Goal: Task Accomplishment & Management: Use online tool/utility

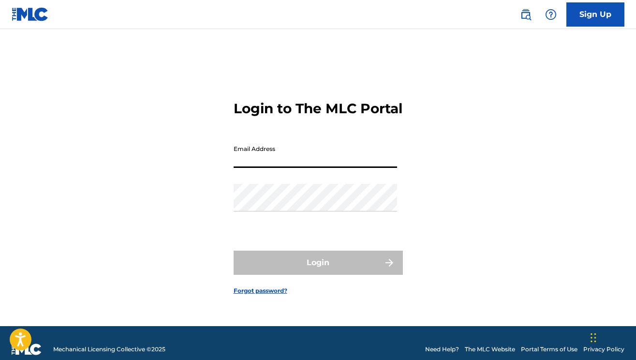
click at [320, 165] on input "Email Address" at bounding box center [315, 154] width 163 height 28
click at [257, 166] on input "Email Address" at bounding box center [315, 154] width 163 height 28
click at [308, 168] on input "Email Address" at bounding box center [315, 154] width 163 height 28
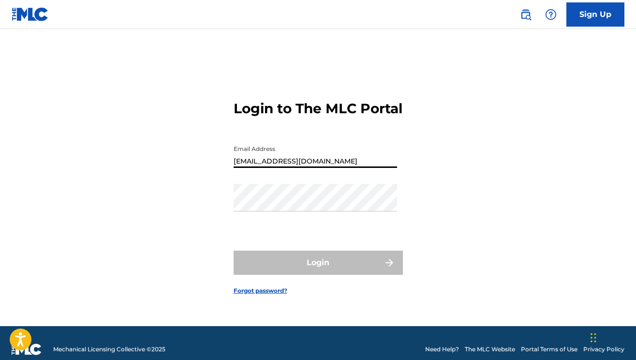
type input "[EMAIL_ADDRESS][DOMAIN_NAME]"
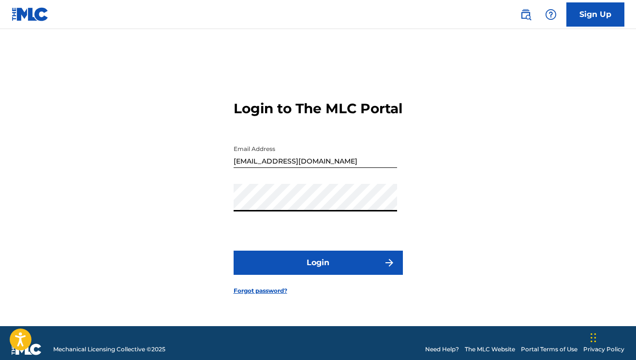
click at [234, 251] on button "Login" at bounding box center [318, 263] width 169 height 24
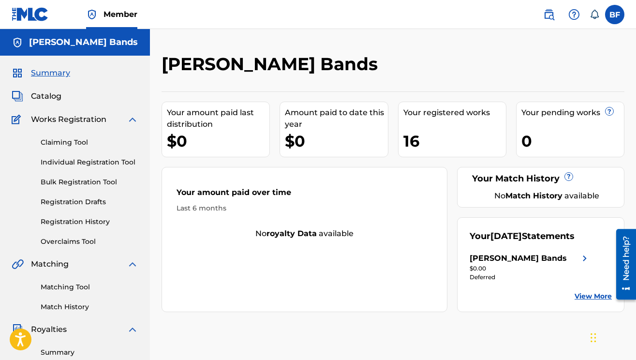
click at [346, 129] on div "Amount paid to date this year" at bounding box center [336, 118] width 103 height 23
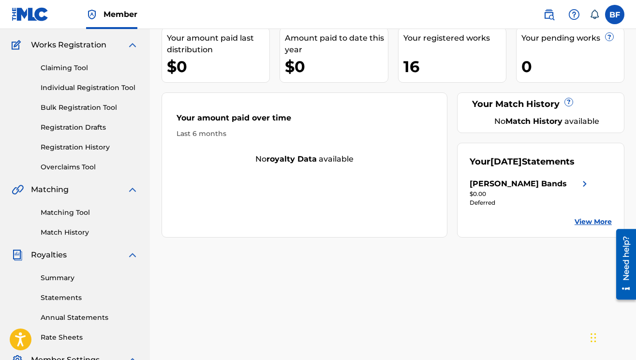
scroll to position [83, 0]
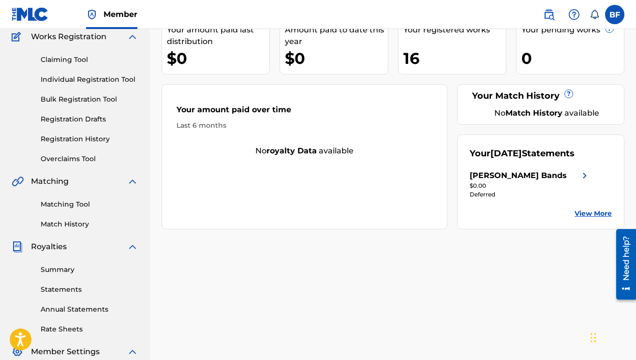
click at [62, 206] on link "Matching Tool" at bounding box center [90, 204] width 98 height 10
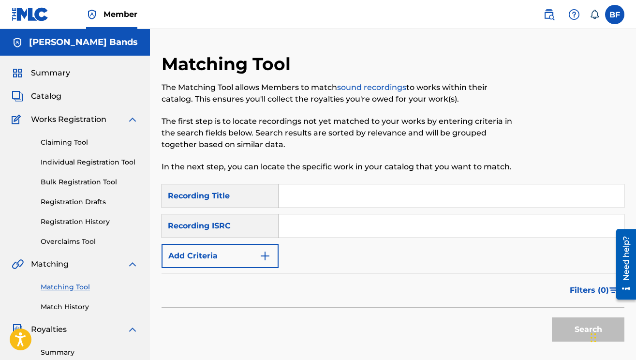
click at [320, 198] on input "Search Form" at bounding box center [451, 195] width 345 height 23
type input "monstars"
click at [328, 227] on input "Search Form" at bounding box center [451, 225] width 345 height 23
click at [261, 263] on button "Add Criteria" at bounding box center [220, 256] width 117 height 24
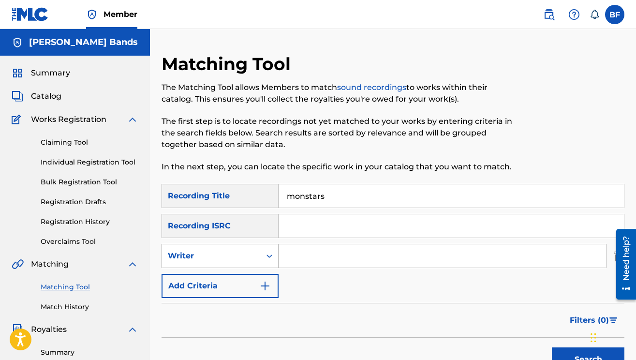
click at [270, 258] on icon "Search Form" at bounding box center [270, 256] width 10 height 10
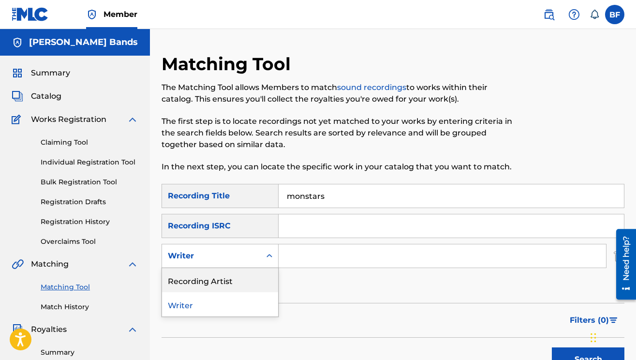
click at [255, 285] on div "Recording Artist" at bounding box center [220, 280] width 116 height 24
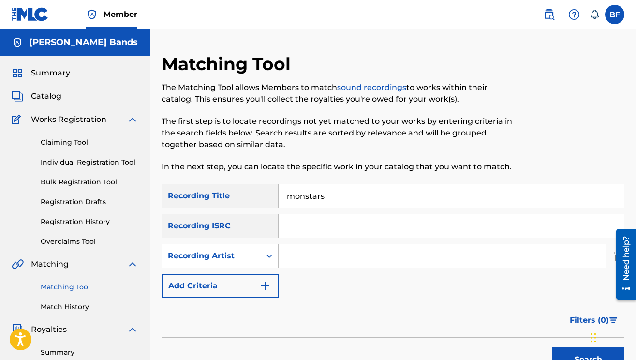
click at [352, 249] on input "Search Form" at bounding box center [442, 255] width 327 height 23
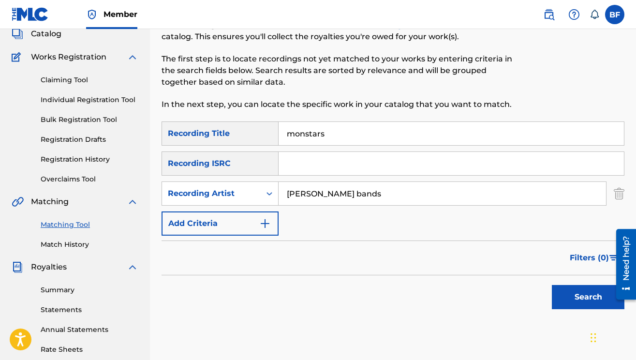
scroll to position [64, 0]
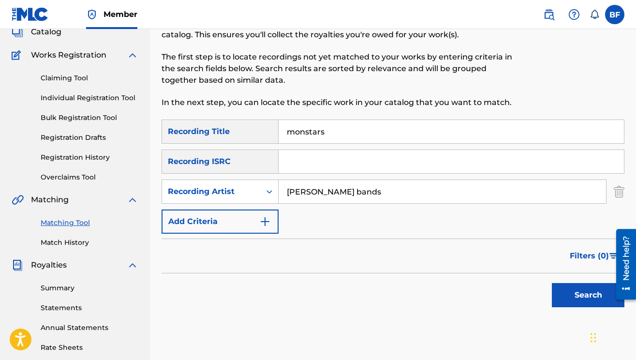
type input "[PERSON_NAME] bands"
click at [572, 302] on button "Search" at bounding box center [588, 295] width 73 height 24
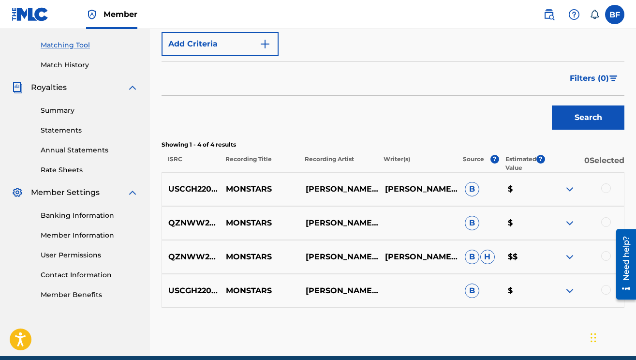
scroll to position [284, 0]
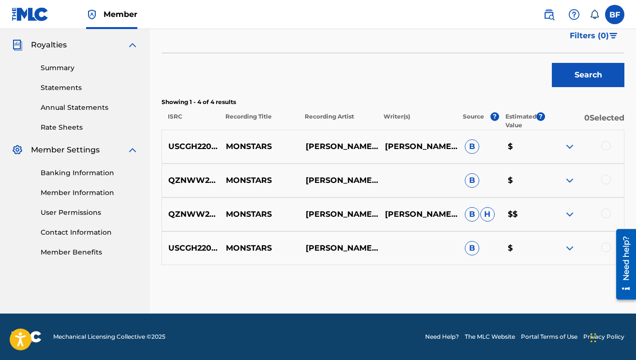
click at [605, 146] on div at bounding box center [606, 146] width 10 height 10
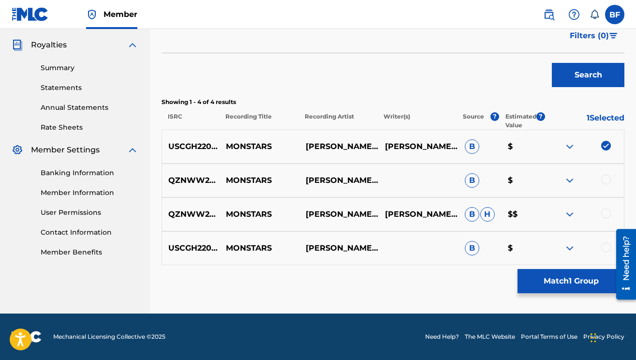
click at [607, 174] on div "QZNWW2201029 MONSTARS [PERSON_NAME] BANDS B $" at bounding box center [393, 180] width 463 height 34
click at [607, 181] on div at bounding box center [606, 180] width 10 height 10
click at [605, 214] on div at bounding box center [606, 213] width 10 height 10
click at [607, 247] on div at bounding box center [606, 247] width 10 height 10
click at [545, 285] on button "Match 4 Groups" at bounding box center [571, 281] width 107 height 24
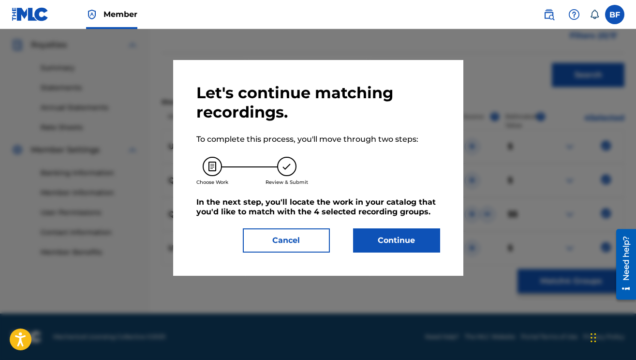
click at [404, 241] on button "Continue" at bounding box center [396, 240] width 87 height 24
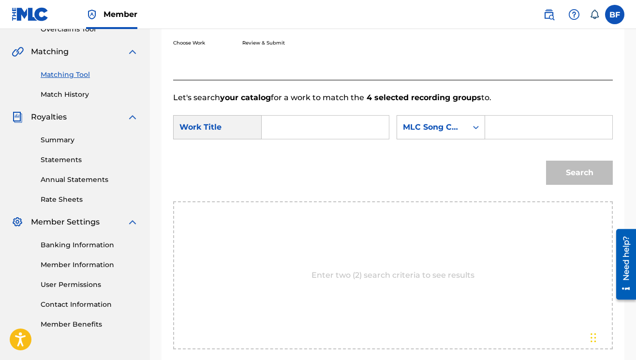
scroll to position [203, 0]
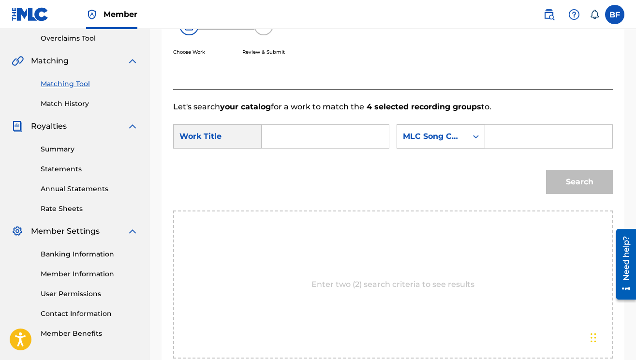
click at [281, 138] on input "Search Form" at bounding box center [325, 136] width 111 height 23
type input "monstars"
click at [305, 152] on div "SearchWithCriteriac6e19671-984c-4137-ac69-0a056cd6d33d Work Title monstars Sear…" at bounding box center [393, 139] width 440 height 30
click at [317, 144] on input "monstars" at bounding box center [325, 136] width 111 height 23
click at [313, 158] on strong "monstars" at bounding box center [297, 157] width 39 height 9
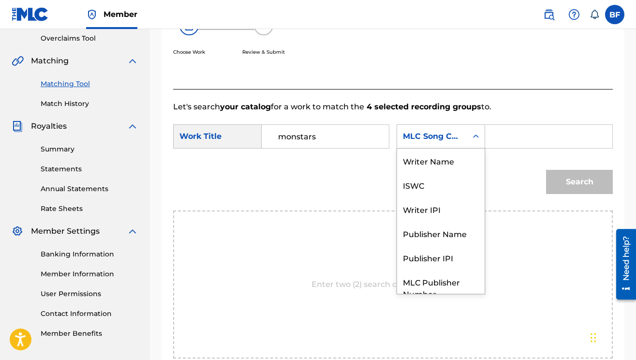
click at [474, 139] on icon "Search Form" at bounding box center [476, 137] width 10 height 10
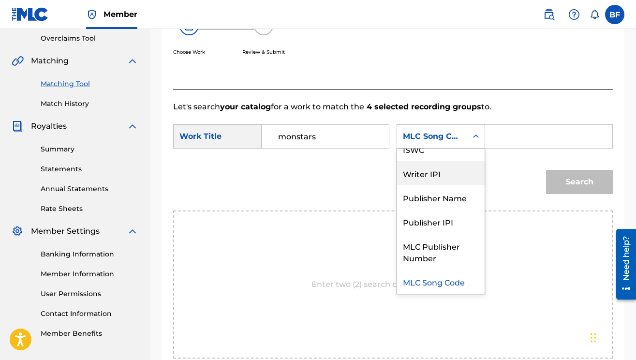
click at [455, 171] on div "Writer IPI" at bounding box center [441, 173] width 88 height 24
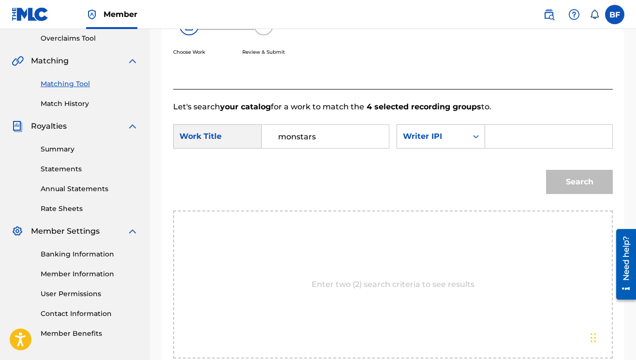
click at [534, 136] on input "Search Form" at bounding box center [548, 136] width 111 height 23
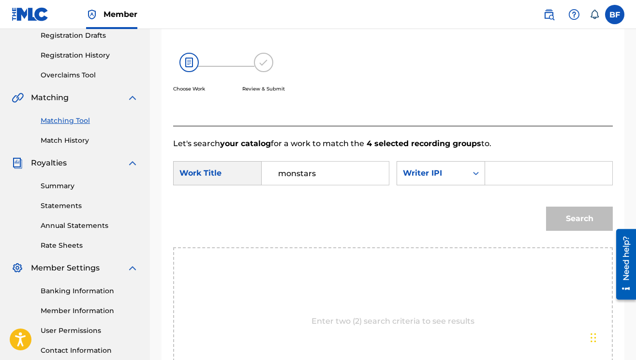
scroll to position [198, 0]
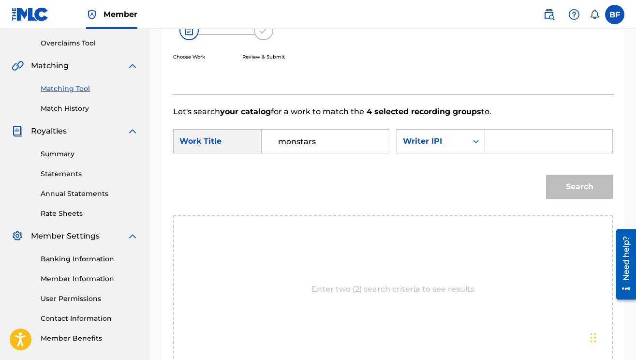
click at [506, 145] on input "Search Form" at bounding box center [548, 141] width 111 height 23
paste input "00697860870"
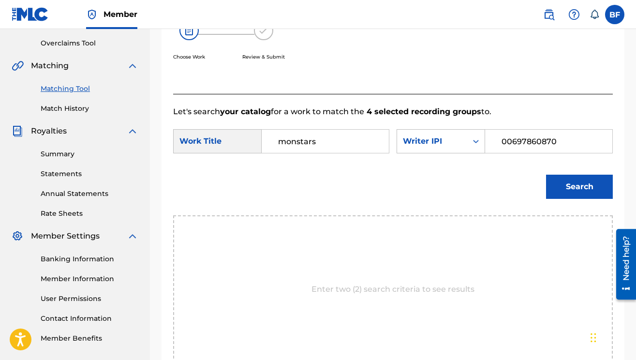
type input "00697860870"
click at [590, 186] on button "Search" at bounding box center [579, 187] width 67 height 24
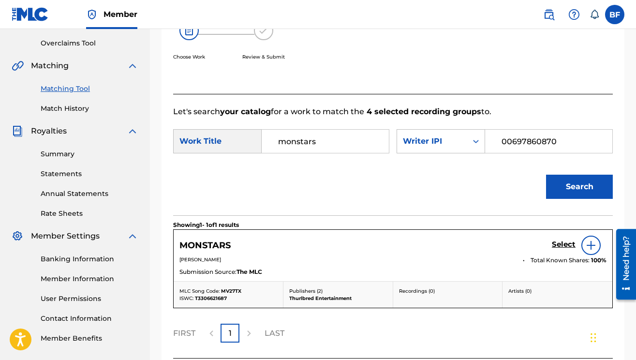
click at [587, 245] on img at bounding box center [591, 245] width 12 height 12
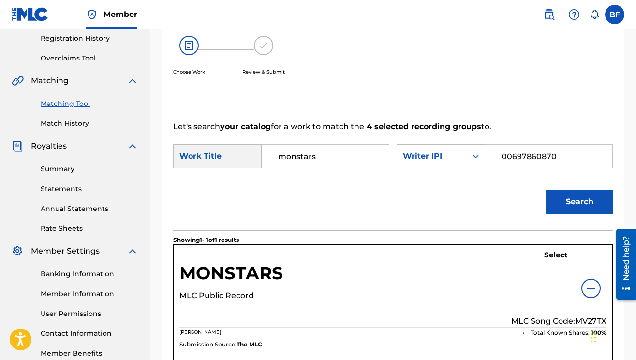
scroll to position [185, 0]
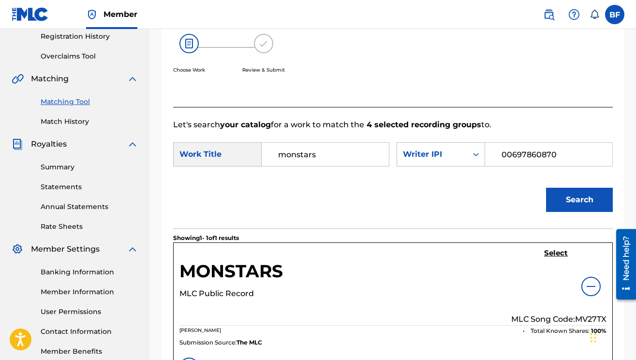
click at [554, 255] on h5 "Select" at bounding box center [556, 253] width 24 height 9
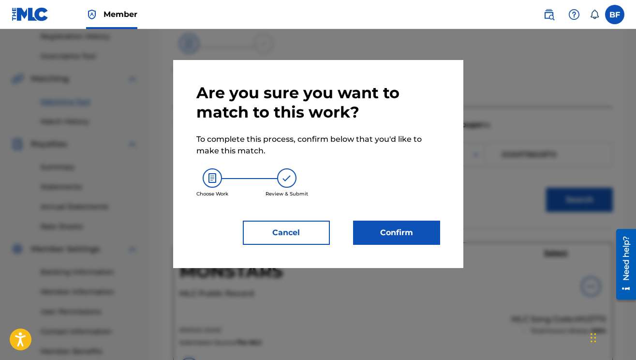
click at [366, 233] on button "Confirm" at bounding box center [396, 233] width 87 height 24
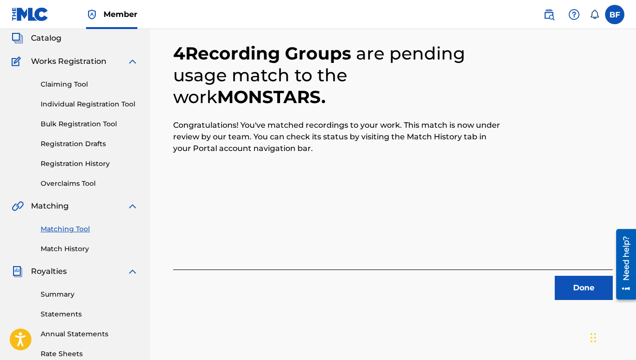
scroll to position [61, 0]
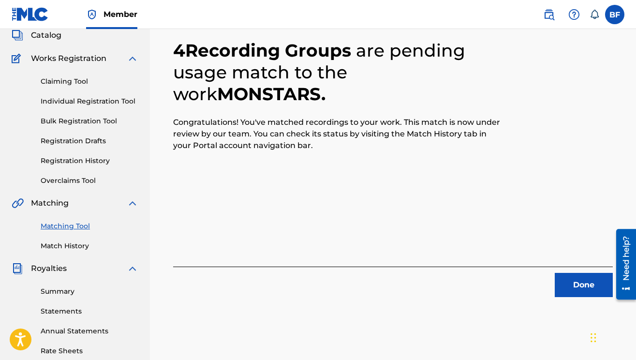
click at [562, 280] on button "Done" at bounding box center [584, 285] width 58 height 24
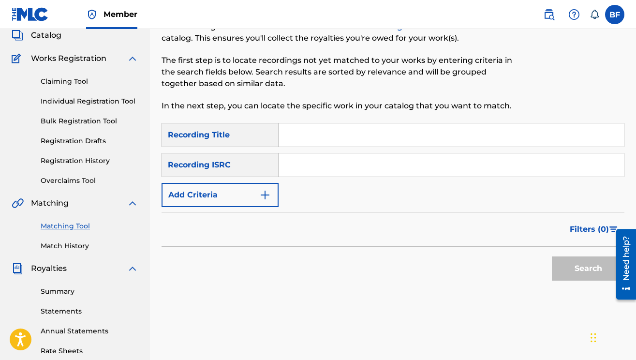
click at [312, 129] on input "Search Form" at bounding box center [451, 134] width 345 height 23
type input "backdown"
click at [268, 195] on img "Search Form" at bounding box center [265, 195] width 12 height 12
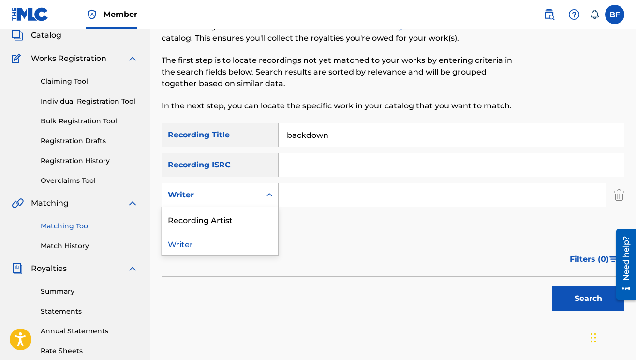
click at [268, 195] on icon "Search Form" at bounding box center [269, 194] width 6 height 3
click at [238, 217] on div "Recording Artist" at bounding box center [220, 219] width 116 height 24
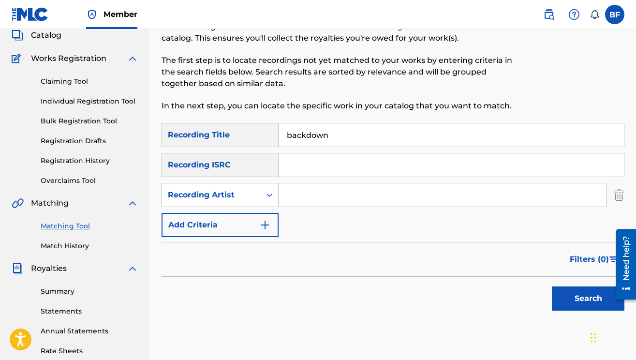
click at [308, 193] on input "Search Form" at bounding box center [442, 194] width 327 height 23
type input "[PERSON_NAME] bands"
click at [588, 300] on button "Search" at bounding box center [588, 298] width 73 height 24
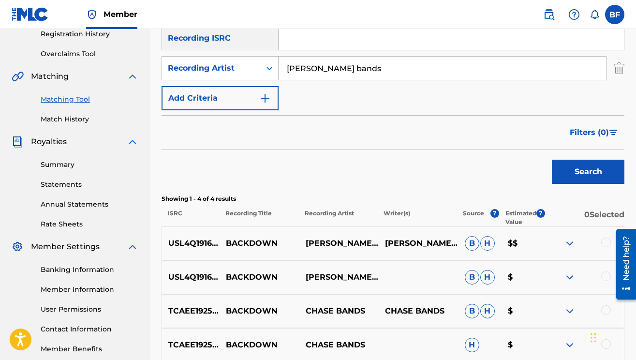
scroll to position [284, 0]
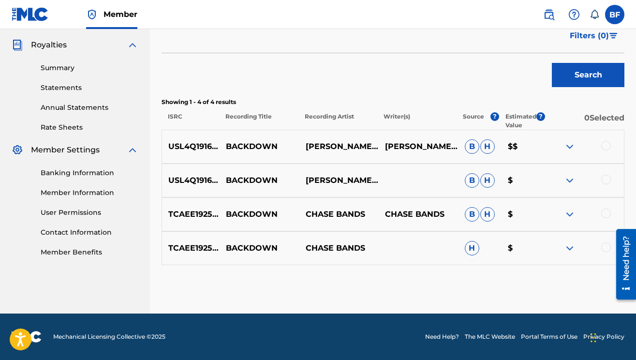
click at [604, 146] on div at bounding box center [606, 146] width 10 height 10
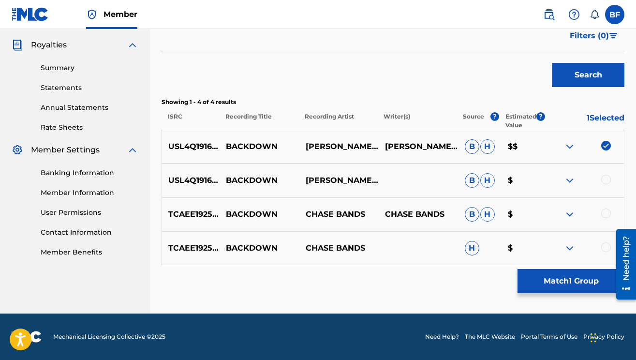
click at [602, 176] on div at bounding box center [606, 180] width 10 height 10
click at [607, 212] on div at bounding box center [606, 213] width 10 height 10
click at [603, 250] on div at bounding box center [606, 247] width 10 height 10
click at [575, 277] on button "Match 4 Groups" at bounding box center [571, 281] width 107 height 24
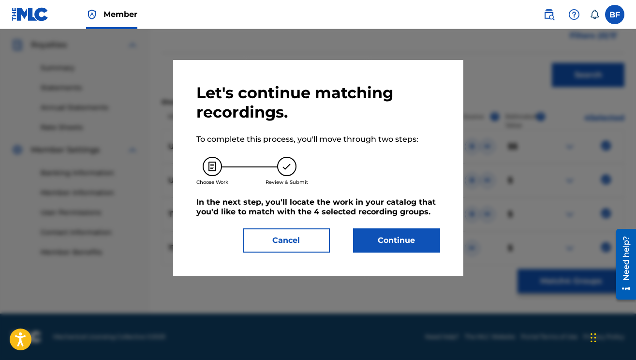
click at [420, 237] on button "Continue" at bounding box center [396, 240] width 87 height 24
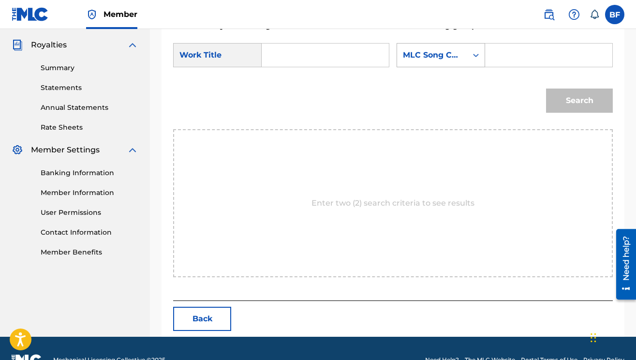
click at [473, 47] on div "Search Form" at bounding box center [475, 54] width 17 height 17
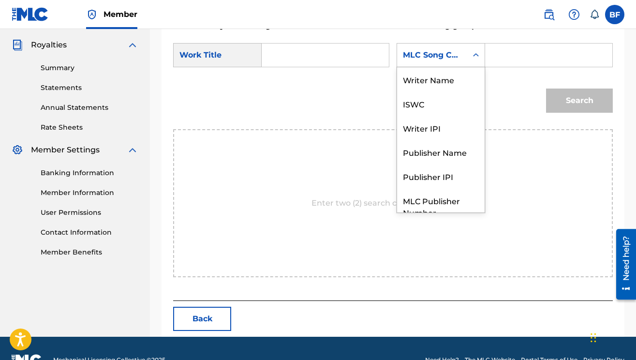
scroll to position [36, 0]
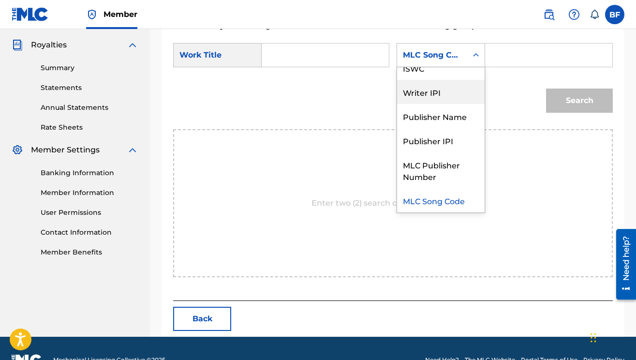
click at [450, 94] on div "Writer IPI" at bounding box center [441, 92] width 88 height 24
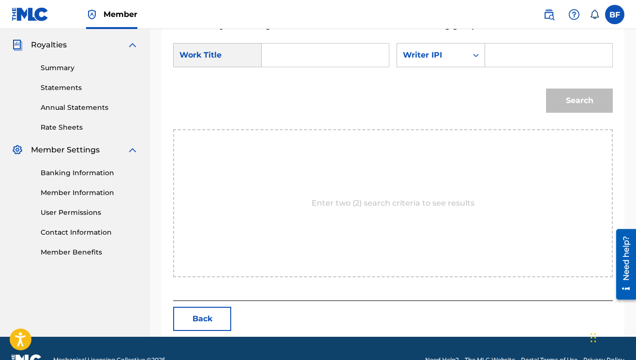
click at [318, 52] on input "Search Form" at bounding box center [325, 55] width 111 height 23
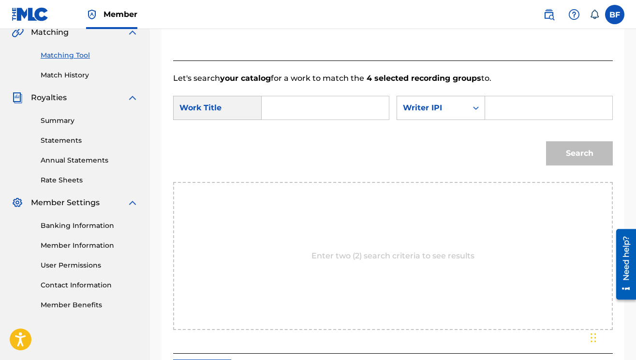
scroll to position [227, 0]
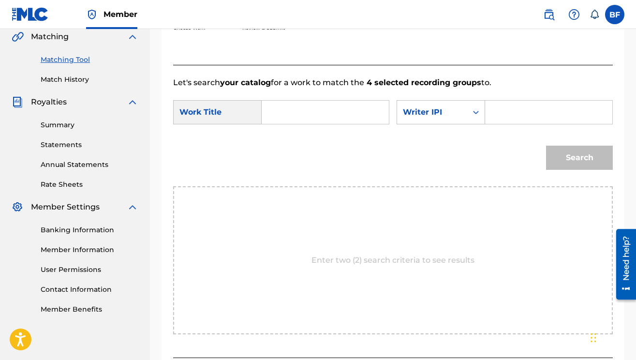
click at [539, 119] on input "Search Form" at bounding box center [548, 112] width 111 height 23
type input "00697860870"
click at [313, 109] on input "Search Form" at bounding box center [325, 112] width 111 height 23
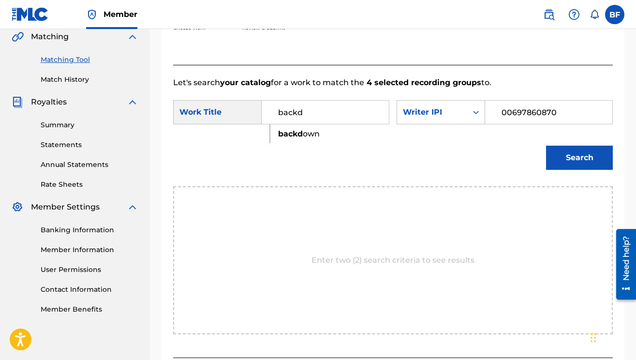
click at [307, 137] on span "own" at bounding box center [311, 133] width 17 height 9
type input "backdown"
click at [568, 161] on button "Search" at bounding box center [579, 158] width 67 height 24
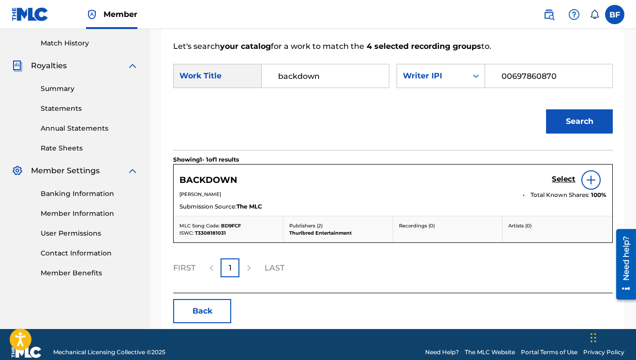
scroll to position [266, 0]
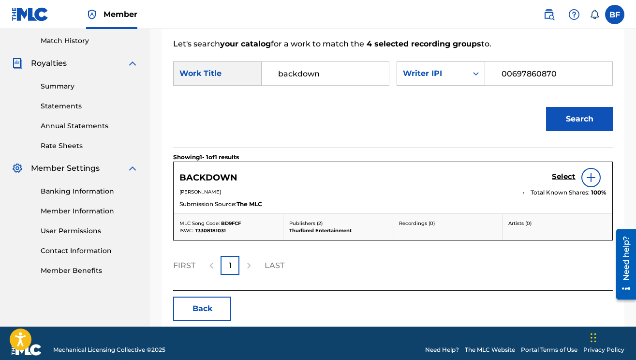
click at [565, 178] on h5 "Select" at bounding box center [564, 176] width 24 height 9
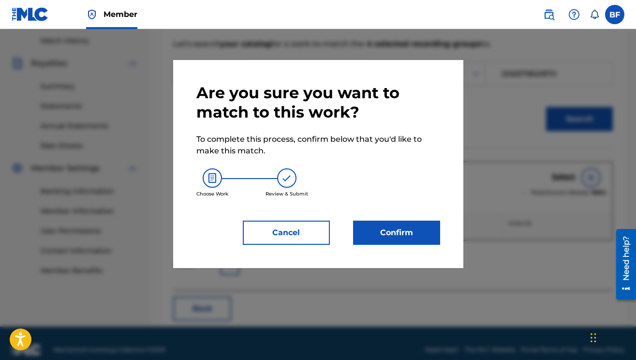
click at [366, 225] on button "Confirm" at bounding box center [396, 233] width 87 height 24
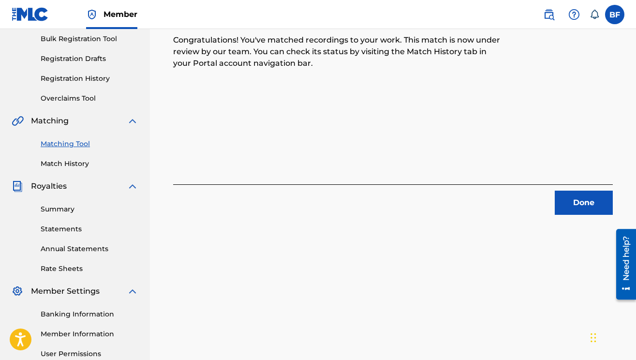
scroll to position [152, 0]
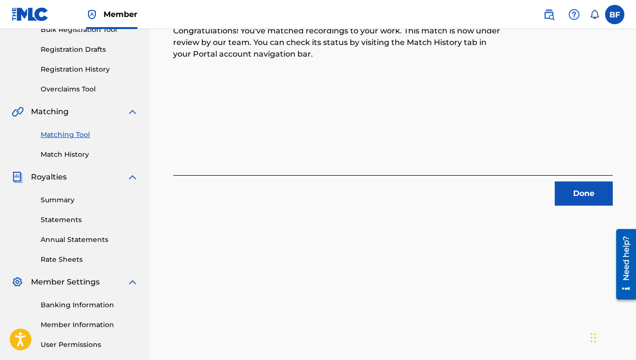
click at [568, 192] on button "Done" at bounding box center [584, 193] width 58 height 24
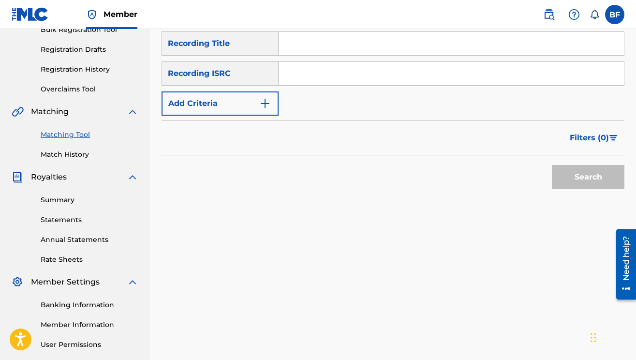
click at [343, 49] on input "Search Form" at bounding box center [451, 43] width 345 height 23
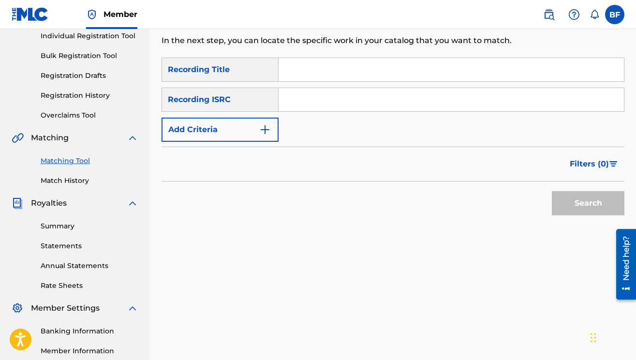
click at [333, 73] on input "Search Form" at bounding box center [451, 69] width 345 height 23
click at [261, 127] on img "Search Form" at bounding box center [265, 130] width 12 height 12
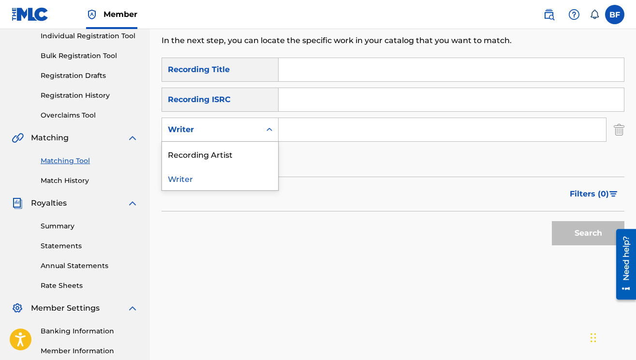
click at [266, 132] on icon "Search Form" at bounding box center [270, 130] width 10 height 10
click at [243, 148] on div "Recording Artist" at bounding box center [220, 154] width 116 height 24
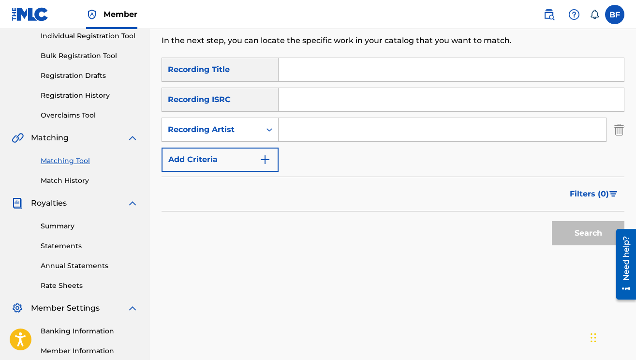
click at [327, 127] on input "Search Form" at bounding box center [442, 129] width 327 height 23
type input "[PERSON_NAME] bands"
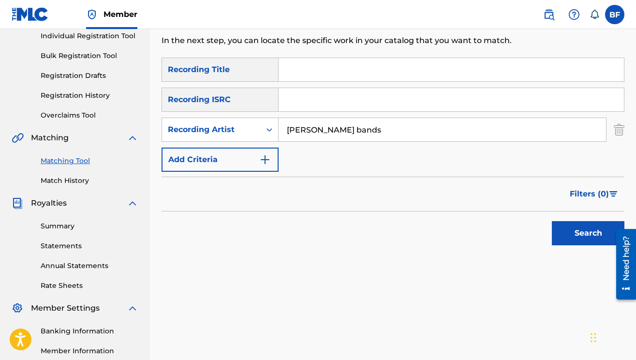
click at [367, 79] on input "Search Form" at bounding box center [451, 69] width 345 height 23
click at [314, 72] on input "Search Form" at bounding box center [451, 69] width 345 height 23
click at [355, 80] on input "Search Form" at bounding box center [451, 69] width 345 height 23
type input "bottle girl"
click at [585, 237] on button "Search" at bounding box center [588, 233] width 73 height 24
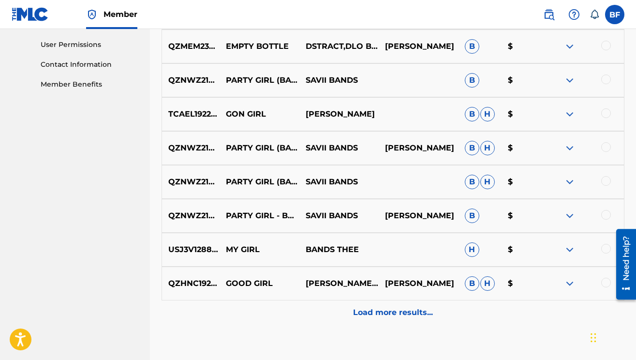
scroll to position [455, 0]
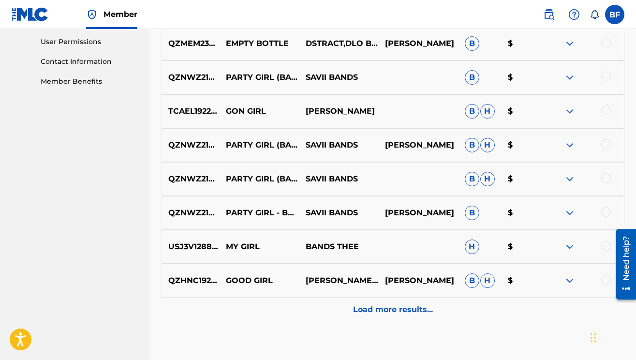
click at [402, 305] on p "Load more results..." at bounding box center [393, 310] width 80 height 12
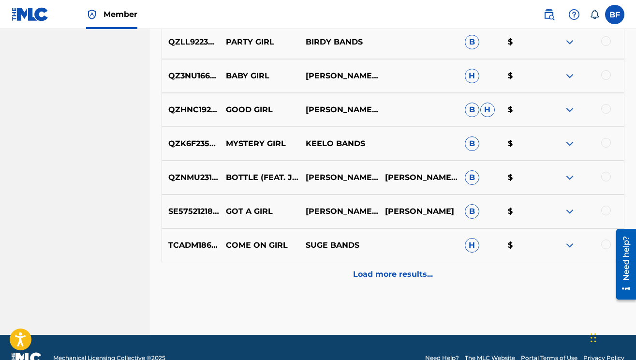
click at [422, 267] on div "Load more results..." at bounding box center [393, 274] width 463 height 24
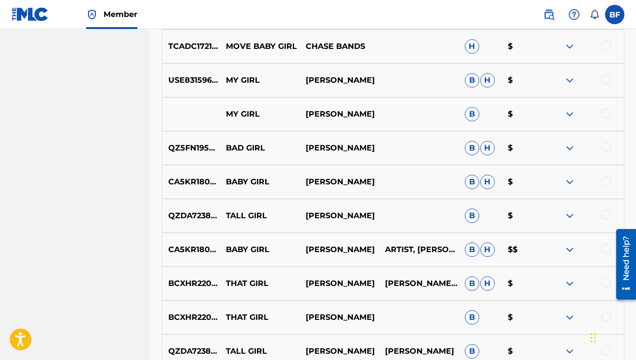
scroll to position [1059, 0]
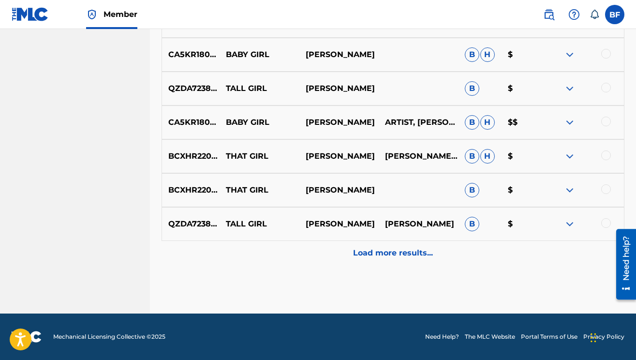
click at [412, 249] on p "Load more results..." at bounding box center [393, 253] width 80 height 12
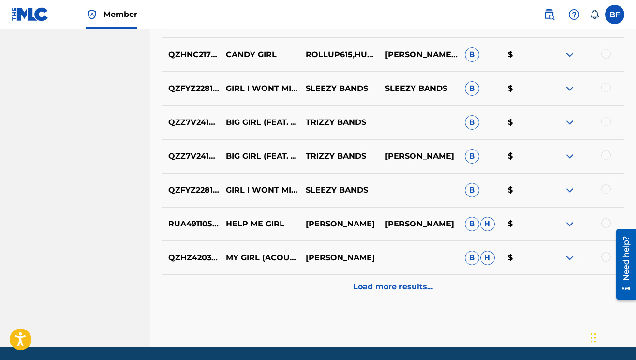
scroll to position [1527, 0]
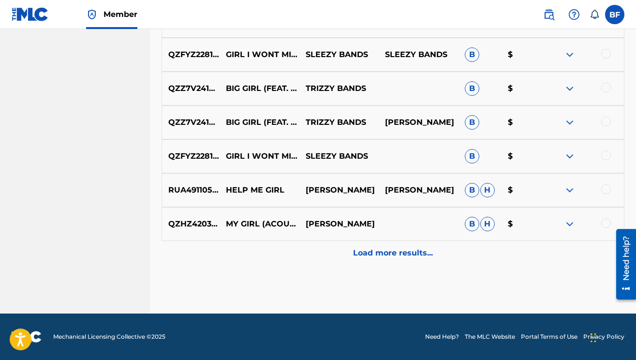
click at [411, 250] on p "Load more results..." at bounding box center [393, 253] width 80 height 12
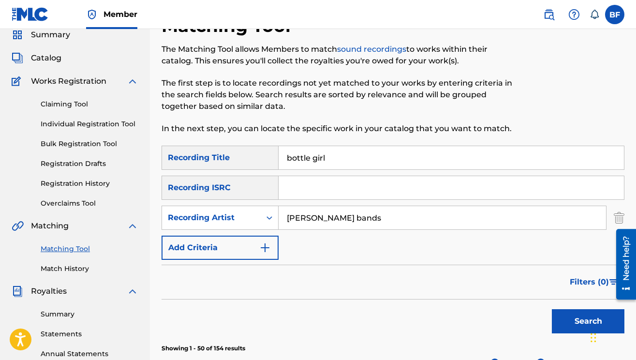
scroll to position [0, 0]
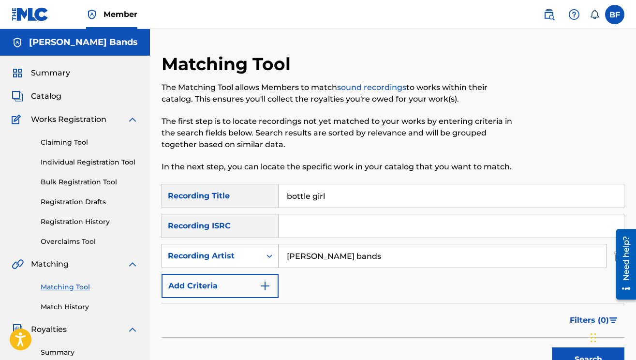
click at [268, 252] on icon "Search Form" at bounding box center [270, 256] width 10 height 10
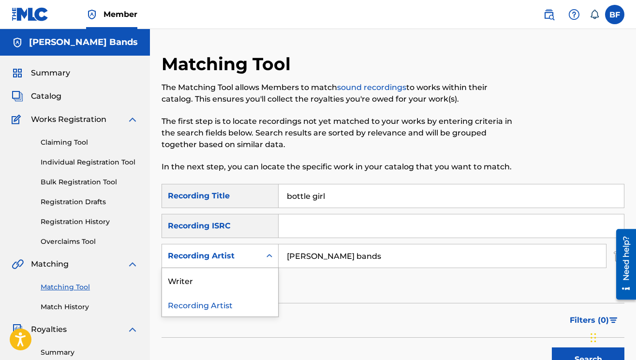
click at [253, 300] on div "Recording Artist" at bounding box center [220, 304] width 116 height 24
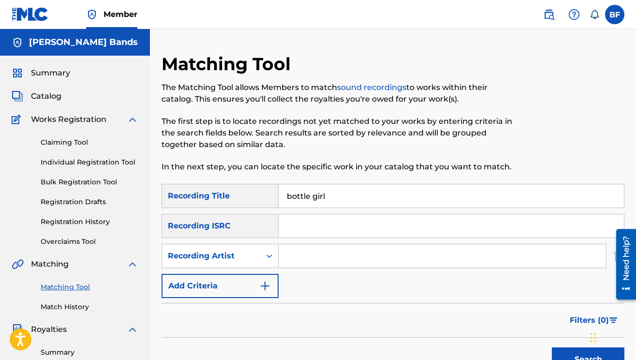
click at [296, 256] on input "Search Form" at bounding box center [442, 255] width 327 height 23
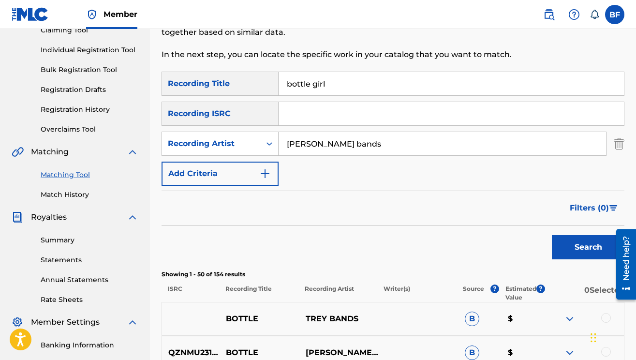
scroll to position [154, 0]
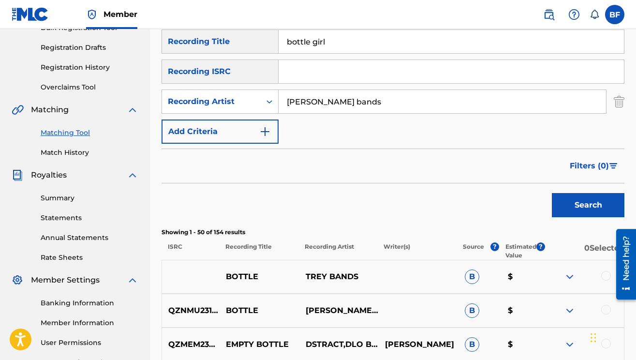
type input "[PERSON_NAME] bands"
click at [567, 205] on button "Search" at bounding box center [588, 205] width 73 height 24
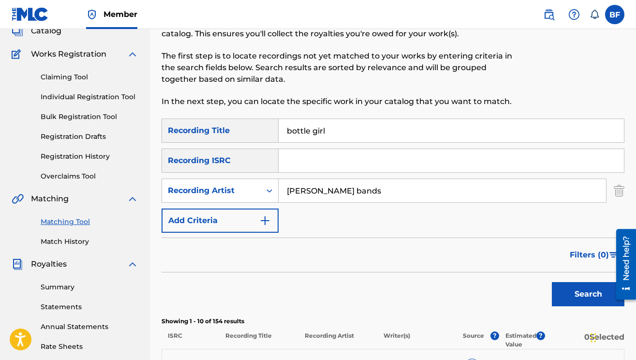
scroll to position [61, 0]
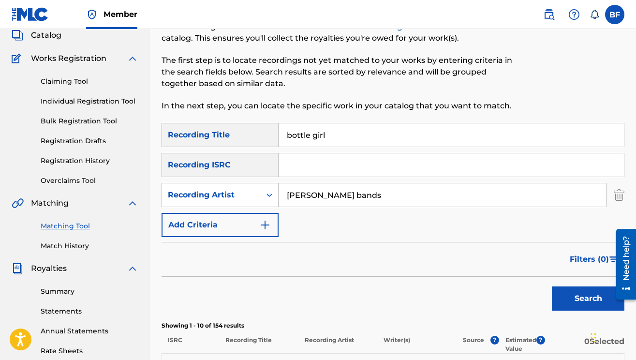
click at [315, 166] on input "Search Form" at bounding box center [451, 164] width 345 height 23
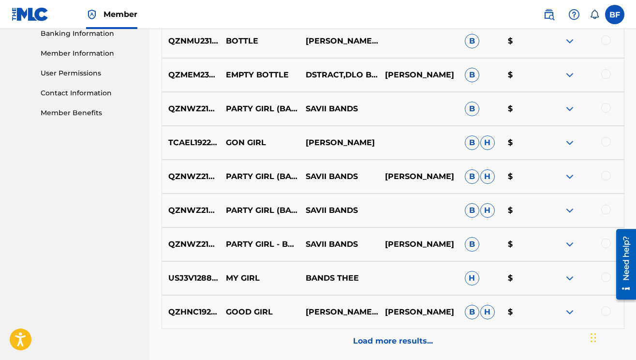
scroll to position [512, 0]
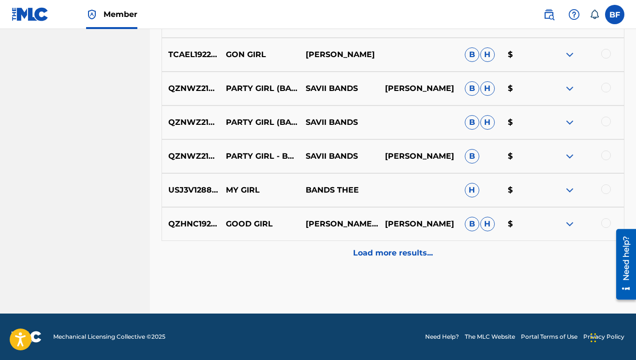
click at [407, 254] on p "Load more results..." at bounding box center [393, 253] width 80 height 12
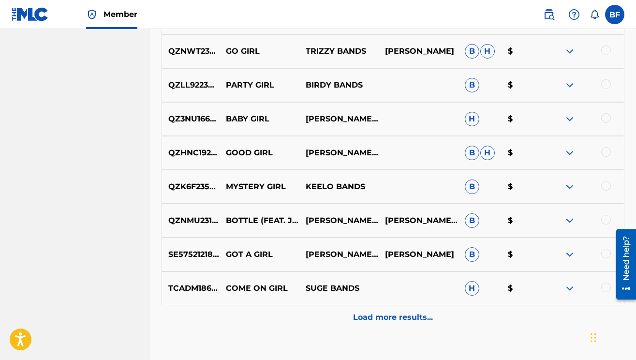
scroll to position [850, 0]
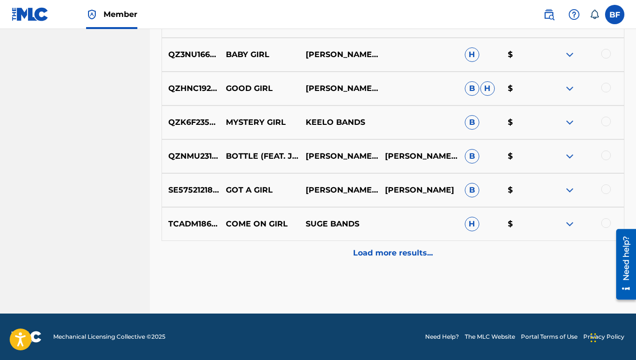
click at [399, 254] on p "Load more results..." at bounding box center [393, 253] width 80 height 12
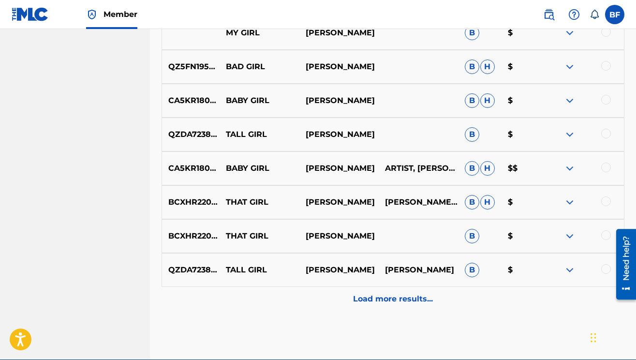
scroll to position [1145, 0]
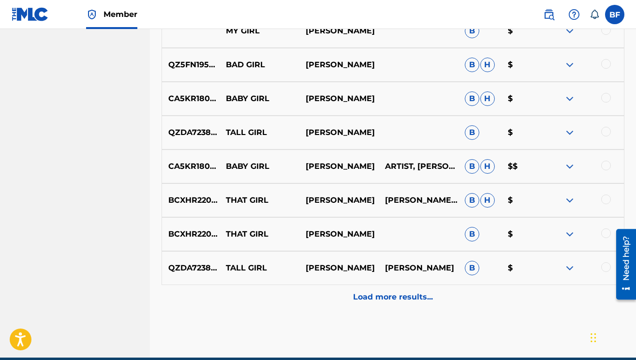
click at [399, 291] on p "Load more results..." at bounding box center [393, 297] width 80 height 12
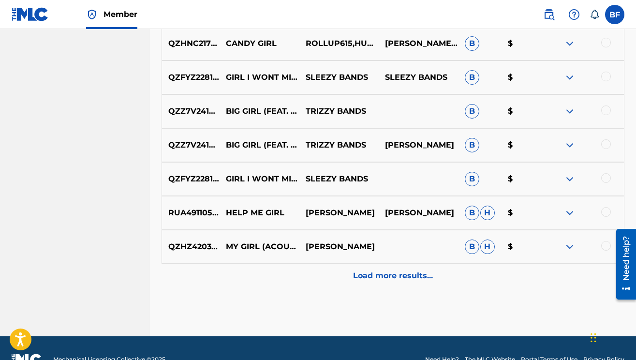
scroll to position [1527, 0]
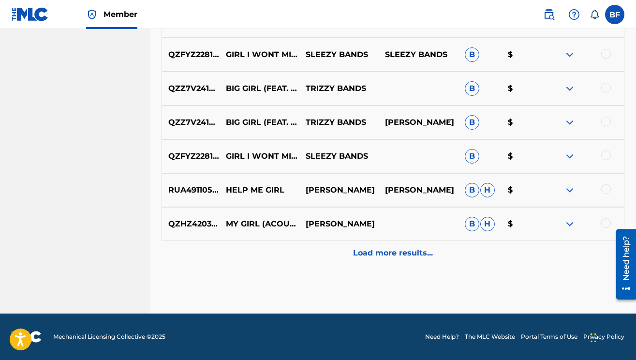
click at [406, 255] on p "Load more results..." at bounding box center [393, 253] width 80 height 12
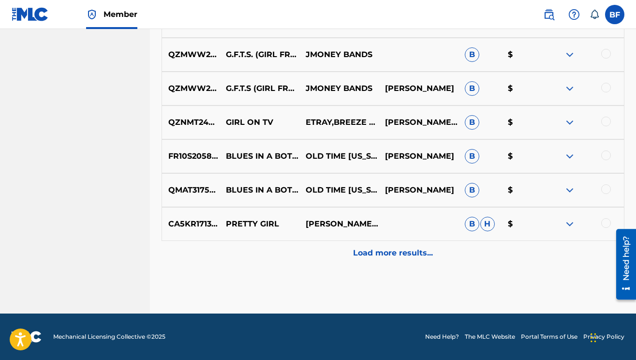
click at [406, 255] on p "Load more results..." at bounding box center [393, 253] width 80 height 12
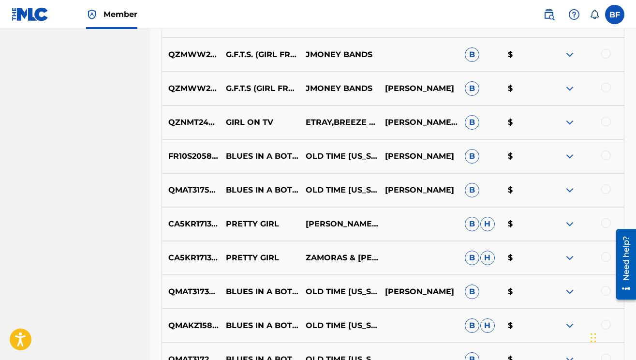
scroll to position [2204, 0]
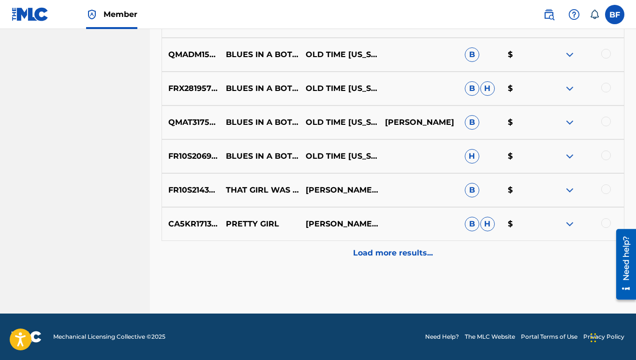
click at [405, 252] on p "Load more results..." at bounding box center [393, 253] width 80 height 12
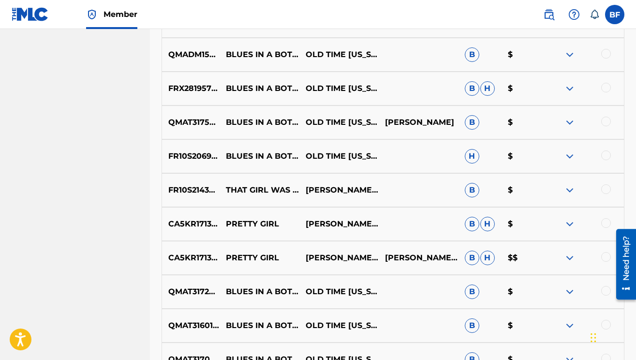
scroll to position [2543, 0]
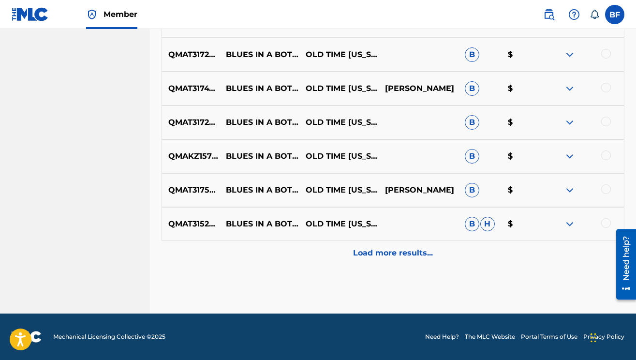
click at [405, 252] on p "Load more results..." at bounding box center [393, 253] width 80 height 12
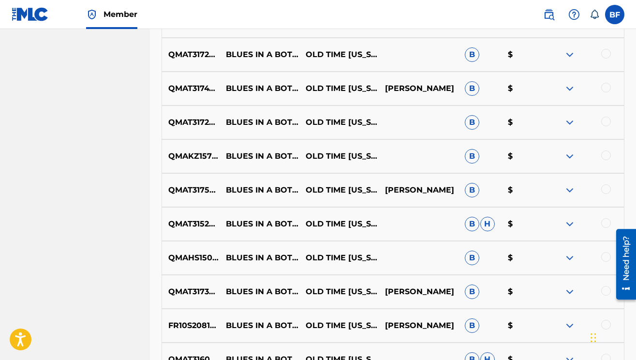
scroll to position [2882, 0]
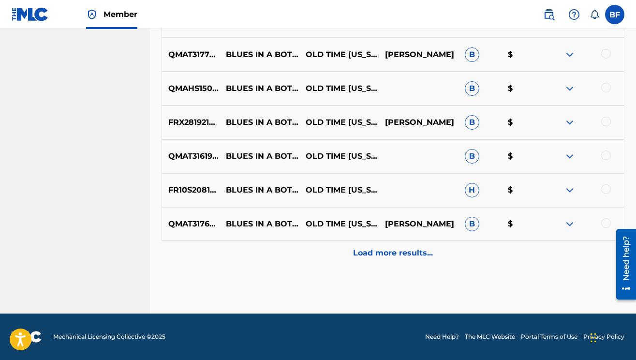
click at [400, 256] on p "Load more results..." at bounding box center [393, 253] width 80 height 12
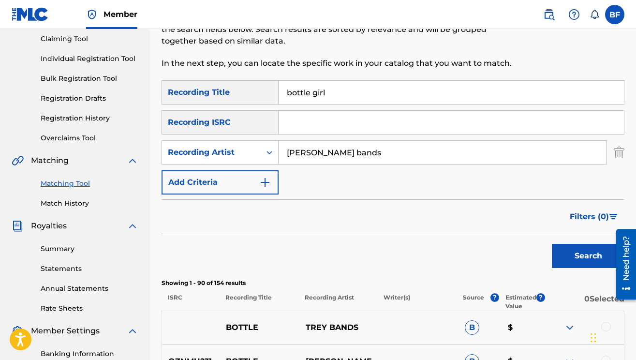
scroll to position [103, 0]
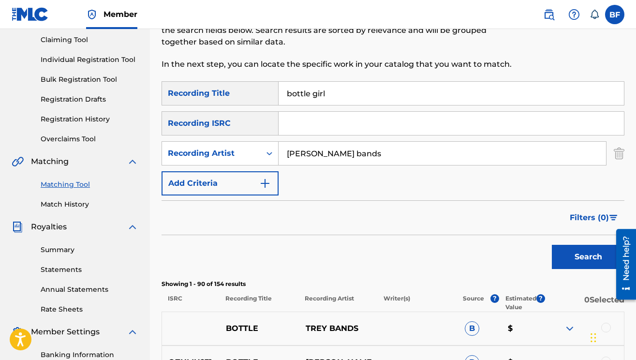
click at [401, 94] on input "bottle girl" at bounding box center [451, 93] width 345 height 23
type input "Bottle Girl"
click at [255, 121] on div "Recording ISRC" at bounding box center [220, 123] width 117 height 24
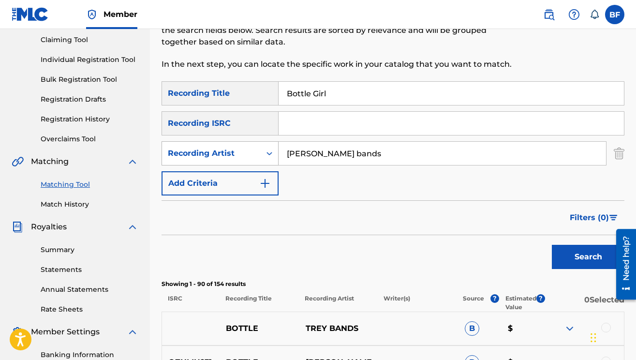
click at [266, 146] on div "Search Form" at bounding box center [269, 153] width 17 height 17
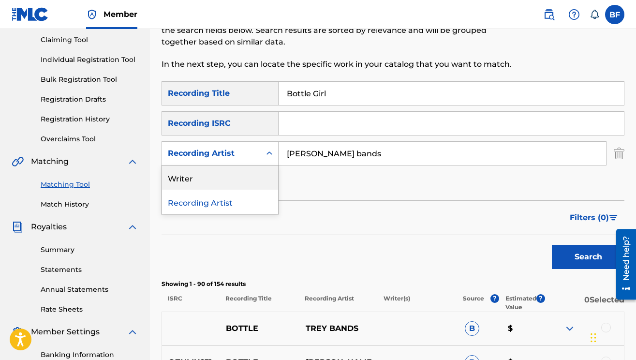
click at [245, 174] on div "Writer" at bounding box center [220, 177] width 116 height 24
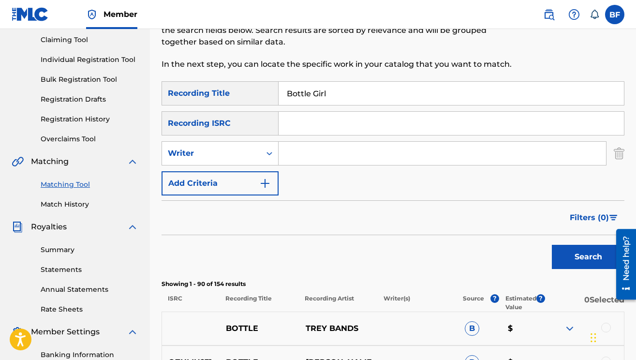
click at [325, 153] on input "Search Form" at bounding box center [442, 153] width 327 height 23
type input "[PERSON_NAME]"
click at [577, 252] on button "Search" at bounding box center [588, 257] width 73 height 24
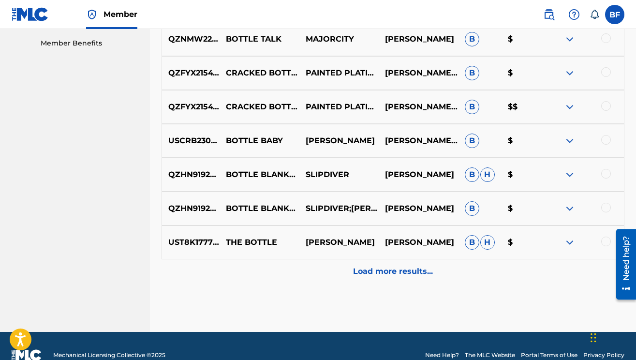
scroll to position [512, 0]
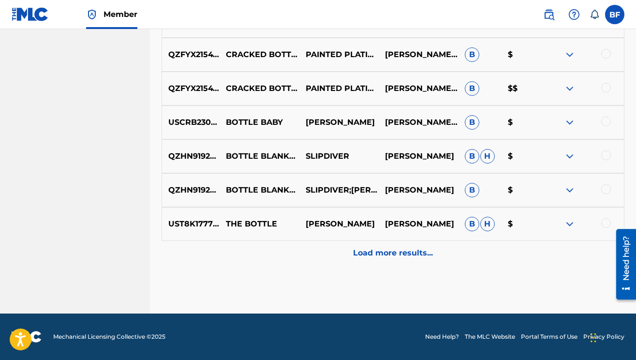
click at [394, 248] on p "Load more results..." at bounding box center [393, 253] width 80 height 12
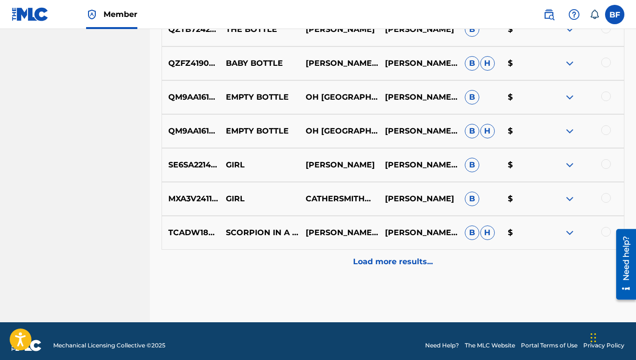
scroll to position [844, 0]
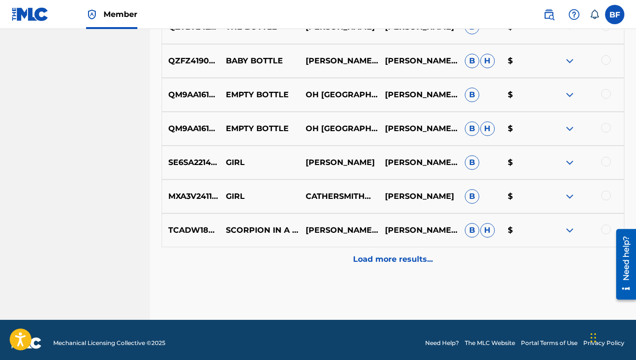
click at [394, 248] on div "Load more results..." at bounding box center [393, 259] width 463 height 24
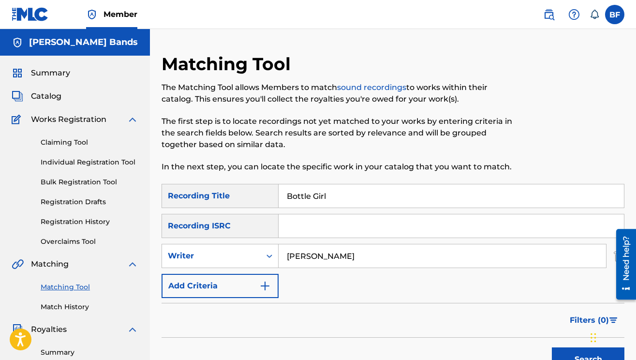
scroll to position [47, 0]
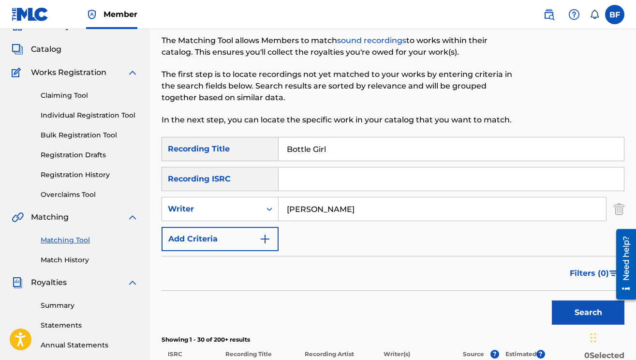
click at [232, 232] on button "Add Criteria" at bounding box center [220, 239] width 117 height 24
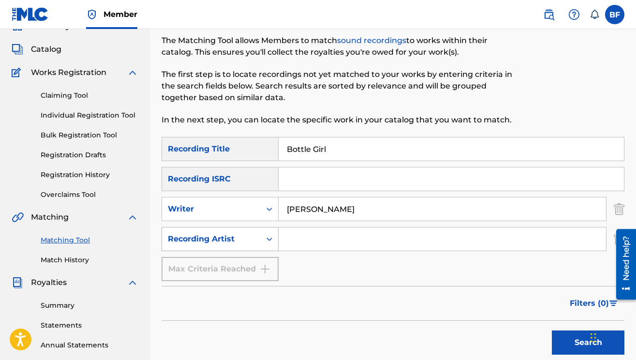
click at [269, 237] on icon "Search Form" at bounding box center [270, 239] width 10 height 10
click at [304, 238] on input "Search Form" at bounding box center [442, 238] width 327 height 23
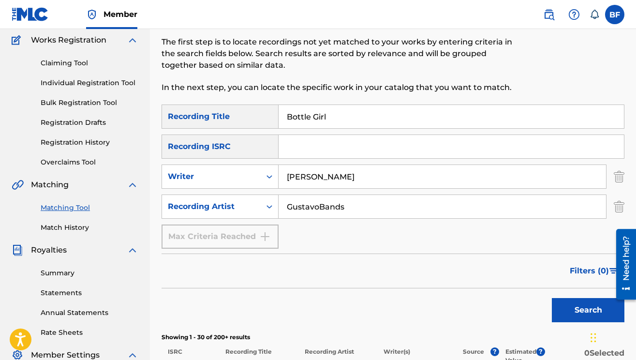
scroll to position [108, 0]
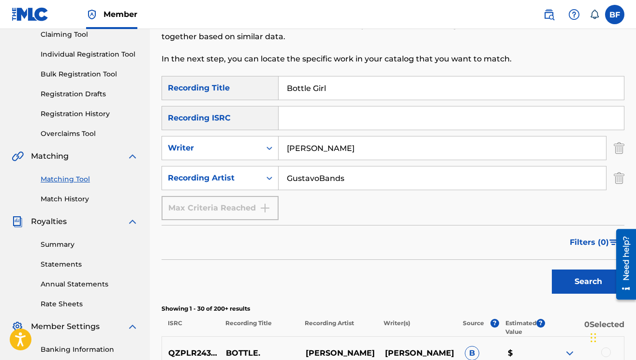
click at [563, 271] on button "Search" at bounding box center [588, 281] width 73 height 24
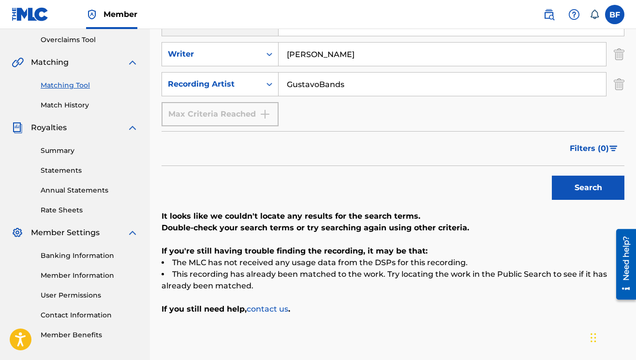
scroll to position [147, 0]
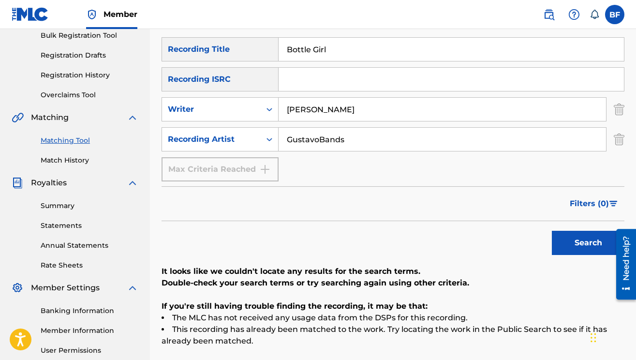
click at [318, 138] on input "GustavoBands" at bounding box center [442, 139] width 327 height 23
type input "[PERSON_NAME] Bands"
click at [569, 242] on button "Search" at bounding box center [588, 243] width 73 height 24
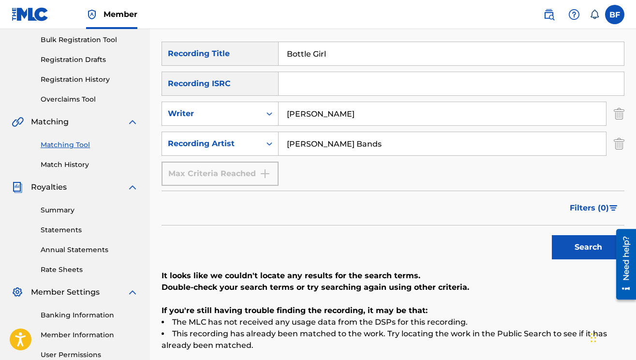
scroll to position [141, 0]
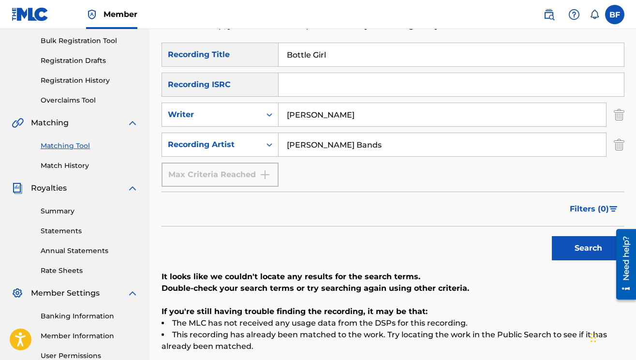
click at [327, 58] on input "Bottle Girl" at bounding box center [451, 54] width 345 height 23
type input "B"
click at [564, 247] on button "Search" at bounding box center [588, 248] width 73 height 24
click at [393, 116] on input "[PERSON_NAME]" at bounding box center [442, 114] width 327 height 23
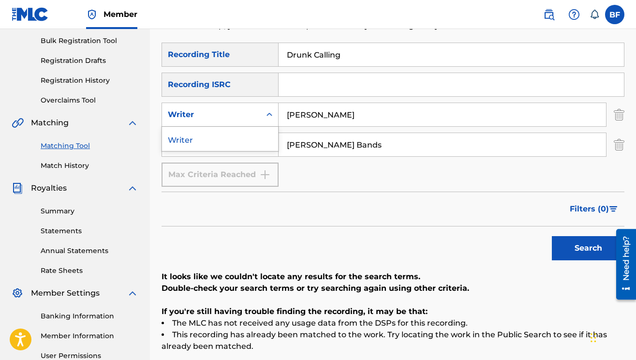
click at [268, 116] on icon "Search Form" at bounding box center [270, 115] width 10 height 10
click at [613, 112] on div "SearchWithCriteriaefd8126b-b89a-4368-a3c9-a101248f8255 Writer [PERSON_NAME]" at bounding box center [393, 115] width 463 height 24
click at [618, 114] on img "Search Form" at bounding box center [619, 115] width 11 height 24
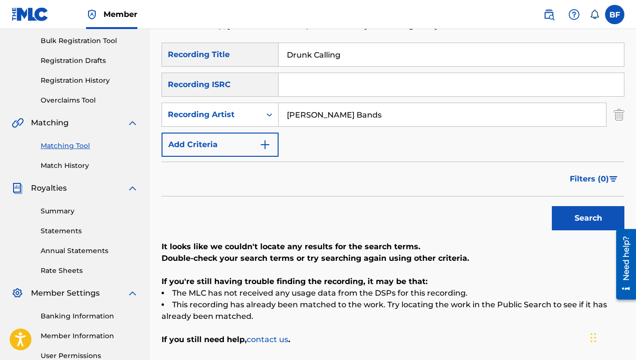
click at [582, 232] on div "Search" at bounding box center [585, 215] width 77 height 39
click at [583, 222] on button "Search" at bounding box center [588, 218] width 73 height 24
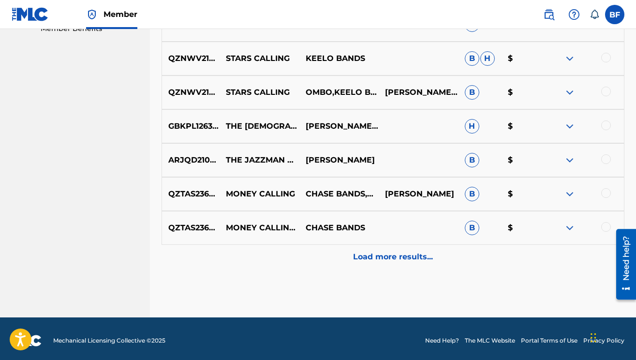
scroll to position [512, 0]
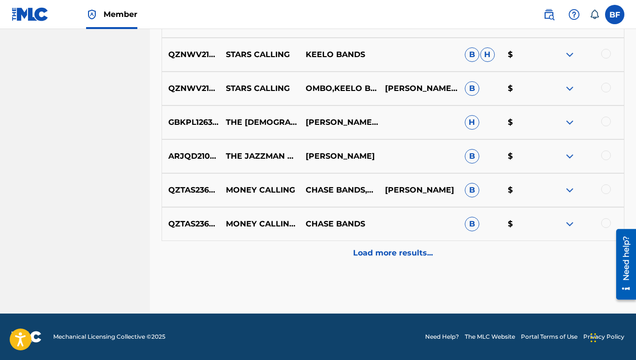
click at [412, 251] on p "Load more results..." at bounding box center [393, 253] width 80 height 12
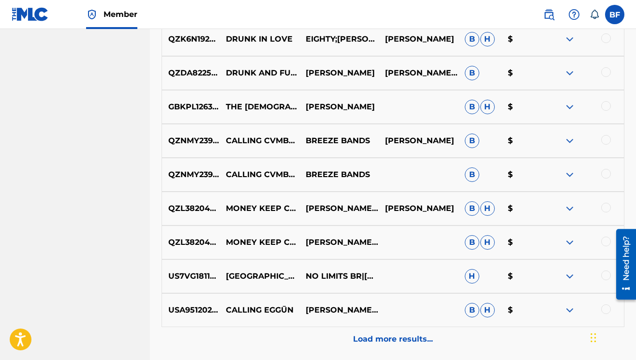
scroll to position [765, 0]
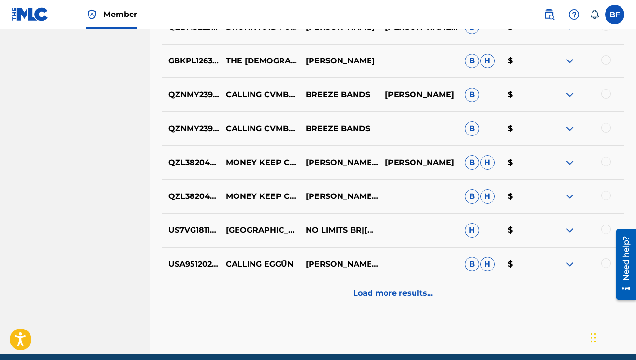
click at [406, 288] on p "Load more results..." at bounding box center [393, 293] width 80 height 12
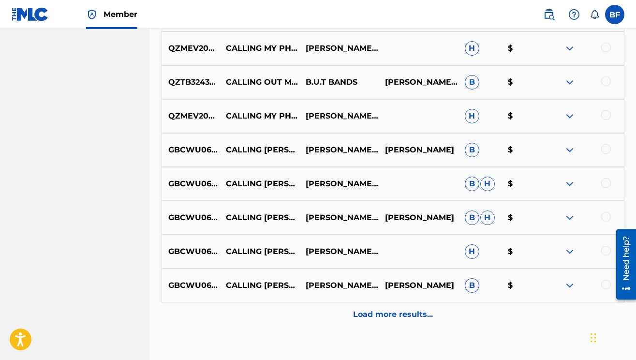
click at [398, 323] on div "Load more results..." at bounding box center [393, 314] width 463 height 24
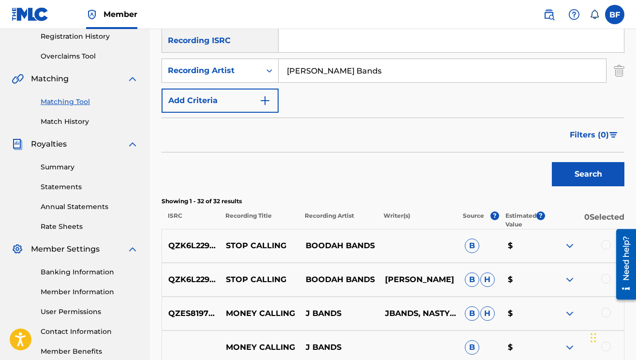
scroll to position [46, 0]
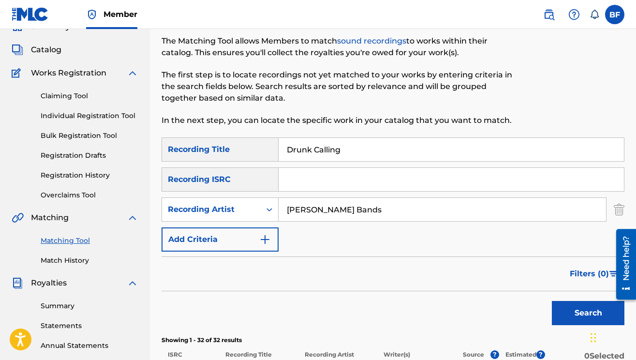
click at [352, 144] on input "Drunk Calling" at bounding box center [451, 149] width 345 height 23
click at [355, 154] on input "Drunk Calling" at bounding box center [451, 149] width 345 height 23
type input "Finally Made It"
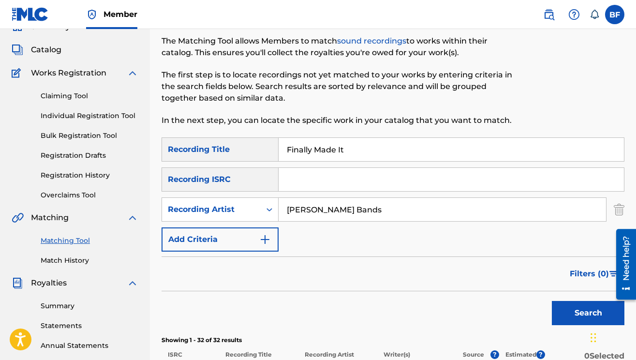
click at [584, 312] on button "Search" at bounding box center [588, 313] width 73 height 24
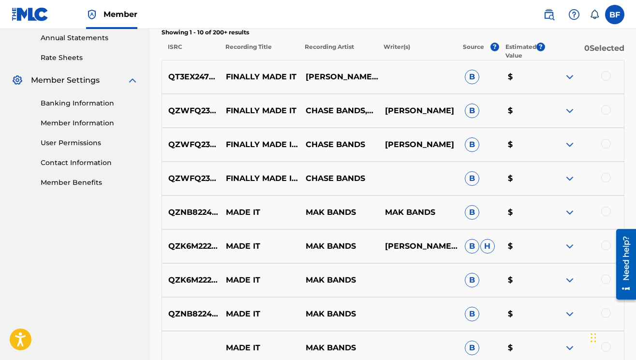
scroll to position [357, 0]
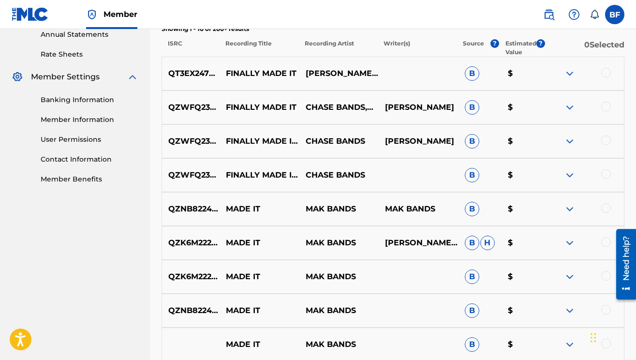
click at [605, 74] on div at bounding box center [606, 73] width 10 height 10
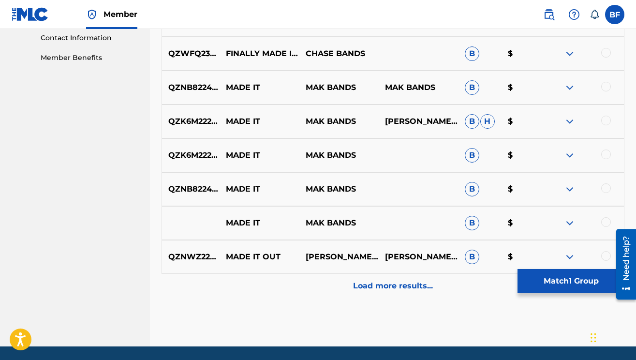
scroll to position [512, 0]
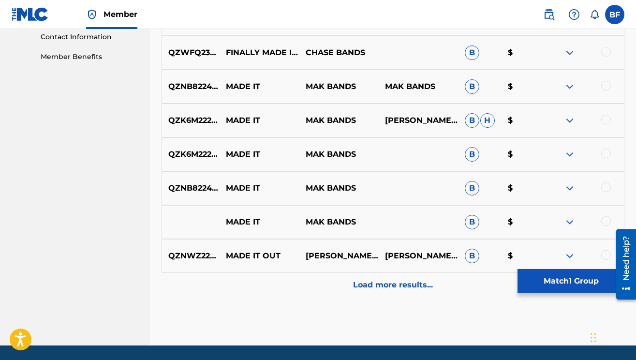
click at [432, 280] on p "Load more results..." at bounding box center [393, 285] width 80 height 12
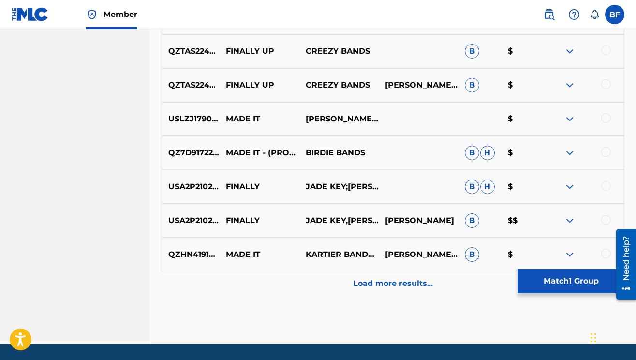
scroll to position [824, 0]
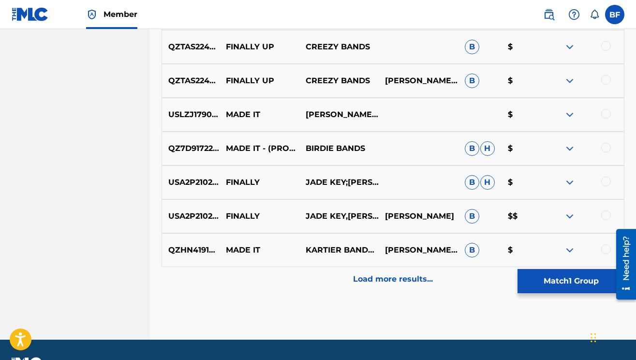
click at [554, 284] on button "Match 1 Group" at bounding box center [571, 281] width 107 height 24
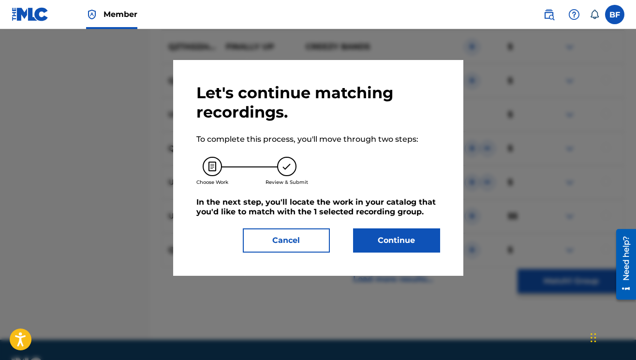
click at [429, 254] on div "Let's continue matching recordings. To complete this process, you'll move throu…" at bounding box center [318, 168] width 290 height 216
click at [430, 244] on button "Continue" at bounding box center [396, 240] width 87 height 24
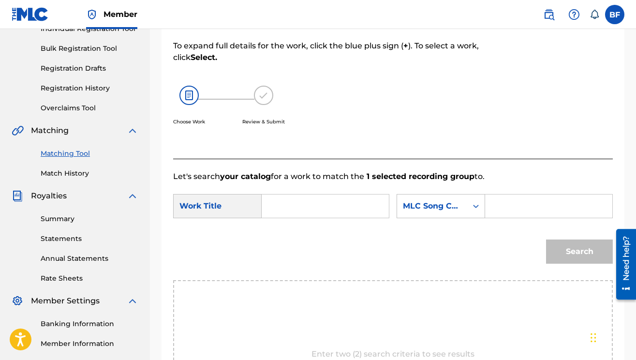
scroll to position [147, 0]
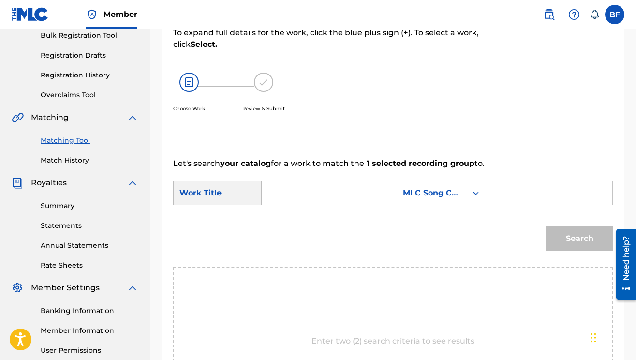
click at [309, 187] on input "Search Form" at bounding box center [325, 192] width 111 height 23
type input "Finally Made It"
click at [481, 194] on icon "Search Form" at bounding box center [476, 193] width 10 height 10
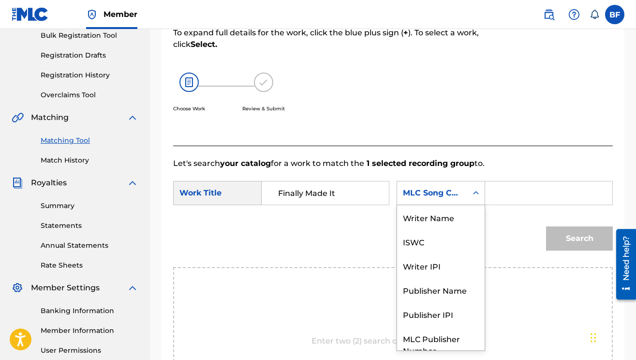
scroll to position [36, 0]
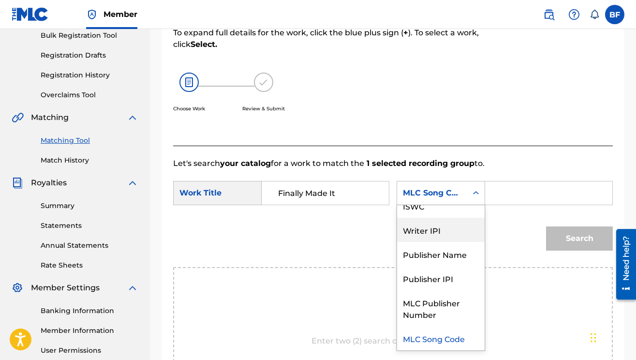
click at [461, 229] on div "Writer IPI" at bounding box center [441, 230] width 88 height 24
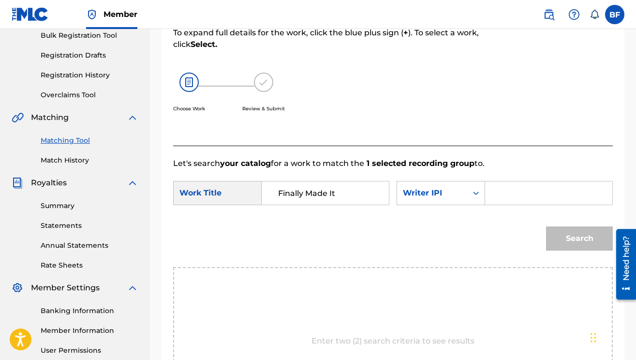
click at [506, 187] on input "Search Form" at bounding box center [548, 192] width 111 height 23
type input "00697860870"
click at [575, 243] on button "Search" at bounding box center [579, 238] width 67 height 24
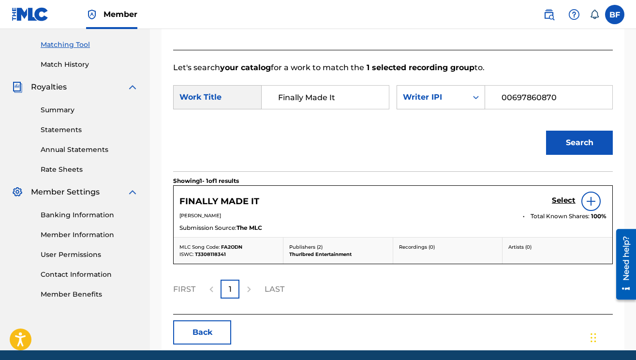
scroll to position [279, 0]
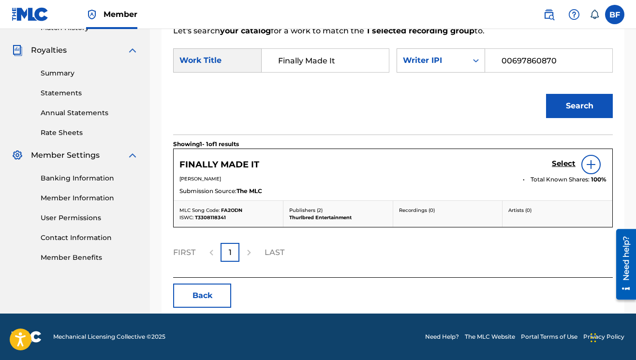
click at [569, 165] on h5 "Select" at bounding box center [564, 163] width 24 height 9
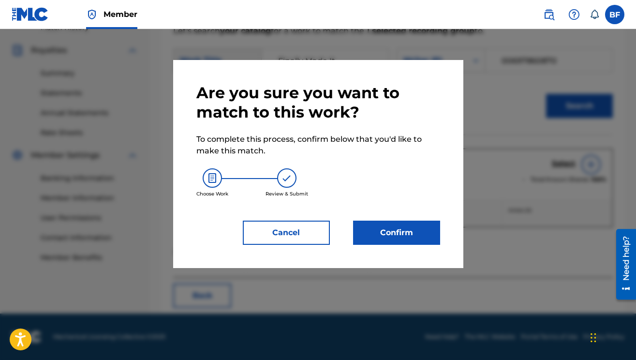
click at [409, 229] on button "Confirm" at bounding box center [396, 233] width 87 height 24
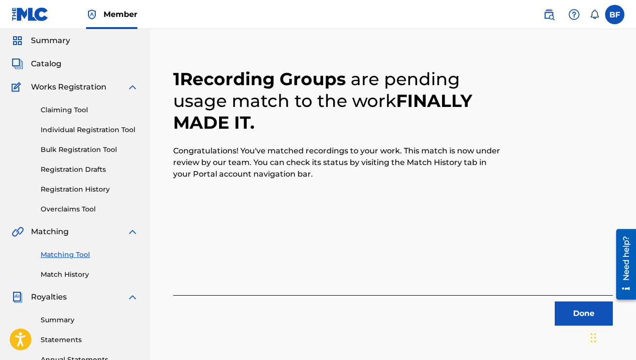
scroll to position [25, 0]
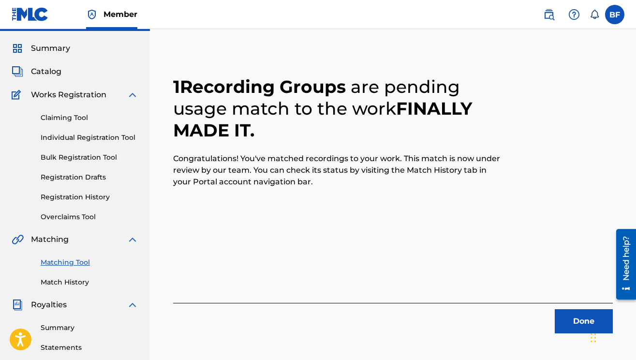
click at [578, 321] on button "Done" at bounding box center [584, 321] width 58 height 24
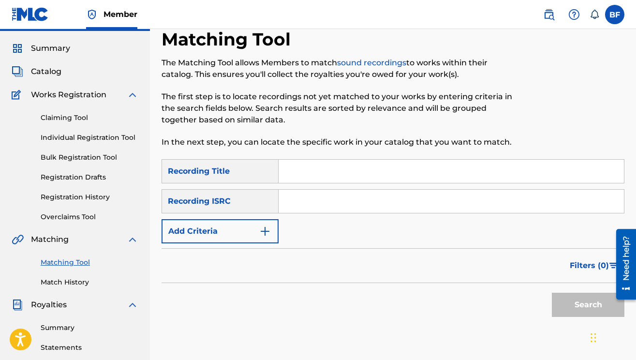
click at [332, 172] on input "Search Form" at bounding box center [451, 171] width 345 height 23
paste input "FEEL'N LIKE [PERSON_NAME]"
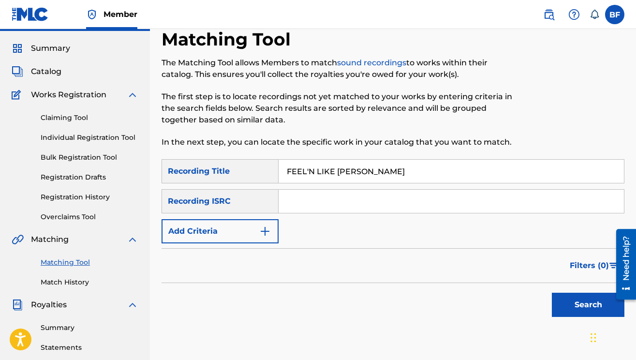
type input "FEEL'N LIKE [PERSON_NAME]"
click at [349, 206] on input "Search Form" at bounding box center [451, 201] width 345 height 23
click at [251, 230] on button "Add Criteria" at bounding box center [220, 231] width 117 height 24
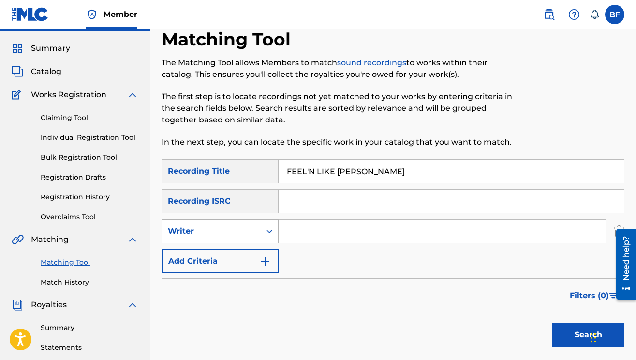
click at [262, 237] on div "Search Form" at bounding box center [269, 230] width 17 height 17
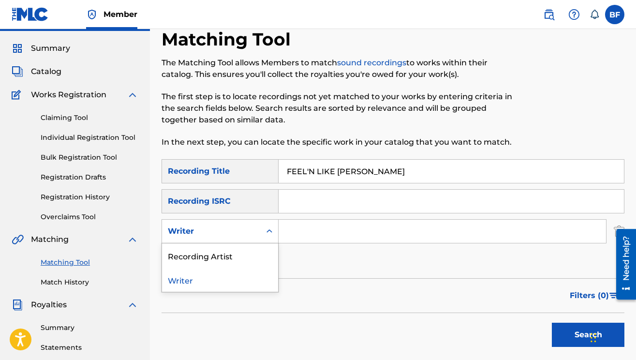
click at [258, 255] on div "Recording Artist" at bounding box center [220, 255] width 116 height 24
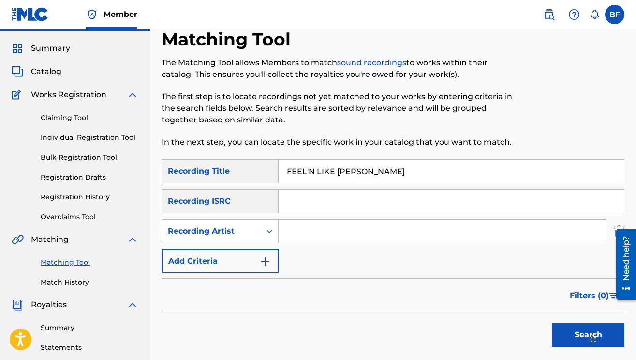
click at [306, 229] on input "Search Form" at bounding box center [442, 231] width 327 height 23
type input "[PERSON_NAME] bands"
click at [583, 337] on button "Search" at bounding box center [588, 335] width 73 height 24
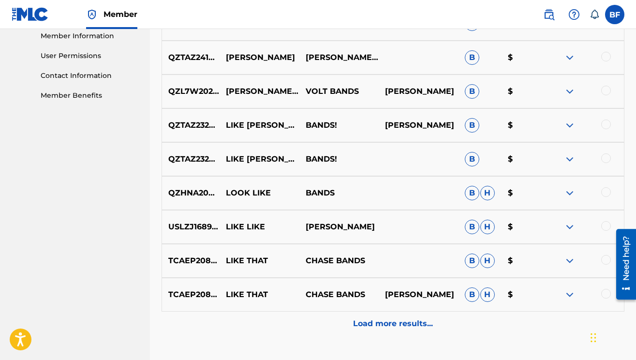
scroll to position [443, 0]
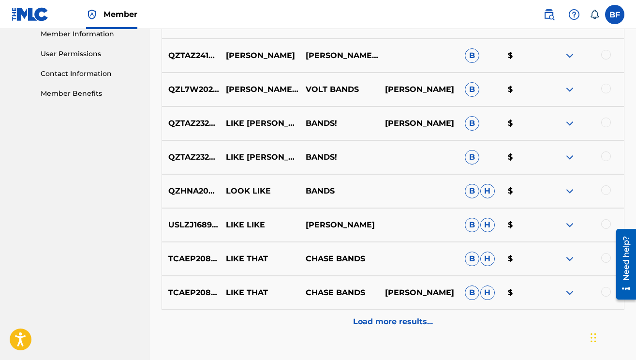
click at [413, 325] on p "Load more results..." at bounding box center [393, 322] width 80 height 12
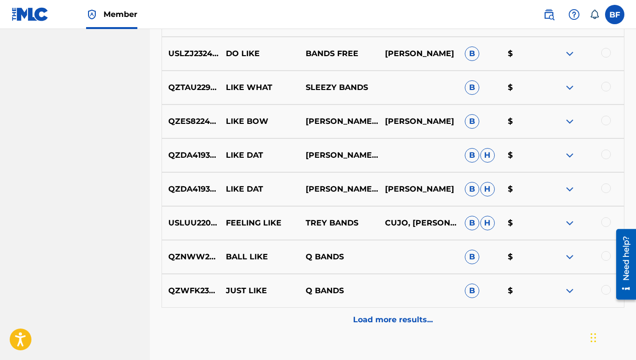
scroll to position [850, 0]
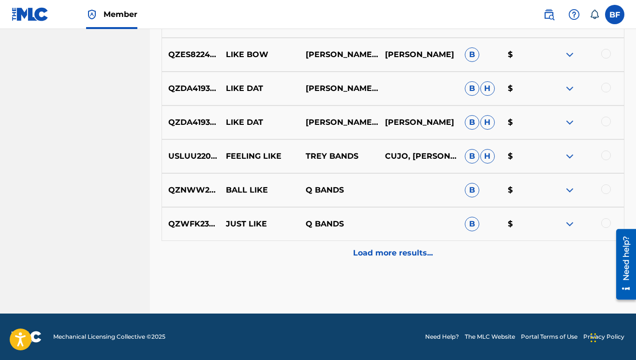
click at [415, 253] on p "Load more results..." at bounding box center [393, 253] width 80 height 12
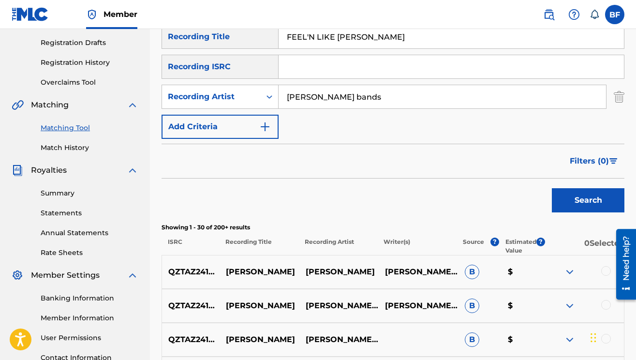
scroll to position [121, 0]
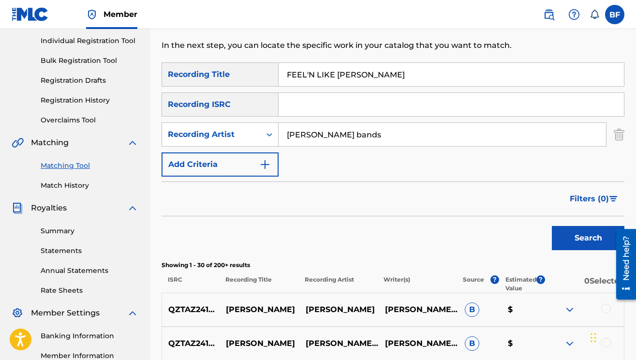
click at [415, 75] on input "FEEL'N LIKE [PERSON_NAME]" at bounding box center [451, 74] width 345 height 23
type input "heartbreak"
click at [566, 235] on button "Search" at bounding box center [588, 238] width 73 height 24
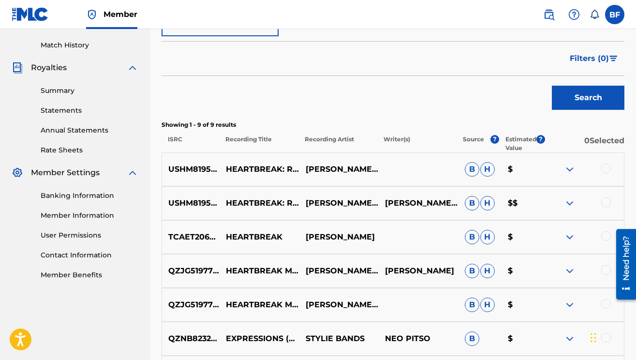
scroll to position [265, 0]
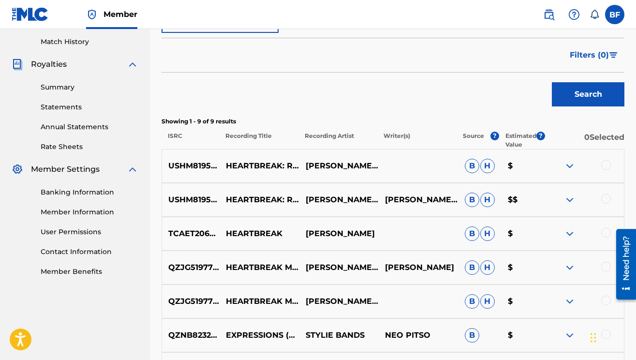
click at [605, 163] on div at bounding box center [606, 165] width 10 height 10
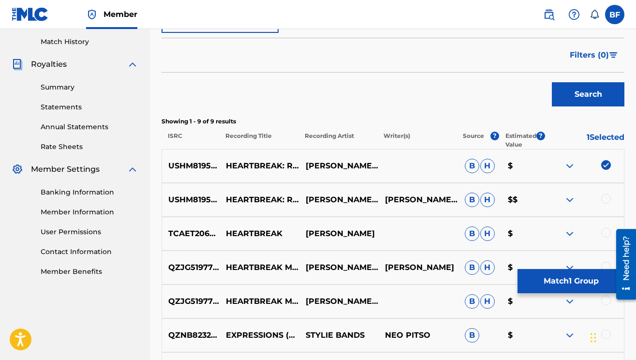
click at [606, 197] on div at bounding box center [606, 199] width 10 height 10
click at [607, 233] on div at bounding box center [606, 233] width 10 height 10
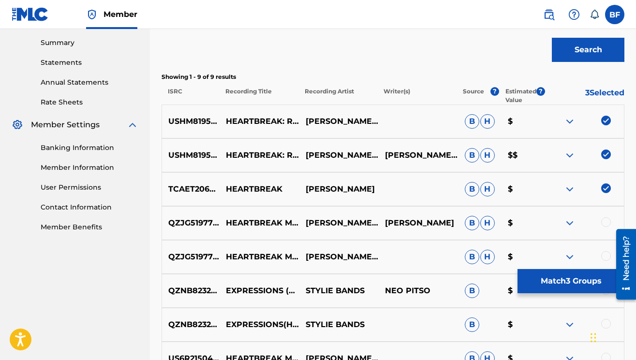
scroll to position [311, 0]
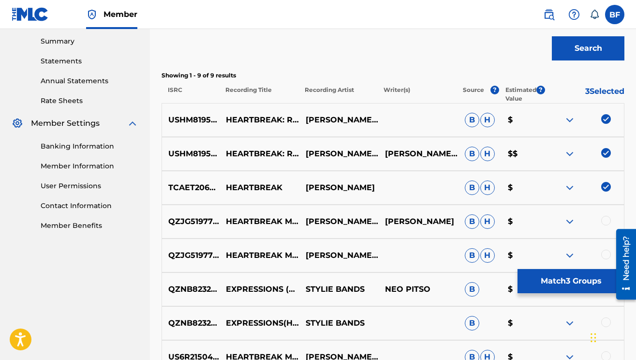
click at [266, 190] on p "HEARTBREAK" at bounding box center [260, 188] width 80 height 12
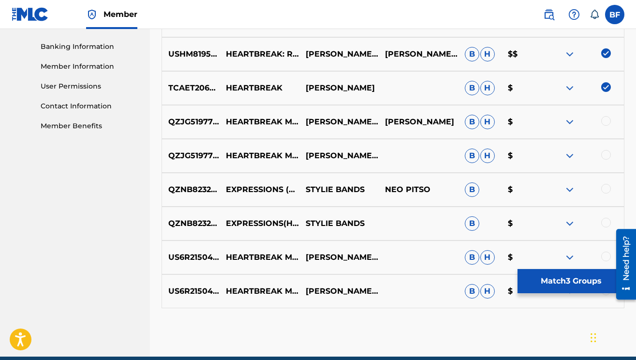
scroll to position [454, 0]
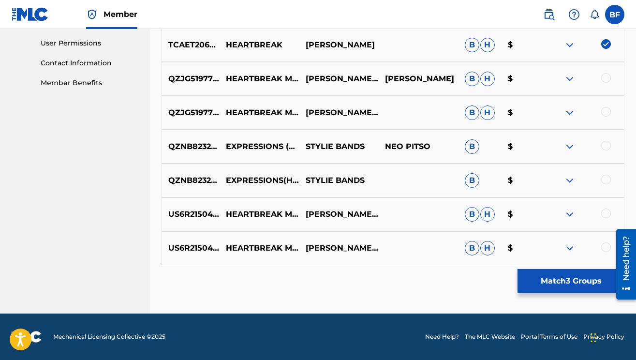
click at [568, 283] on button "Match 3 Groups" at bounding box center [571, 281] width 107 height 24
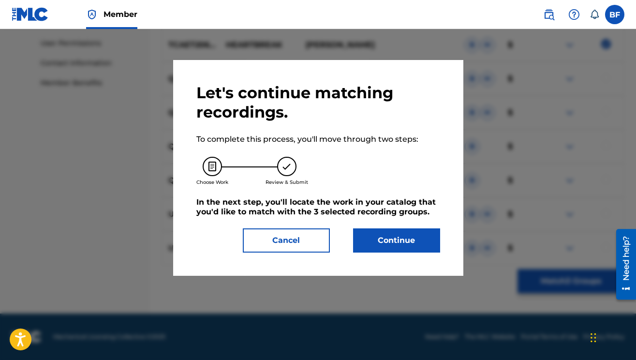
click at [411, 243] on button "Continue" at bounding box center [396, 240] width 87 height 24
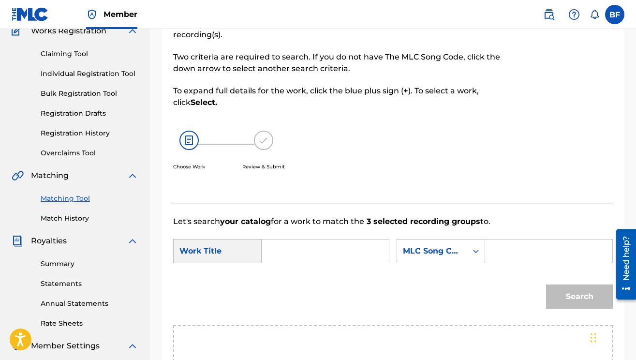
scroll to position [30, 0]
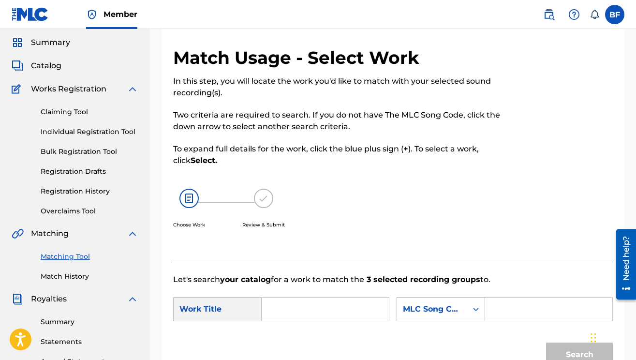
click at [318, 309] on input "Search Form" at bounding box center [325, 308] width 111 height 23
click at [308, 335] on div "Search" at bounding box center [393, 358] width 440 height 50
click at [353, 308] on input "Heartbreak" at bounding box center [325, 308] width 111 height 23
click at [323, 335] on span "reloaded" at bounding box center [340, 330] width 35 height 9
type input "heartbreak reloaded"
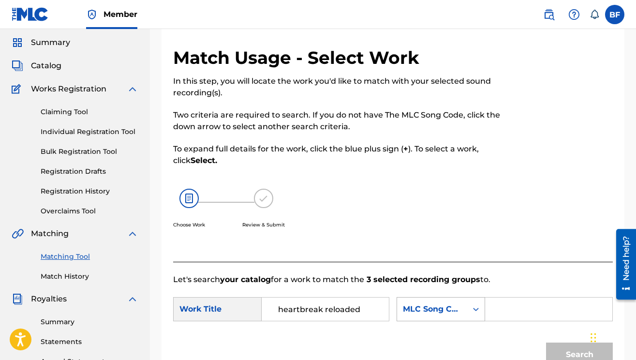
click at [482, 318] on div "Search Form" at bounding box center [475, 308] width 17 height 23
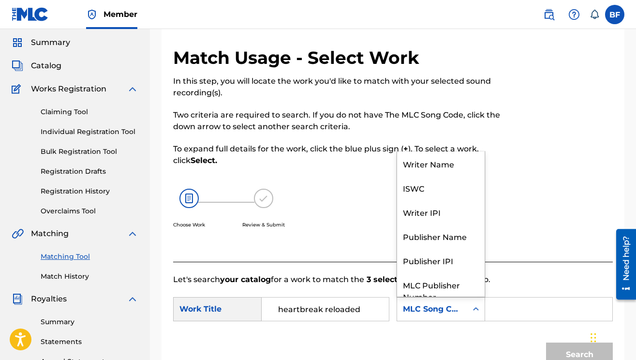
scroll to position [36, 0]
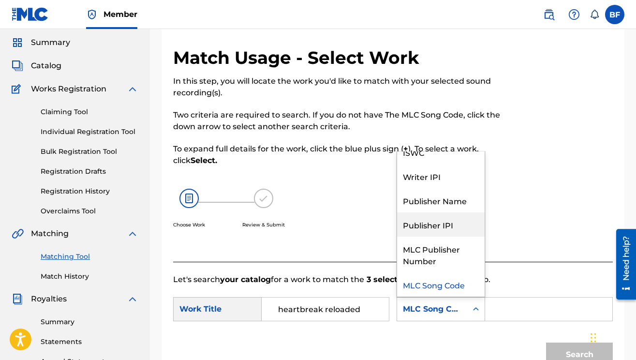
click at [459, 223] on div "Publisher IPI" at bounding box center [441, 224] width 88 height 24
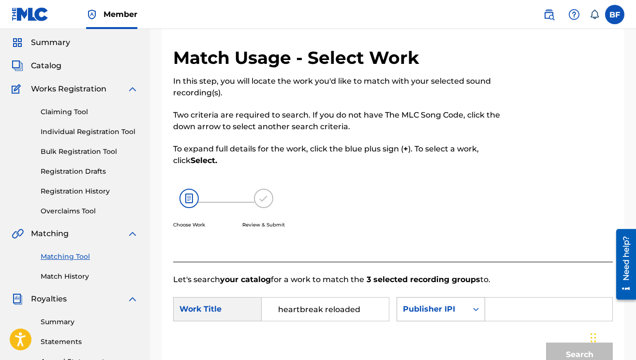
click at [454, 311] on div "Publisher IPI" at bounding box center [432, 309] width 59 height 12
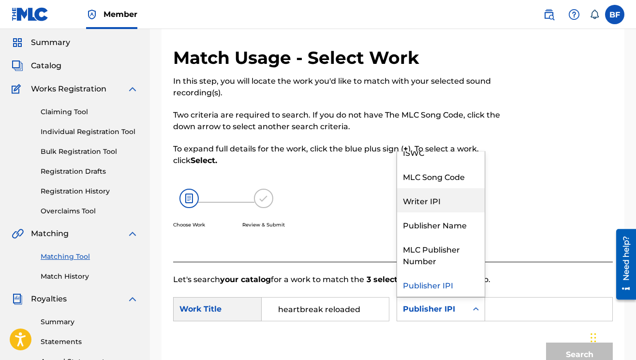
click at [448, 195] on div "Writer IPI" at bounding box center [441, 200] width 88 height 24
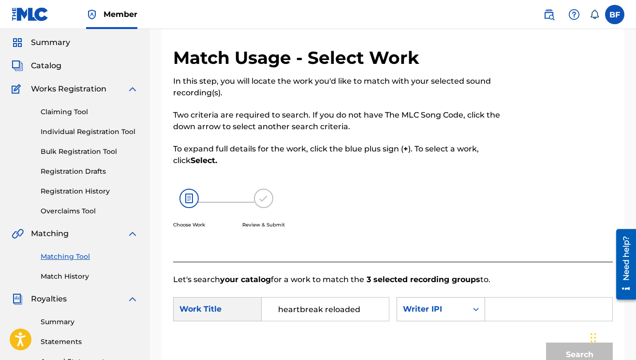
click at [516, 305] on input "Search Form" at bounding box center [548, 308] width 111 height 23
type input "00697860870"
click at [562, 349] on button "Search" at bounding box center [579, 354] width 67 height 24
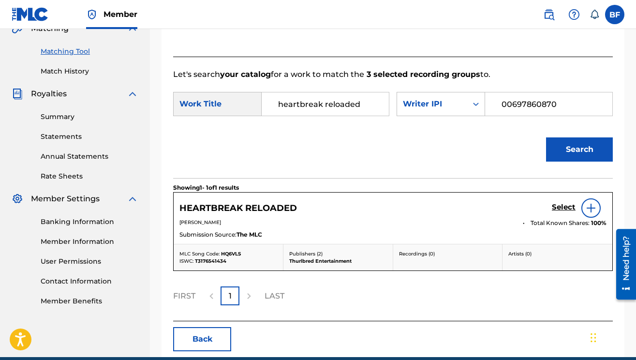
scroll to position [236, 0]
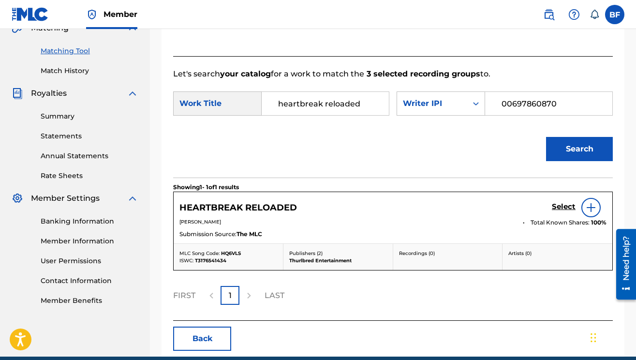
click at [562, 206] on h5 "Select" at bounding box center [564, 206] width 24 height 9
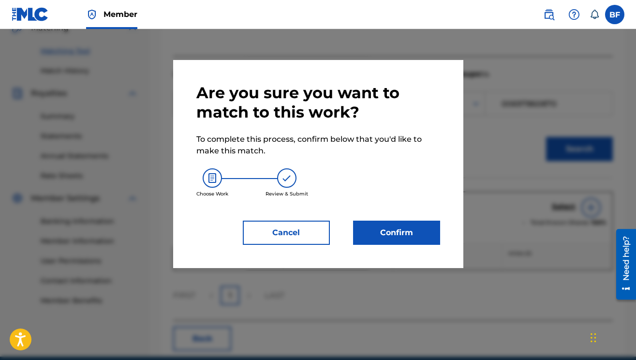
click at [402, 235] on button "Confirm" at bounding box center [396, 233] width 87 height 24
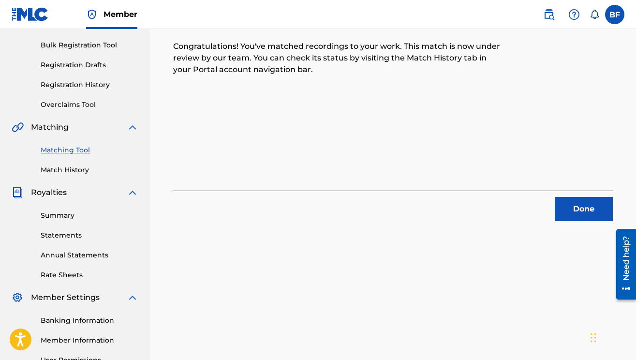
scroll to position [182, 0]
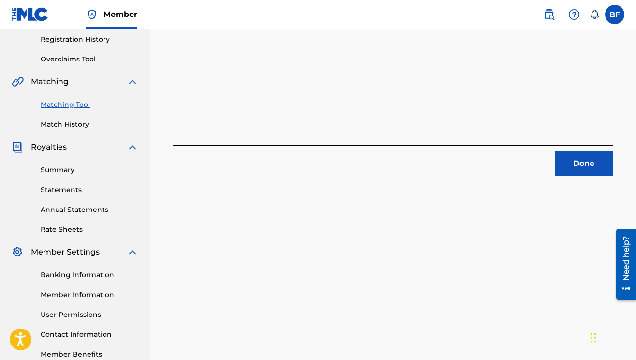
click at [570, 155] on button "Done" at bounding box center [584, 163] width 58 height 24
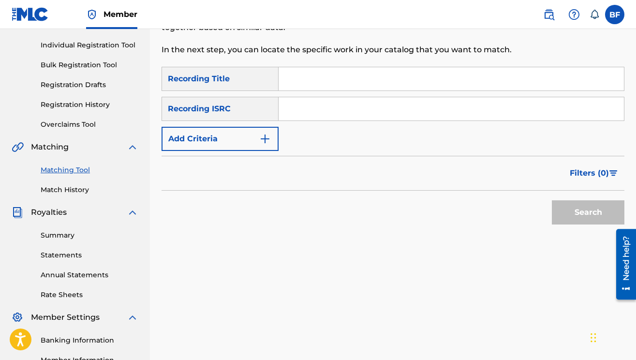
scroll to position [0, 0]
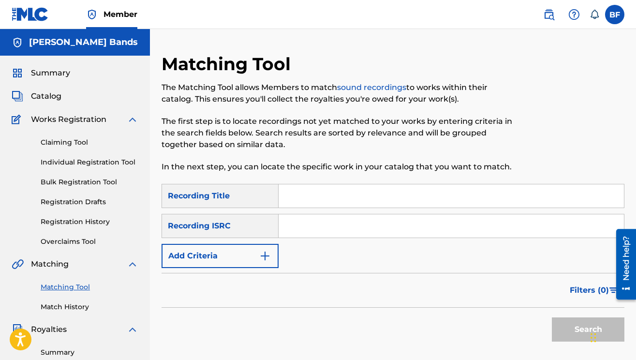
click at [316, 192] on input "Search Form" at bounding box center [451, 195] width 345 height 23
type input "How Im COming"
click at [236, 250] on button "Add Criteria" at bounding box center [220, 256] width 117 height 24
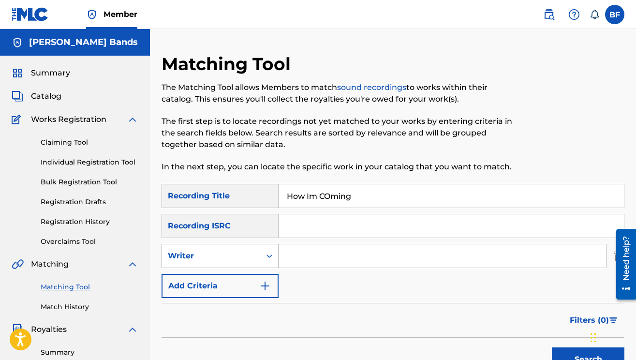
click at [247, 260] on div "Writer" at bounding box center [211, 256] width 87 height 12
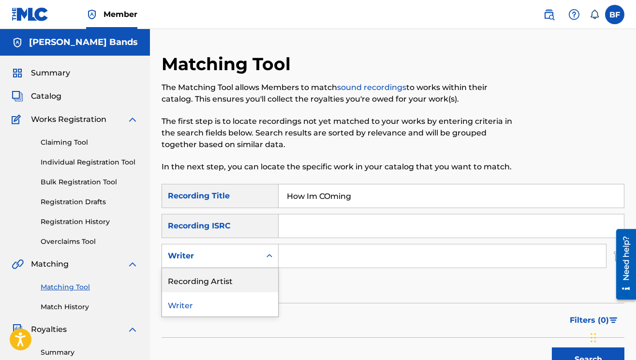
click at [246, 285] on div "Recording Artist" at bounding box center [220, 280] width 116 height 24
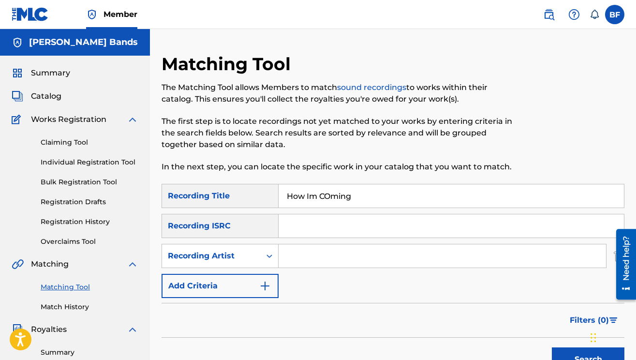
click at [385, 263] on input "Search Form" at bounding box center [442, 255] width 327 height 23
type input "[PERSON_NAME] bands"
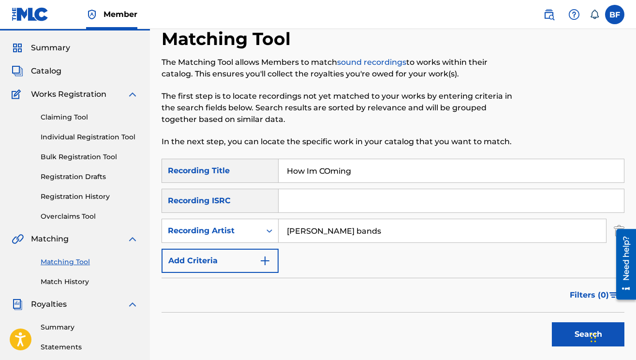
scroll to position [60, 0]
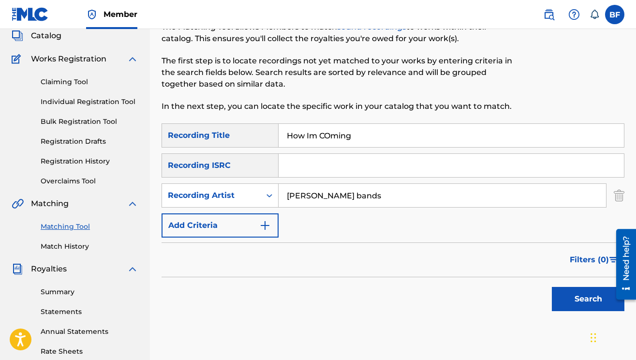
click at [577, 305] on button "Search" at bounding box center [588, 299] width 73 height 24
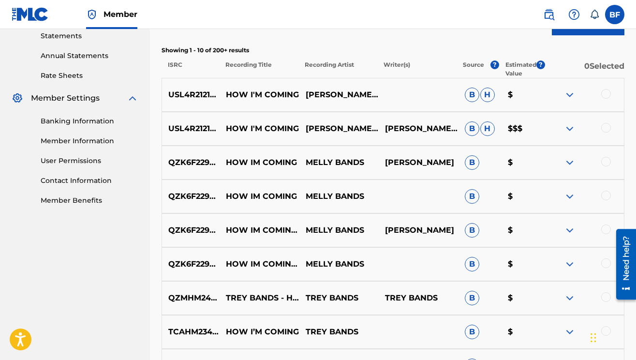
scroll to position [337, 0]
click at [602, 89] on div at bounding box center [585, 95] width 80 height 12
click at [605, 94] on div at bounding box center [606, 94] width 10 height 10
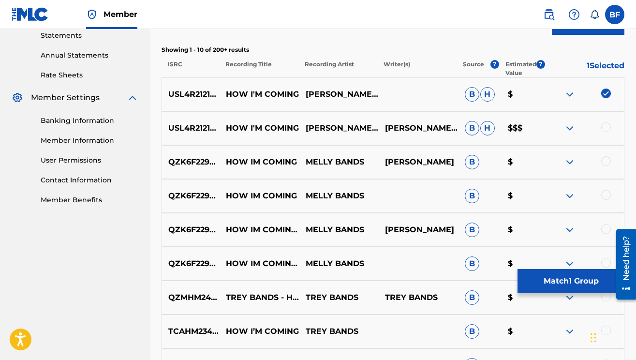
click at [607, 126] on div at bounding box center [606, 127] width 10 height 10
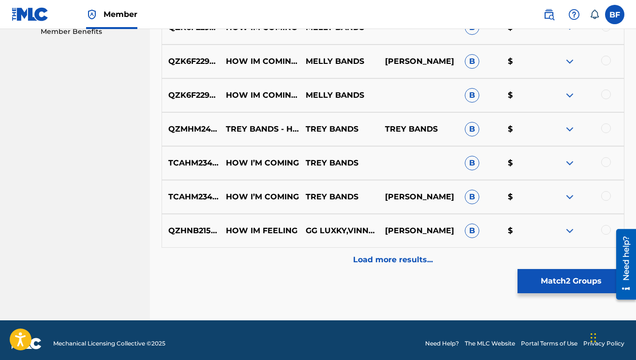
scroll to position [512, 0]
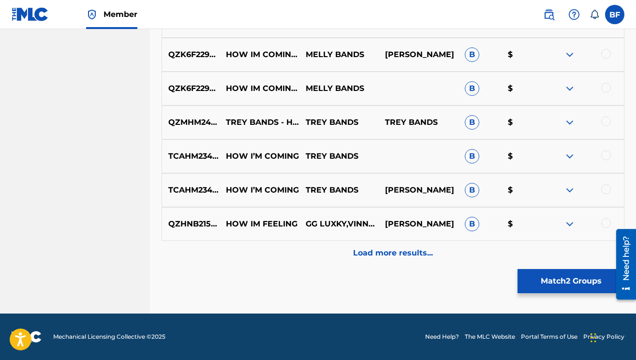
click at [554, 281] on button "Match 2 Groups" at bounding box center [571, 281] width 107 height 24
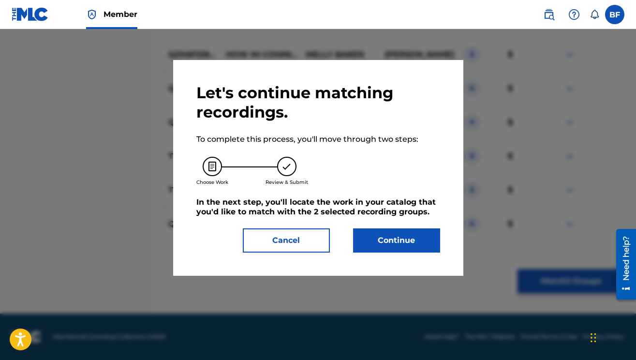
click at [427, 241] on button "Continue" at bounding box center [396, 240] width 87 height 24
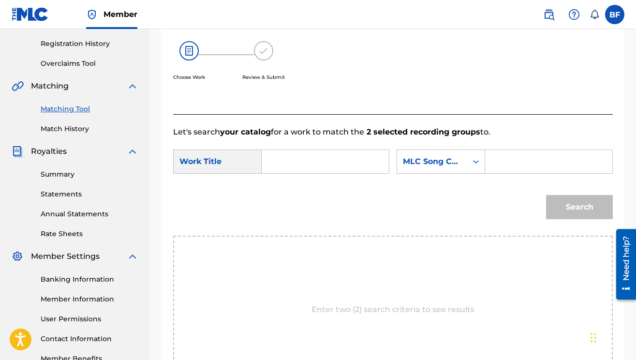
scroll to position [158, 0]
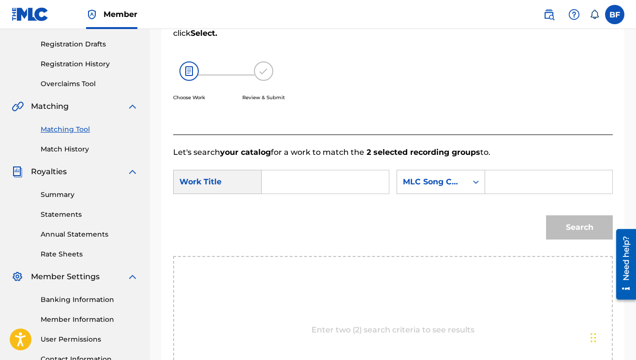
click at [329, 188] on input "Search Form" at bounding box center [325, 181] width 111 height 23
click at [285, 215] on span "im coming" at bounding box center [293, 209] width 30 height 21
type input "how im coming"
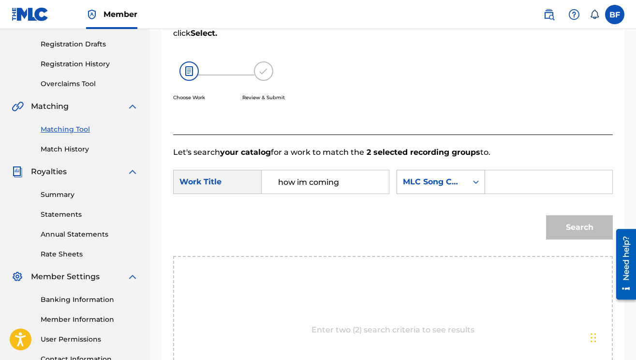
click at [466, 184] on div "MLC Song Code" at bounding box center [432, 182] width 70 height 18
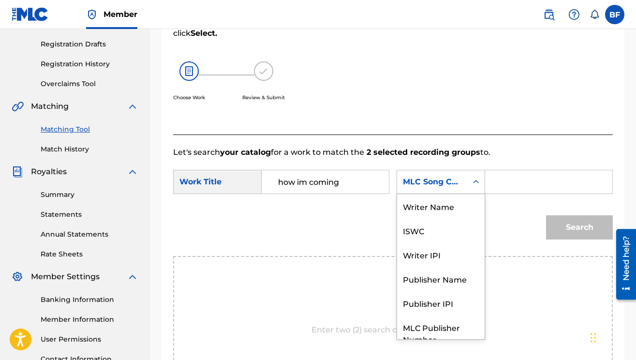
scroll to position [36, 0]
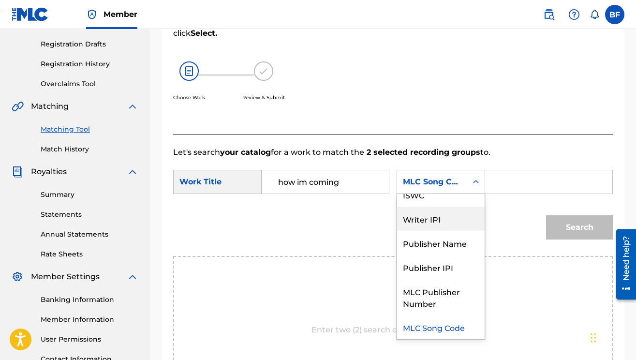
click at [446, 214] on div "Writer IPI" at bounding box center [441, 219] width 88 height 24
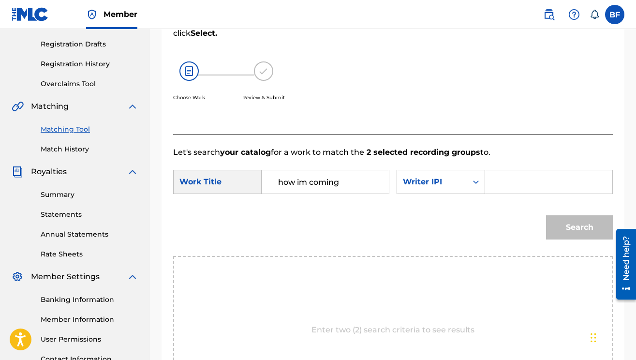
click at [524, 183] on input "Search Form" at bounding box center [548, 181] width 111 height 23
type input "00697860870"
click at [566, 224] on button "Search" at bounding box center [579, 227] width 67 height 24
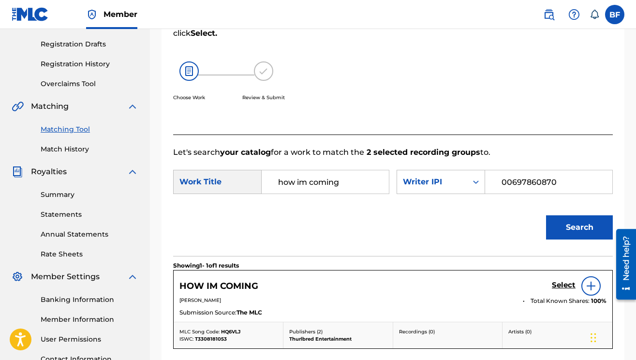
scroll to position [279, 0]
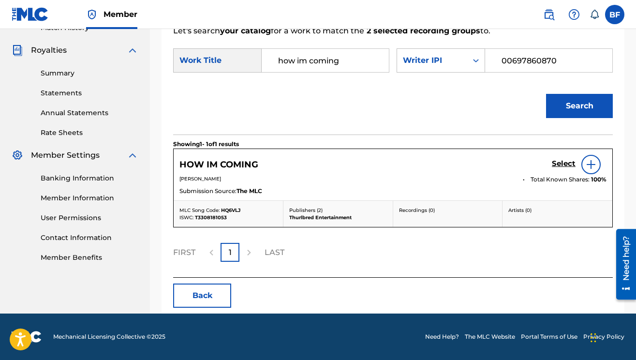
click at [569, 164] on h5 "Select" at bounding box center [564, 163] width 24 height 9
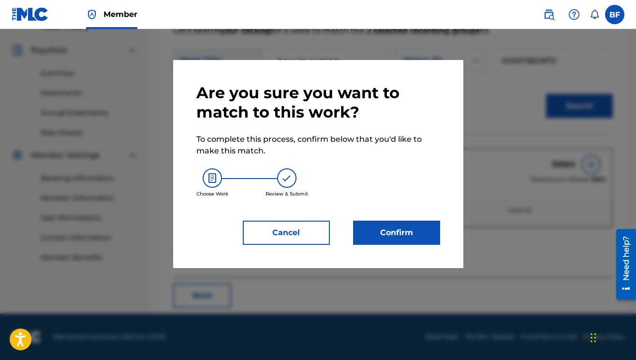
click at [421, 235] on button "Confirm" at bounding box center [396, 233] width 87 height 24
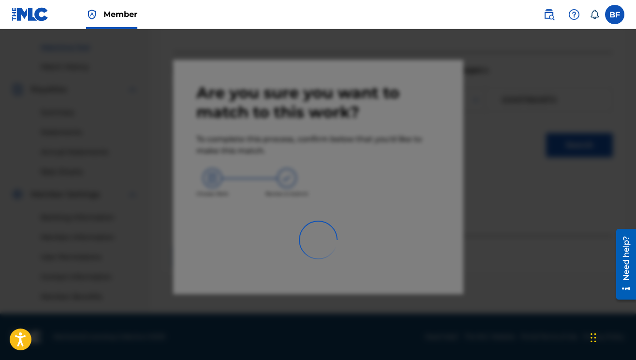
scroll to position [240, 0]
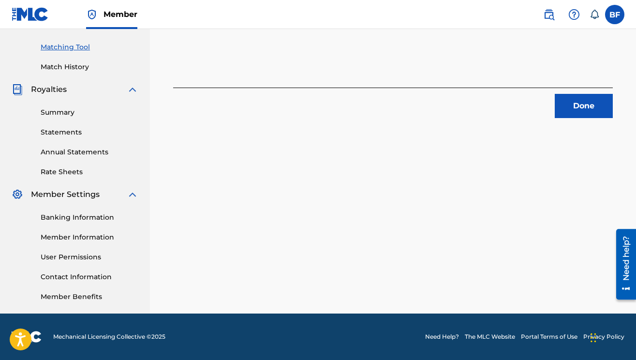
click at [597, 105] on button "Done" at bounding box center [584, 106] width 58 height 24
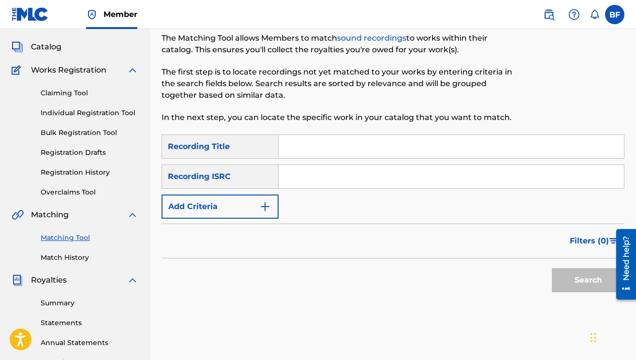
scroll to position [0, 0]
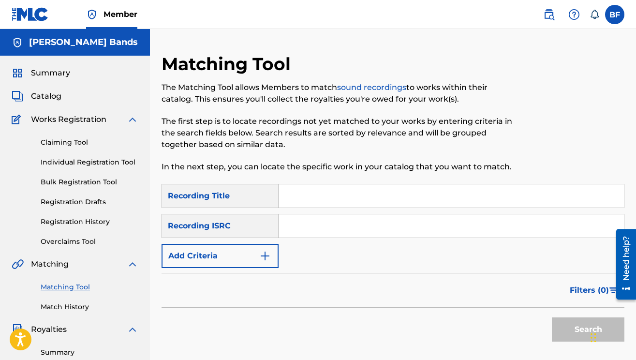
click at [337, 209] on div "SearchWithCriteria7afbd750-080c-4ee7-ad98-a2d1701c55ad Recording Title SearchWi…" at bounding box center [393, 226] width 463 height 84
click at [338, 199] on input "Search Form" at bounding box center [451, 195] width 345 height 23
type input "kellz"
click at [248, 265] on button "Add Criteria" at bounding box center [220, 256] width 117 height 24
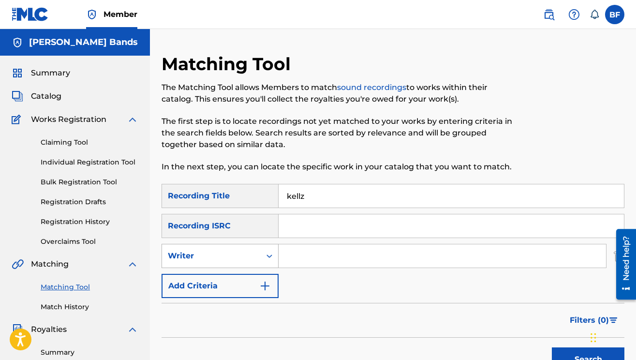
click at [251, 255] on div "Writer" at bounding box center [211, 256] width 87 height 12
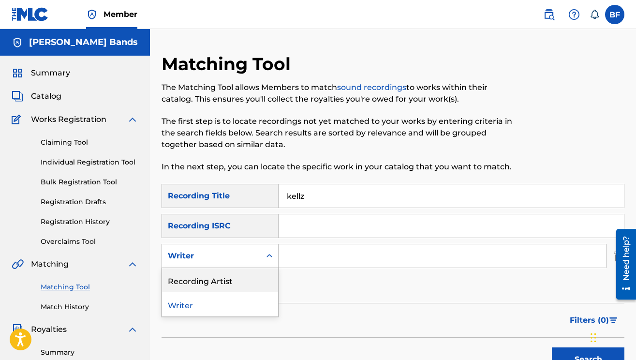
click at [241, 285] on div "Recording Artist" at bounding box center [220, 280] width 116 height 24
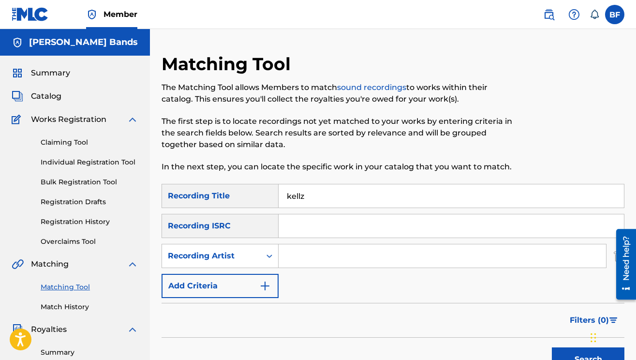
click at [326, 248] on input "Search Form" at bounding box center [442, 255] width 327 height 23
type input "[PERSON_NAME] bands"
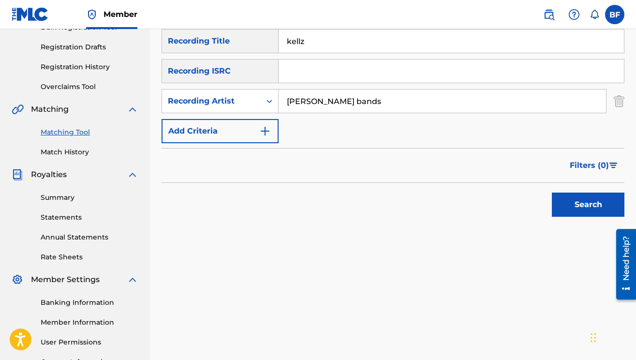
scroll to position [175, 0]
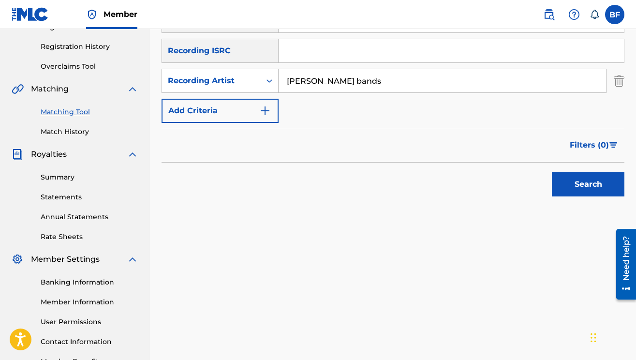
click at [562, 187] on button "Search" at bounding box center [588, 184] width 73 height 24
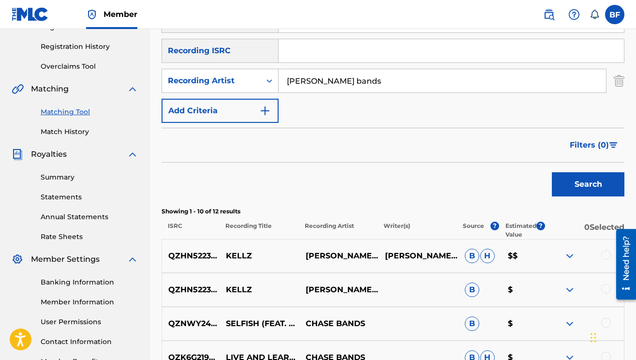
click at [606, 255] on div at bounding box center [606, 255] width 10 height 10
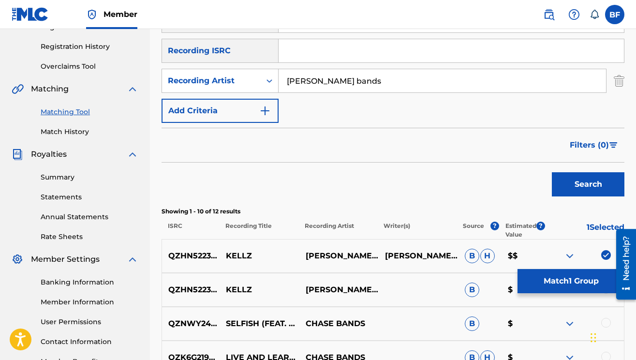
click at [555, 217] on div "Showing 1 - 10 of 12 results ISRC Recording Title Recording Artist Writer(s) So…" at bounding box center [393, 223] width 463 height 32
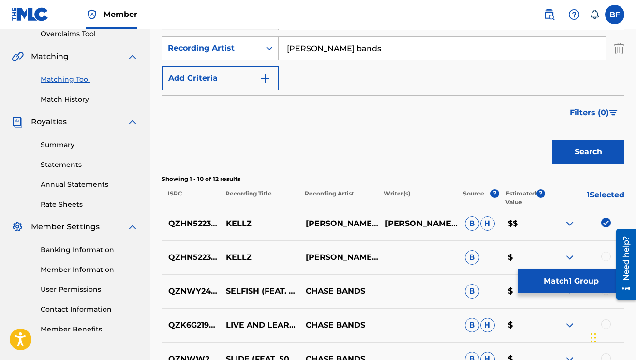
scroll to position [209, 0]
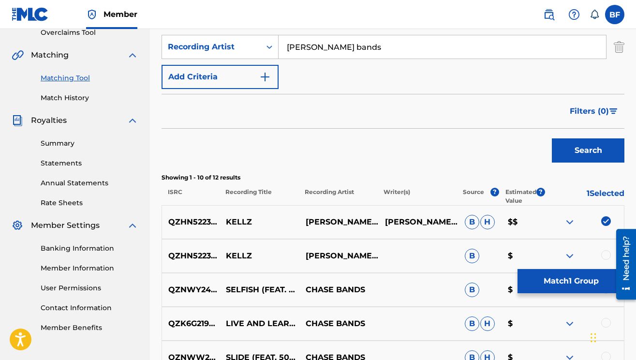
click at [608, 253] on div at bounding box center [606, 255] width 10 height 10
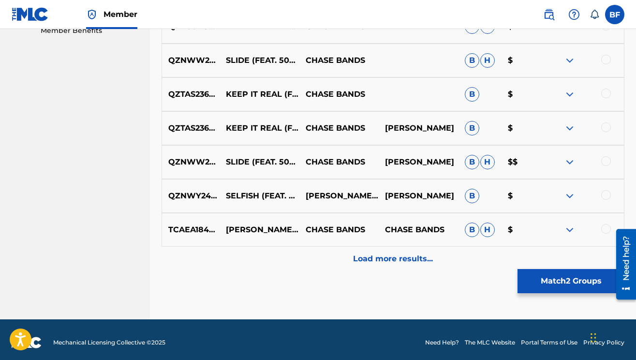
scroll to position [512, 0]
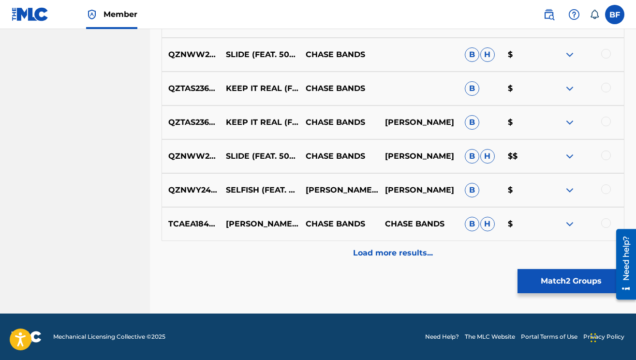
click at [550, 281] on button "Match 2 Groups" at bounding box center [571, 281] width 107 height 24
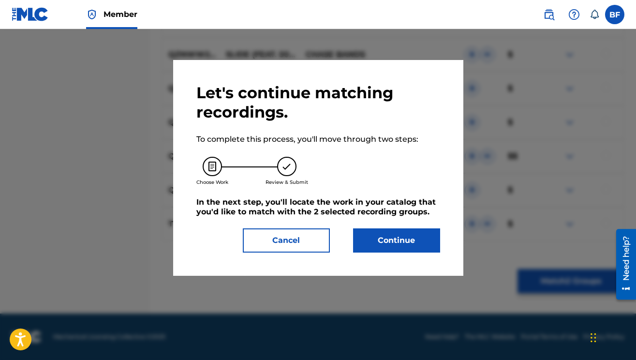
click at [405, 247] on button "Continue" at bounding box center [396, 240] width 87 height 24
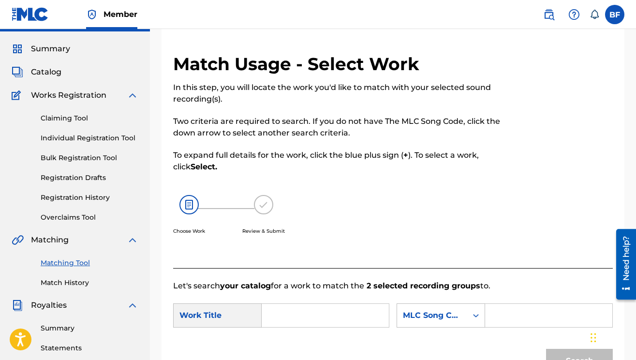
scroll to position [115, 0]
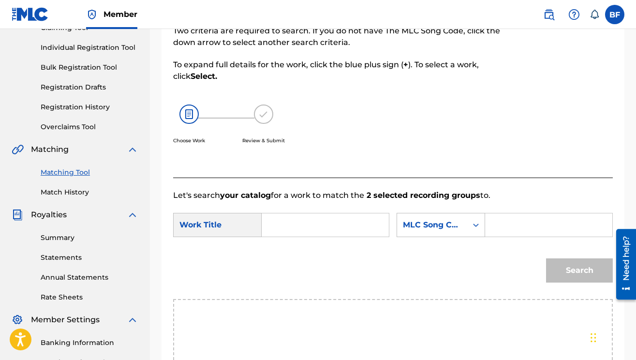
click at [305, 228] on input "Search Form" at bounding box center [325, 224] width 111 height 23
type input "kellz"
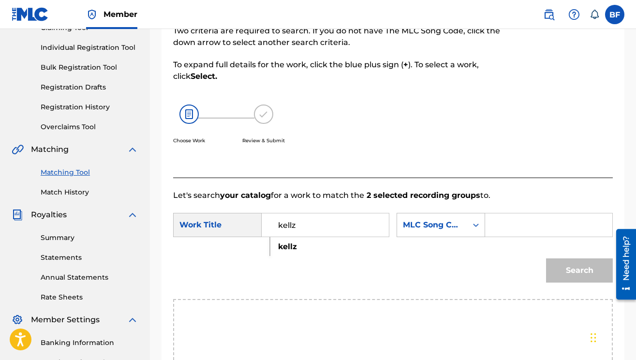
click at [325, 248] on form "SearchWithCriteriac6e19671-984c-4137-ac69-0a056cd6d33d Work Title kellz kellz S…" at bounding box center [393, 250] width 440 height 98
click at [476, 228] on icon "Search Form" at bounding box center [476, 225] width 10 height 10
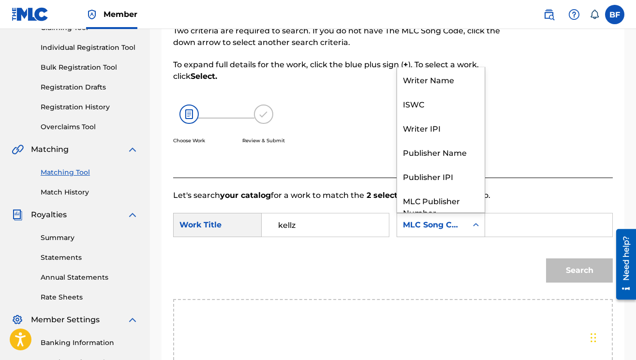
scroll to position [36, 0]
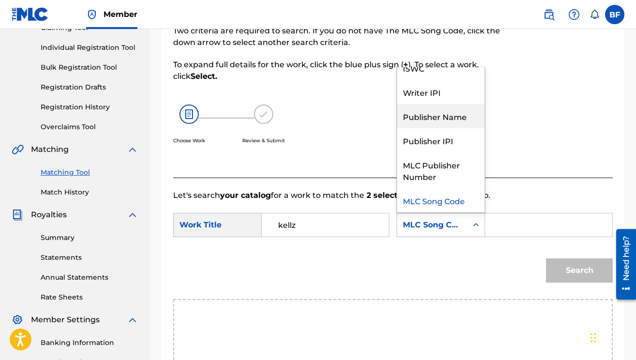
click at [449, 97] on div "Writer IPI" at bounding box center [441, 92] width 88 height 24
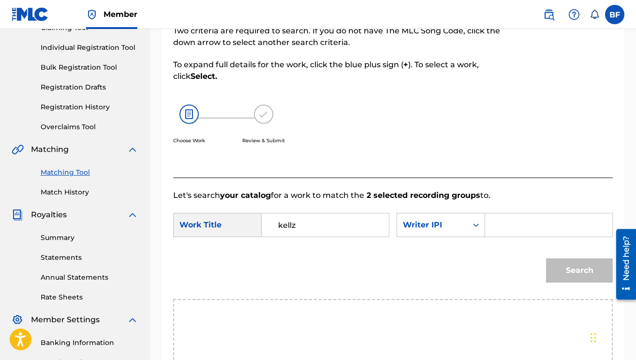
click at [559, 233] on input "Search Form" at bounding box center [548, 224] width 111 height 23
type input "00697860870"
click at [568, 262] on button "Search" at bounding box center [579, 270] width 67 height 24
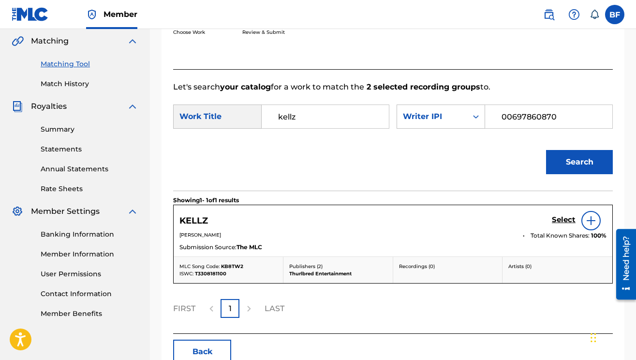
scroll to position [253, 0]
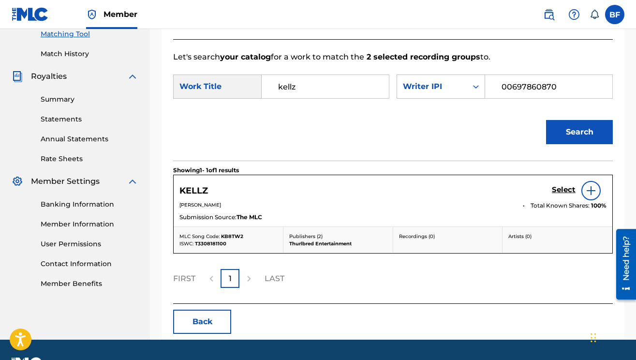
click at [569, 190] on h5 "Select" at bounding box center [564, 189] width 24 height 9
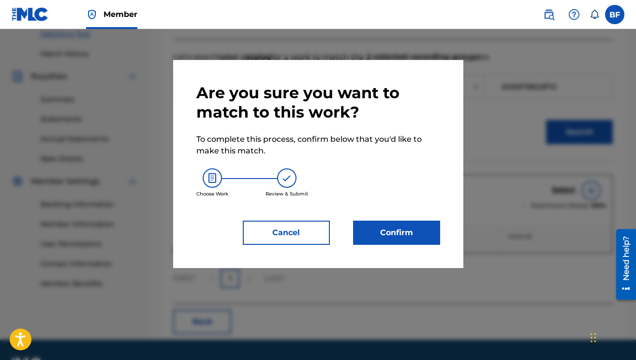
click at [406, 237] on button "Confirm" at bounding box center [396, 233] width 87 height 24
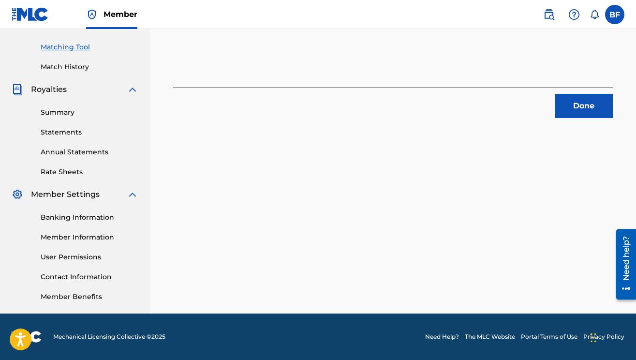
click at [592, 110] on button "Done" at bounding box center [584, 106] width 58 height 24
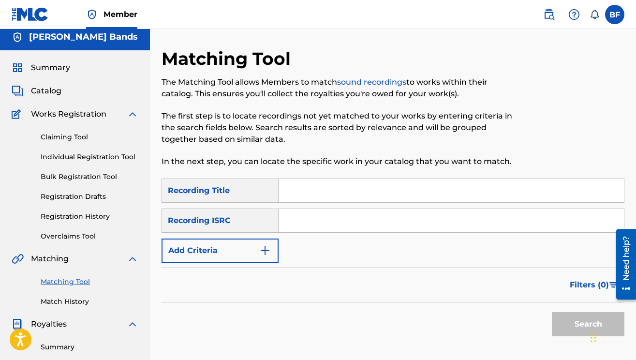
scroll to position [4, 0]
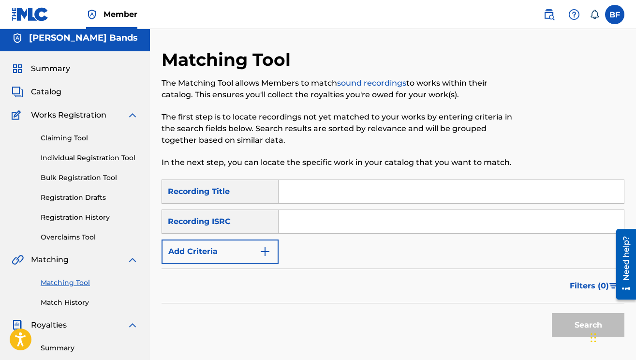
click at [299, 189] on input "Search Form" at bounding box center [451, 191] width 345 height 23
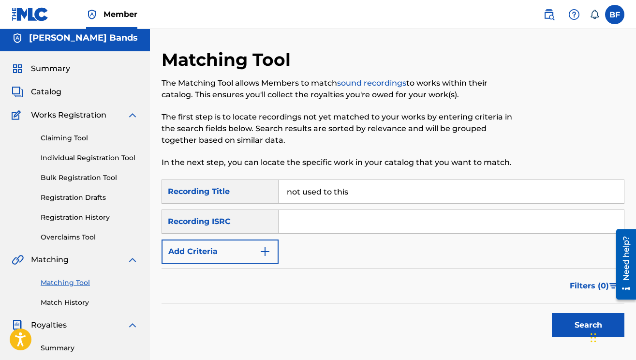
type input "not used to this"
click at [279, 251] on div "SearchWithCriteria7afbd750-080c-4ee7-ad98-a2d1701c55ad Recording Title not used…" at bounding box center [393, 221] width 463 height 84
click at [266, 251] on img "Search Form" at bounding box center [265, 252] width 12 height 12
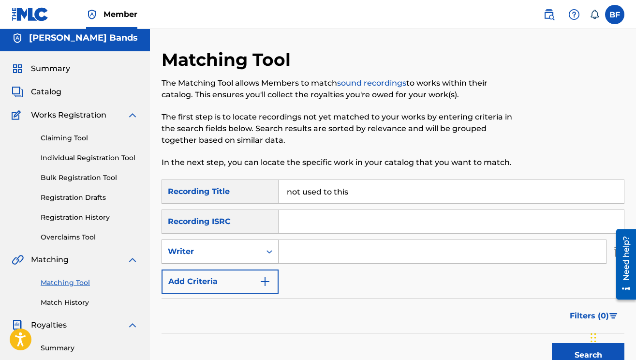
click at [258, 252] on div "Writer" at bounding box center [211, 251] width 99 height 18
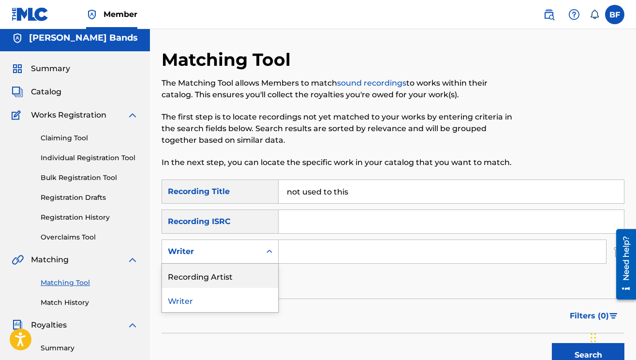
click at [246, 275] on div "Recording Artist" at bounding box center [220, 276] width 116 height 24
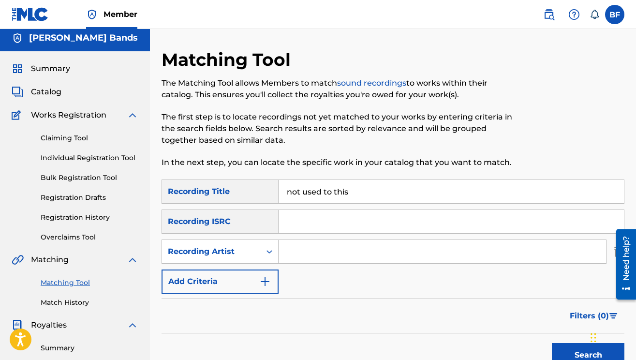
click at [330, 249] on input "Search Form" at bounding box center [442, 251] width 327 height 23
type input "[PERSON_NAME] bands"
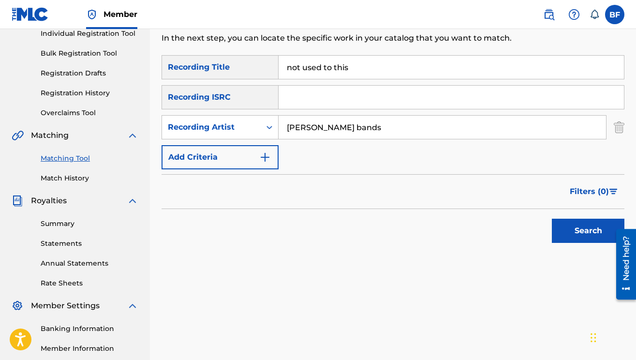
scroll to position [136, 0]
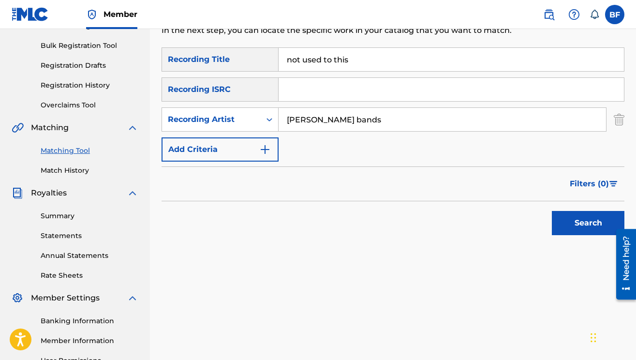
click at [554, 222] on button "Search" at bounding box center [588, 223] width 73 height 24
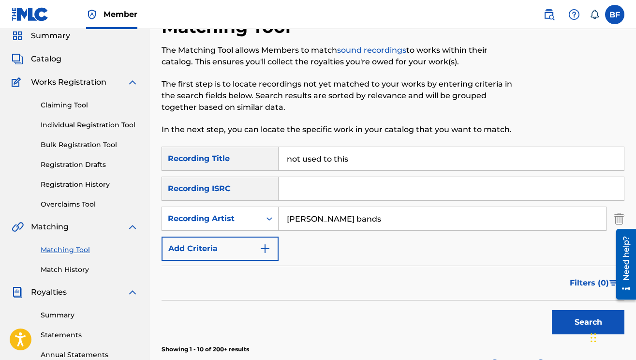
scroll to position [0, 0]
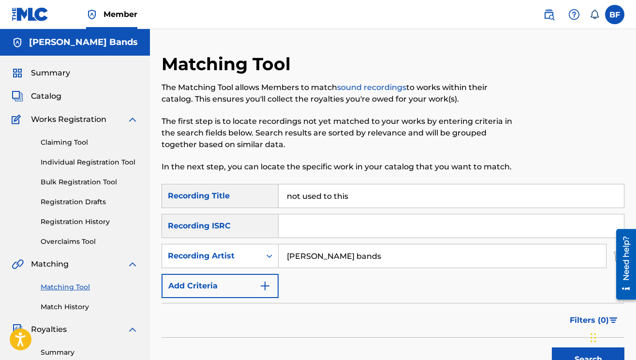
click at [357, 192] on input "not used to this" at bounding box center [451, 195] width 345 height 23
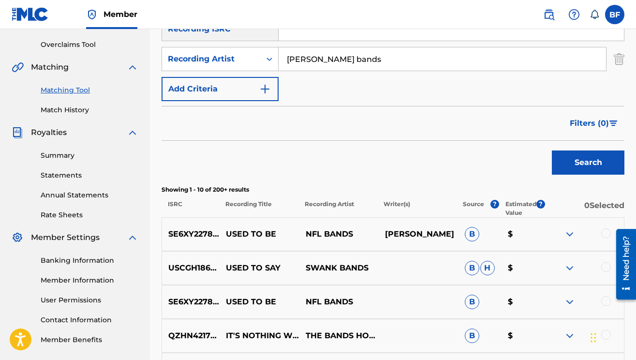
scroll to position [228, 0]
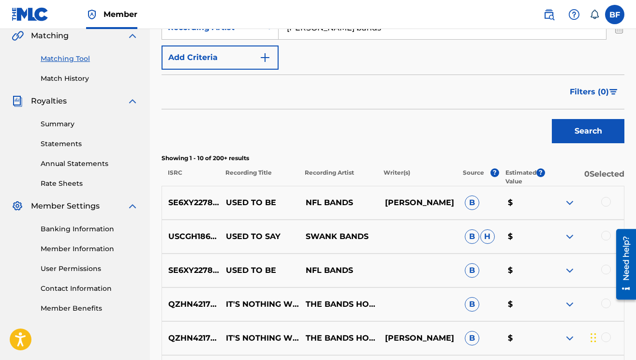
click at [582, 132] on button "Search" at bounding box center [588, 131] width 73 height 24
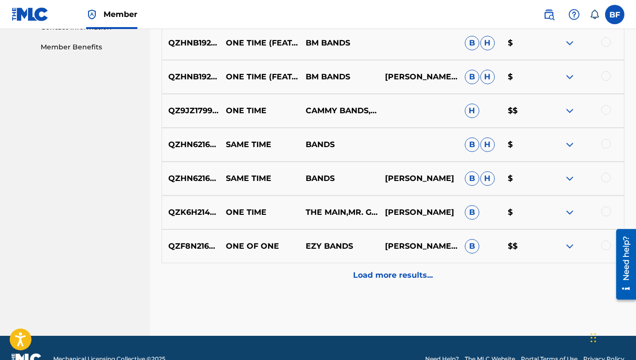
scroll to position [0, 0]
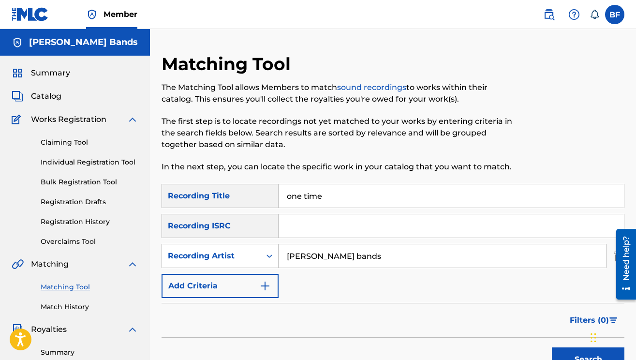
click at [341, 192] on input "one time" at bounding box center [451, 195] width 345 height 23
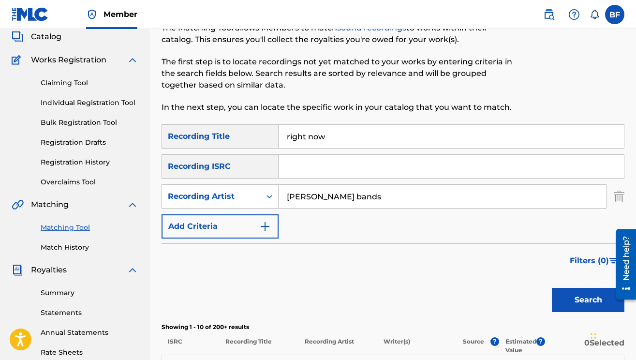
scroll to position [189, 0]
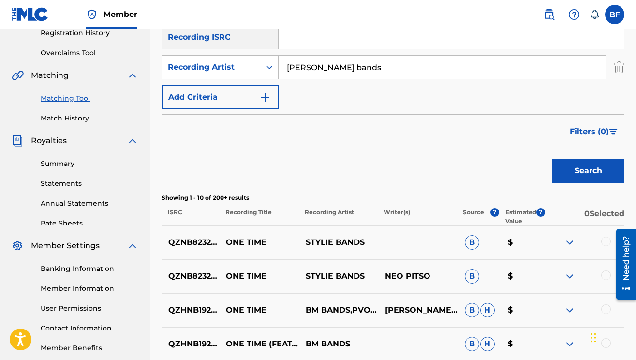
type input "right now"
click at [564, 176] on button "Search" at bounding box center [588, 171] width 73 height 24
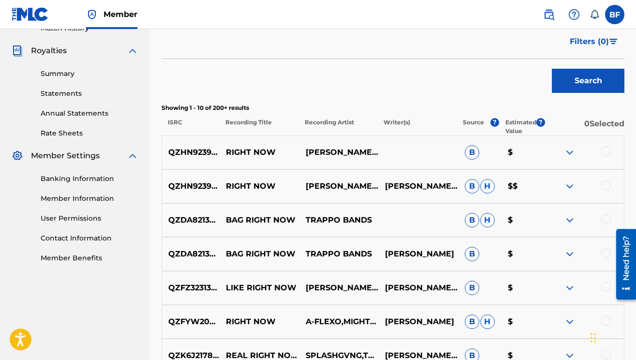
scroll to position [281, 0]
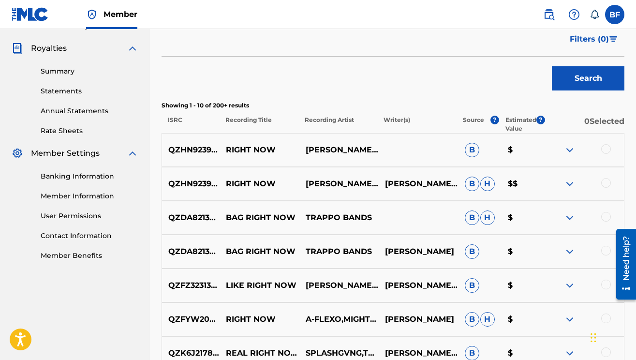
click at [602, 150] on div at bounding box center [606, 149] width 10 height 10
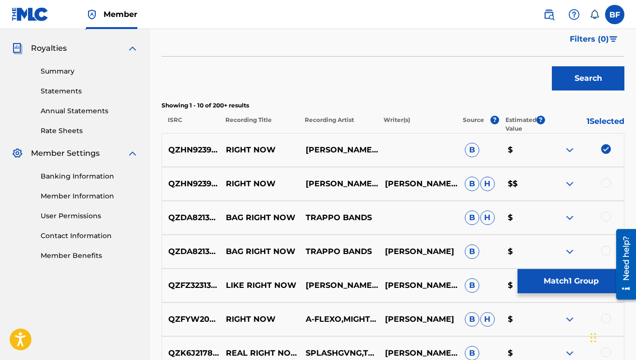
click at [604, 180] on div at bounding box center [606, 183] width 10 height 10
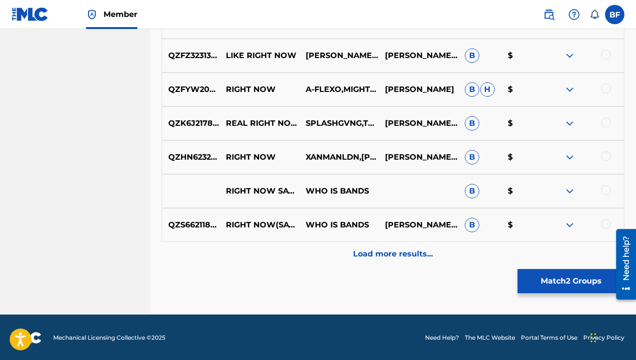
scroll to position [512, 0]
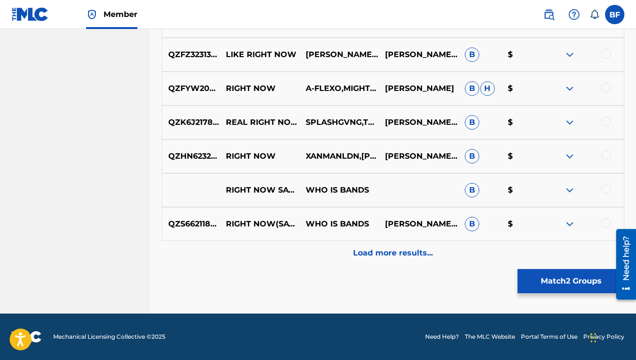
click at [536, 281] on button "Match 2 Groups" at bounding box center [571, 281] width 107 height 24
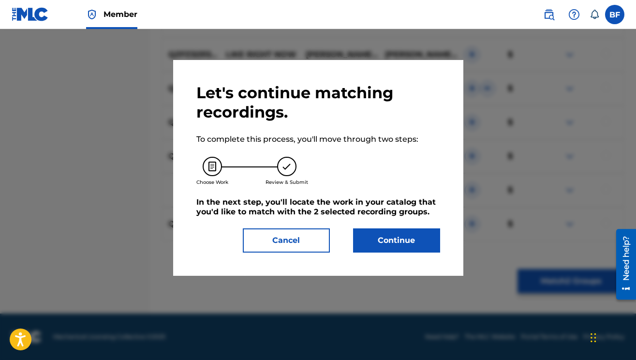
click at [409, 246] on button "Continue" at bounding box center [396, 240] width 87 height 24
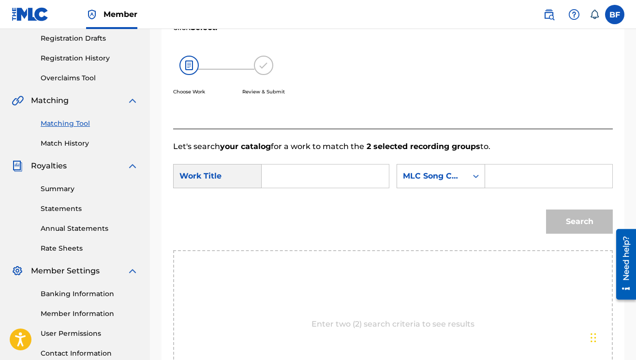
scroll to position [79, 0]
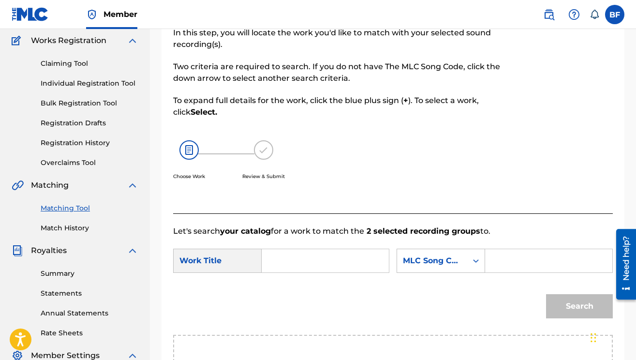
click at [345, 260] on input "Search Form" at bounding box center [325, 260] width 111 height 23
click at [298, 287] on span "now" at bounding box center [306, 282] width 17 height 9
type input "right now"
click at [471, 263] on div "Search Form" at bounding box center [475, 260] width 17 height 17
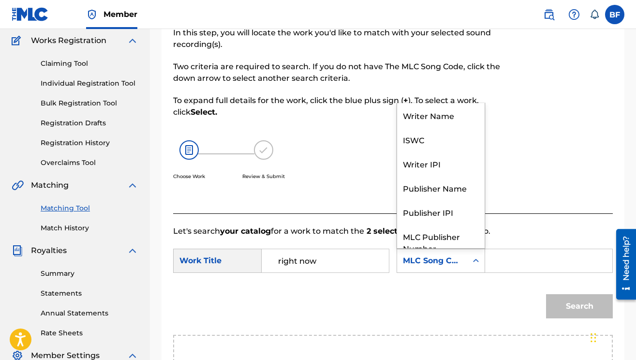
scroll to position [36, 0]
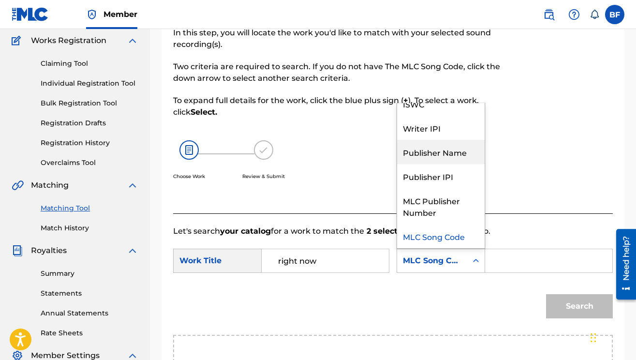
click at [458, 137] on div "Writer IPI" at bounding box center [441, 128] width 88 height 24
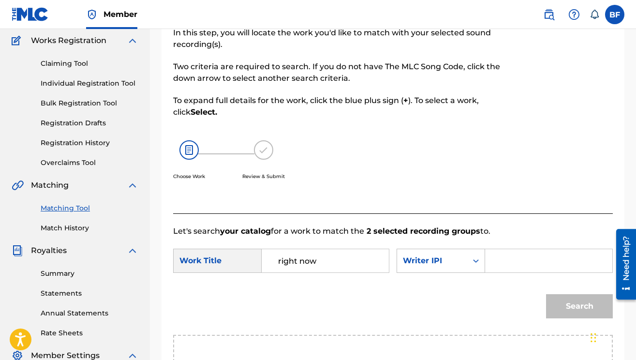
click at [503, 267] on input "Search Form" at bounding box center [548, 260] width 111 height 23
type input "00697860870"
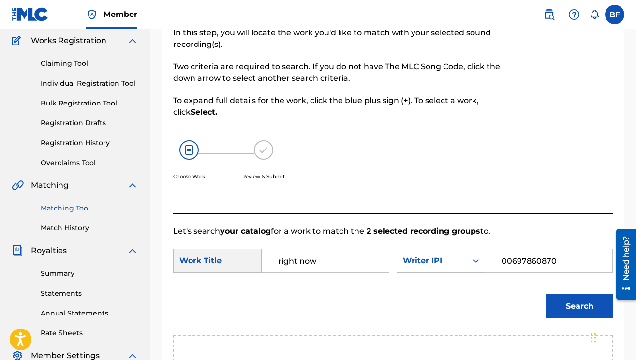
click at [562, 302] on button "Search" at bounding box center [579, 306] width 67 height 24
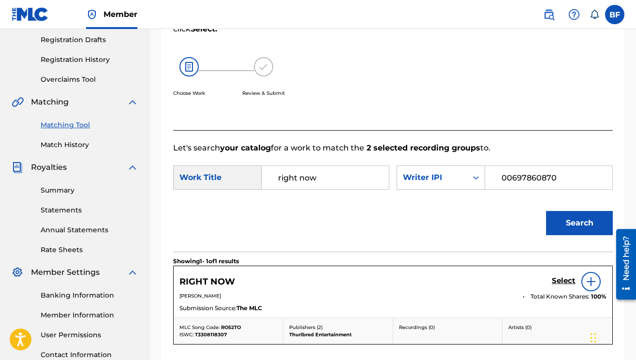
scroll to position [279, 0]
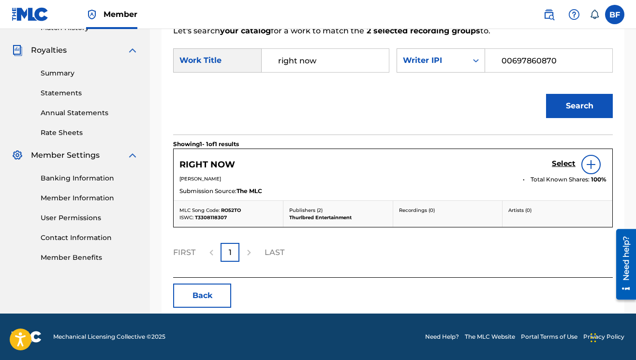
click at [554, 161] on h5 "Select" at bounding box center [564, 163] width 24 height 9
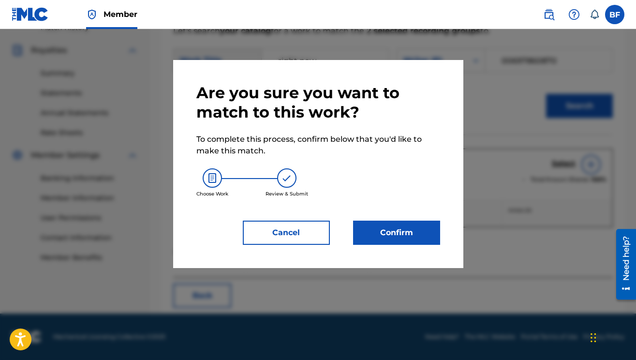
click at [395, 230] on button "Confirm" at bounding box center [396, 233] width 87 height 24
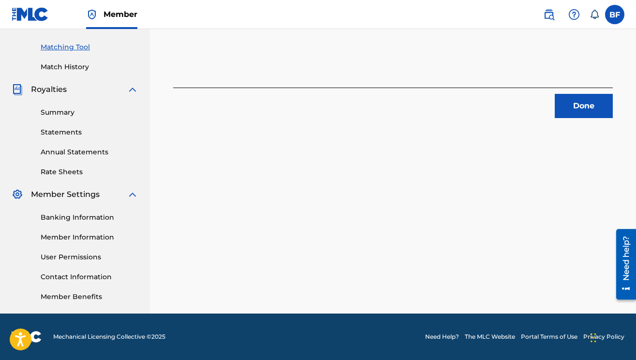
click at [577, 90] on div "Done" at bounding box center [393, 103] width 440 height 30
click at [559, 114] on button "Done" at bounding box center [584, 106] width 58 height 24
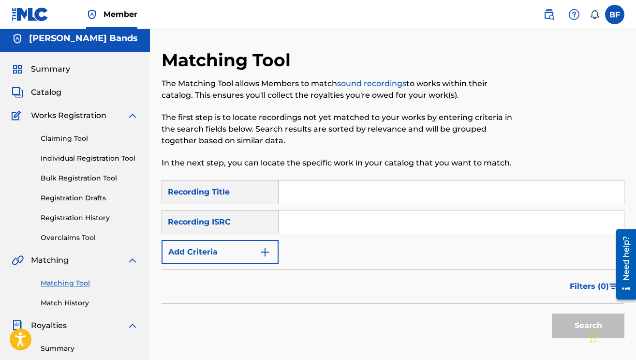
scroll to position [0, 0]
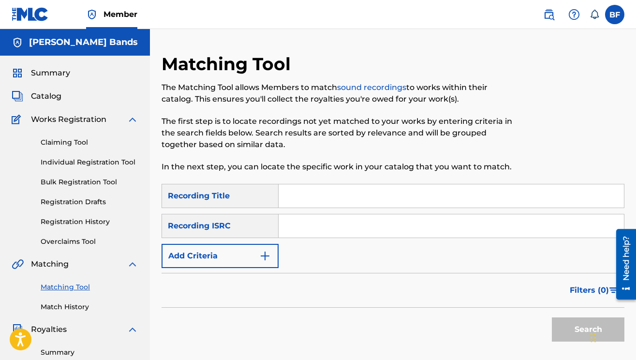
click at [311, 200] on input "Search Form" at bounding box center [451, 195] width 345 height 23
type input "sip slow"
click at [272, 254] on button "Add Criteria" at bounding box center [220, 256] width 117 height 24
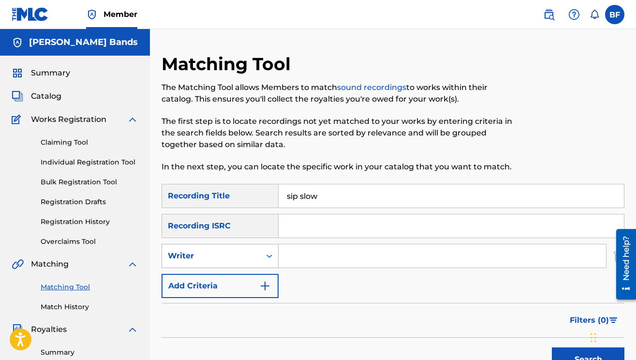
click at [245, 259] on div "Writer" at bounding box center [211, 256] width 87 height 12
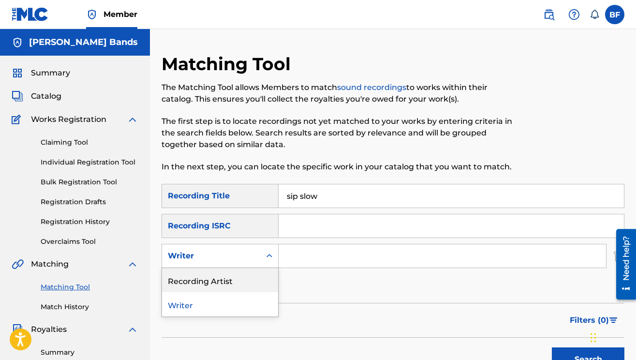
click at [236, 282] on div "Recording Artist" at bounding box center [220, 280] width 116 height 24
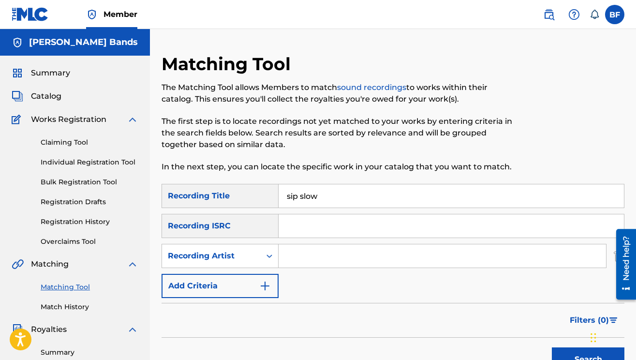
click at [386, 255] on input "Search Form" at bounding box center [442, 255] width 327 height 23
type input "[PERSON_NAME] bands"
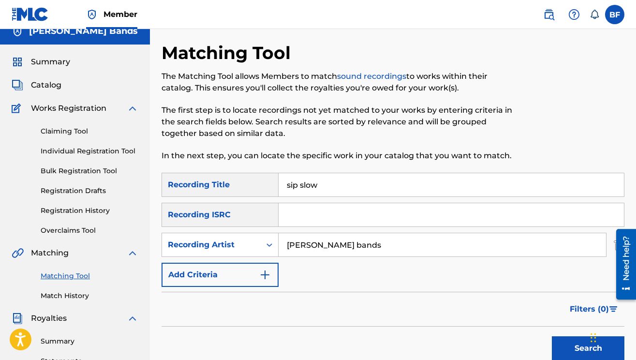
scroll to position [24, 0]
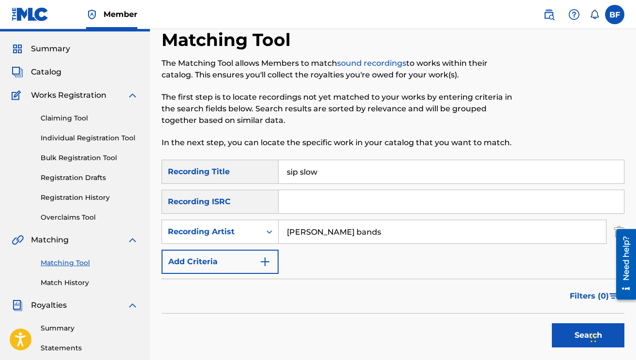
click at [565, 333] on button "Search" at bounding box center [588, 335] width 73 height 24
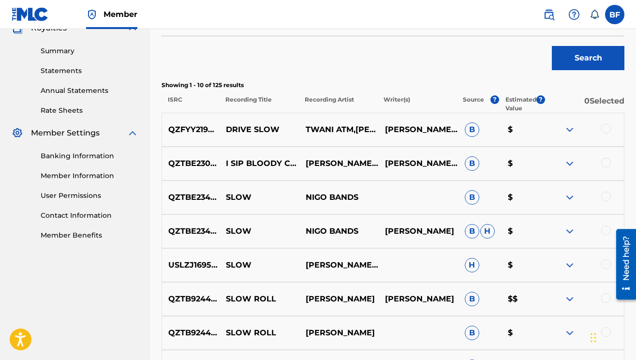
scroll to position [305, 0]
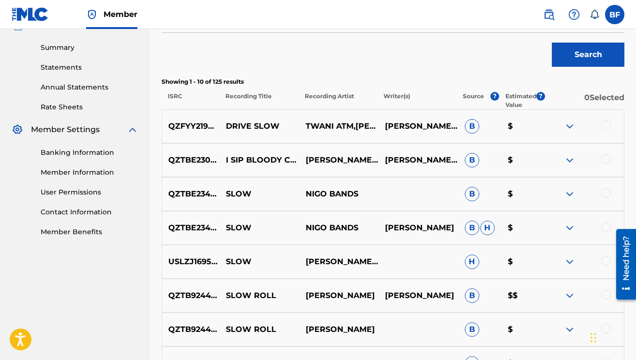
click at [261, 129] on p "DRIVE SLOW" at bounding box center [260, 126] width 80 height 12
copy p "DRIVE SLOW"
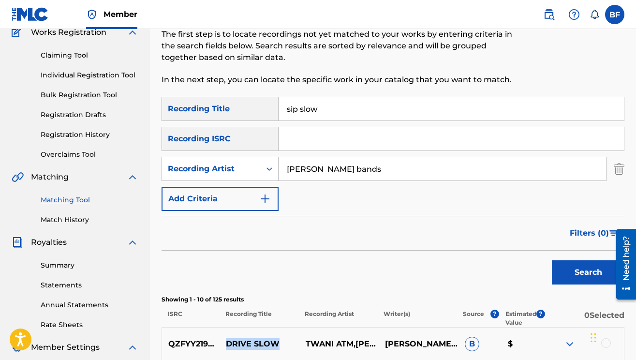
scroll to position [47, 0]
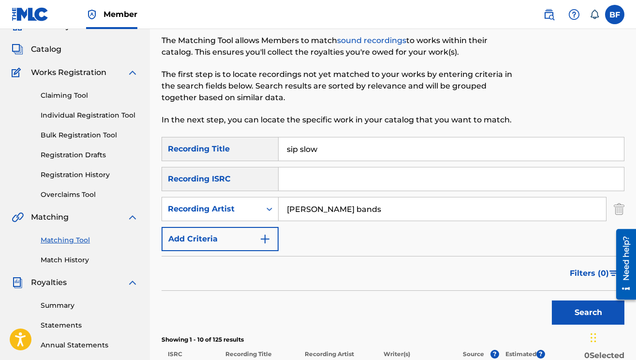
click at [331, 144] on input "sip slow" at bounding box center [451, 148] width 345 height 23
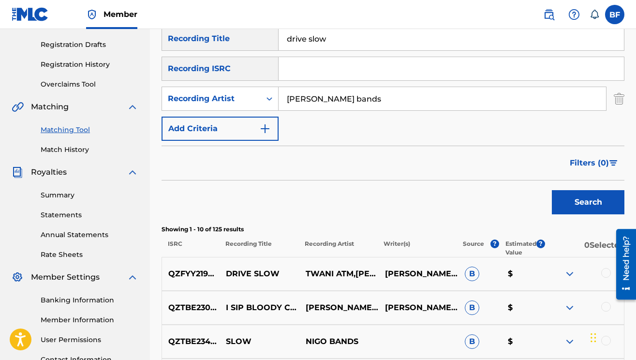
scroll to position [178, 0]
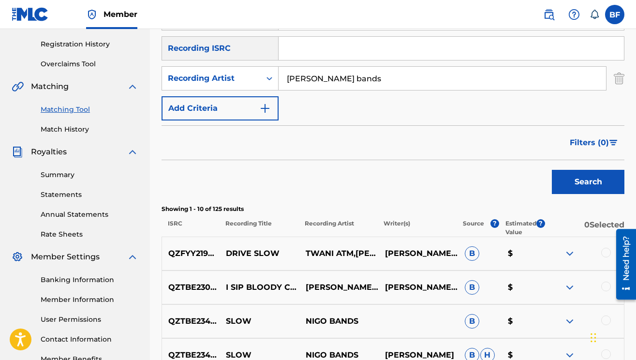
type input "drive slow"
click at [568, 186] on button "Search" at bounding box center [588, 182] width 73 height 24
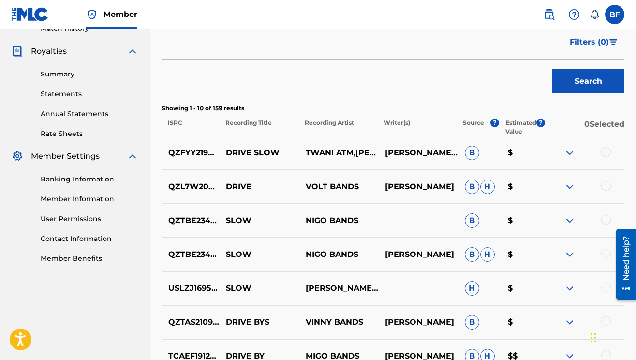
scroll to position [311, 0]
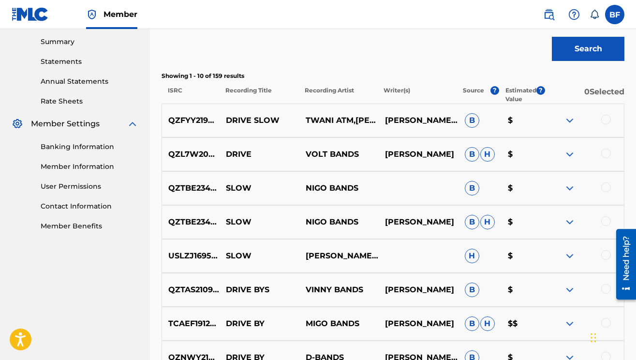
click at [606, 119] on div at bounding box center [606, 120] width 10 height 10
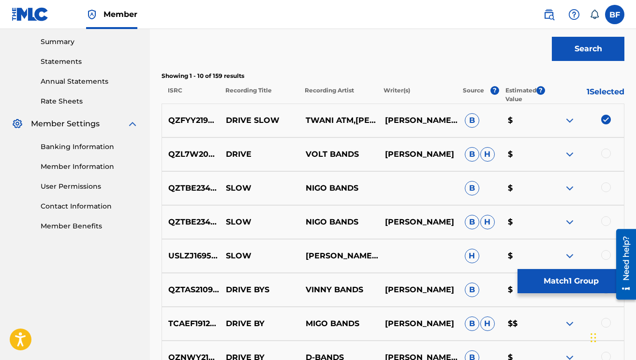
click at [546, 287] on button "Match 1 Group" at bounding box center [571, 281] width 107 height 24
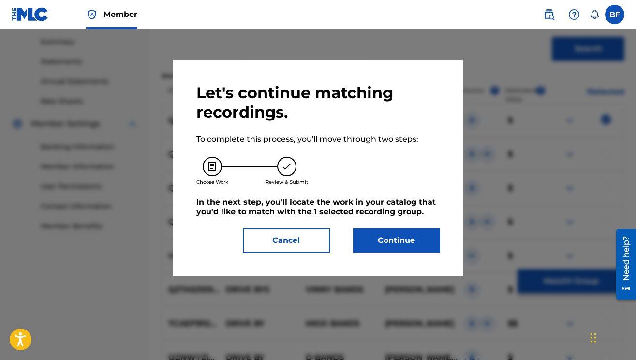
click at [419, 244] on button "Continue" at bounding box center [396, 240] width 87 height 24
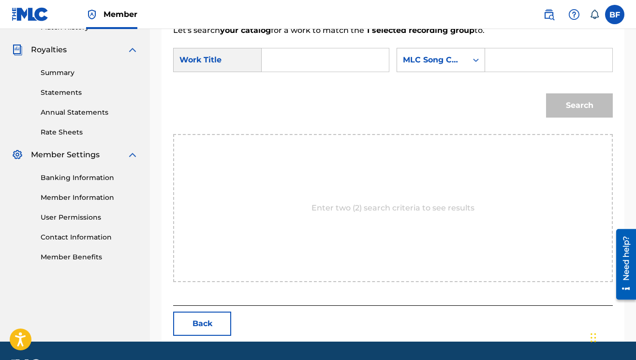
scroll to position [222, 0]
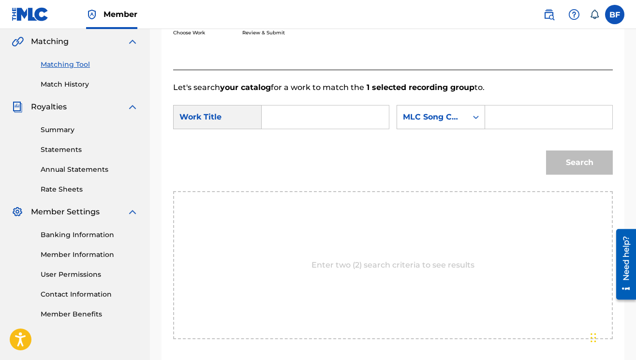
click at [311, 118] on input "Search Form" at bounding box center [325, 116] width 111 height 23
type input "drive slow"
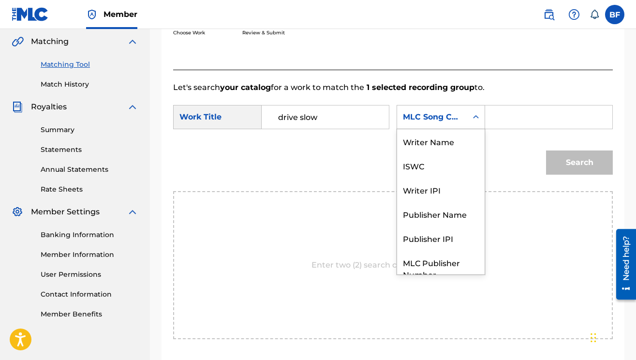
click at [457, 118] on div "MLC Song Code" at bounding box center [432, 117] width 59 height 12
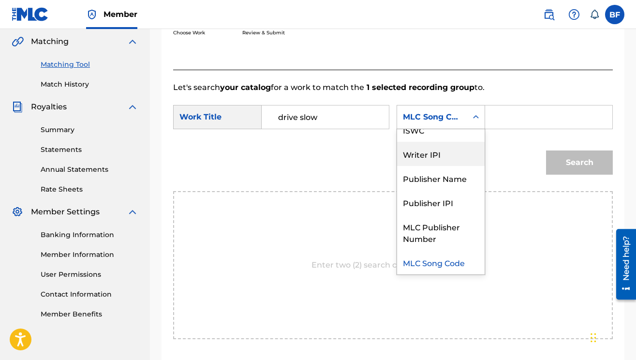
click at [436, 156] on div "Writer IPI" at bounding box center [441, 154] width 88 height 24
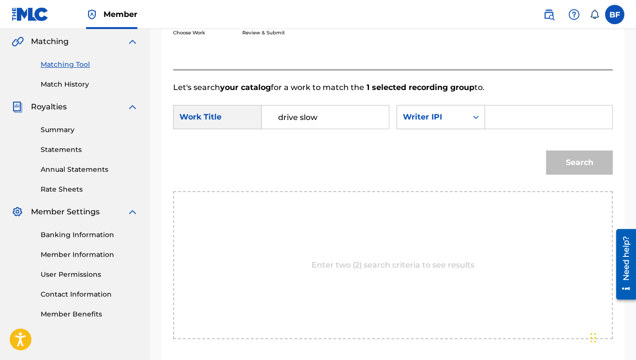
click at [506, 124] on input "Search Form" at bounding box center [548, 116] width 111 height 23
type input "00697860870"
click at [565, 162] on button "Search" at bounding box center [579, 162] width 67 height 24
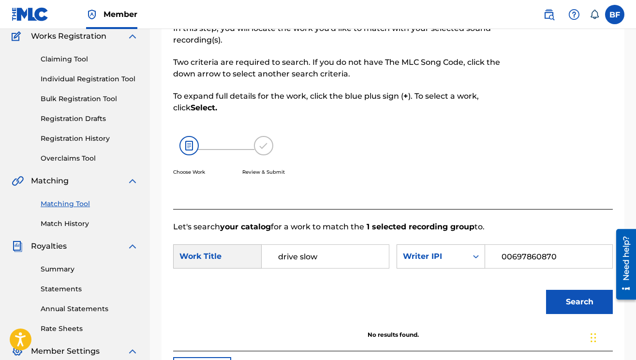
scroll to position [0, 0]
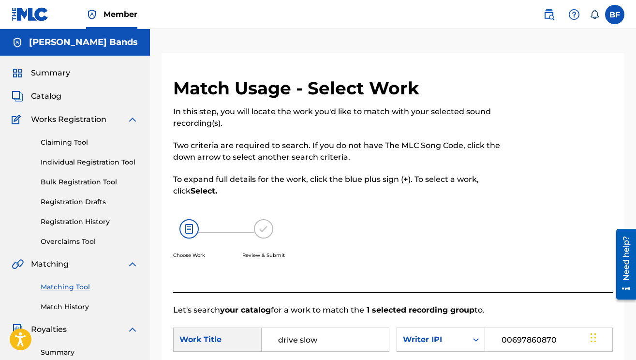
scroll to position [83, 0]
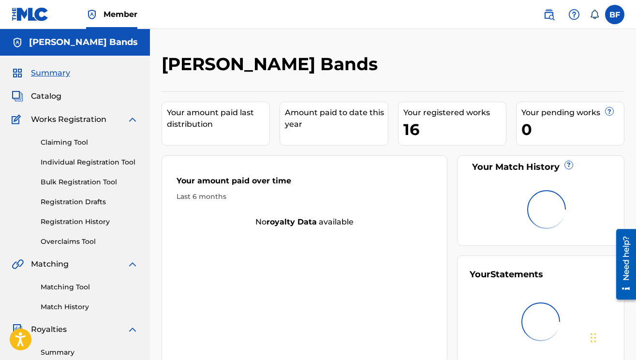
scroll to position [83, 0]
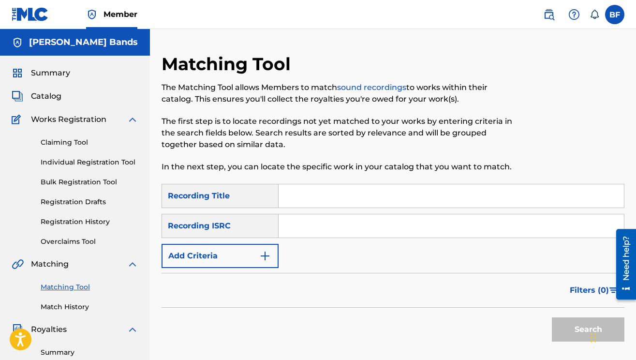
click at [311, 186] on input "Search Form" at bounding box center [451, 195] width 345 height 23
type input "still in my feelings"
click at [267, 256] on img "Search Form" at bounding box center [265, 256] width 12 height 12
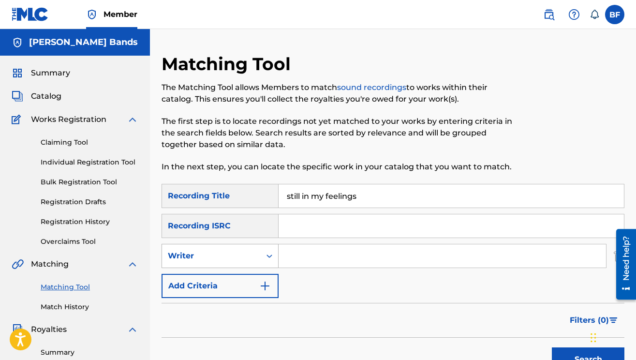
click at [257, 251] on div "Writer" at bounding box center [211, 256] width 99 height 18
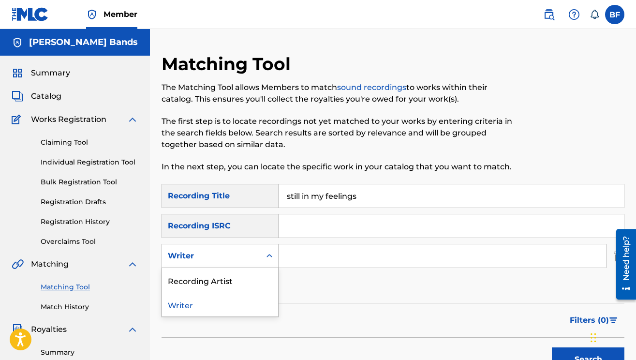
click at [251, 270] on div "Recording Artist" at bounding box center [220, 280] width 116 height 24
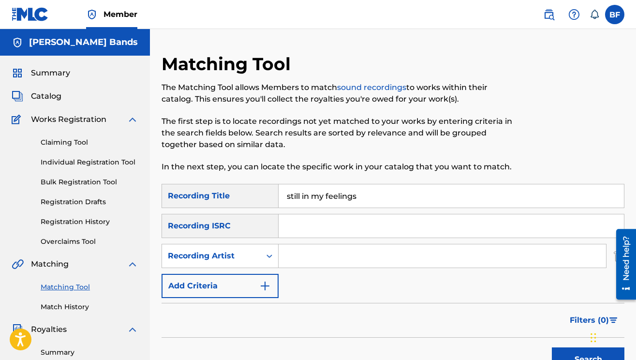
click at [317, 256] on input "Search Form" at bounding box center [442, 255] width 327 height 23
type input "[PERSON_NAME] bands"
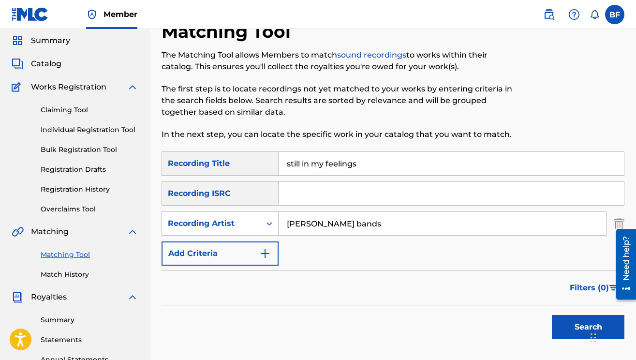
scroll to position [76, 0]
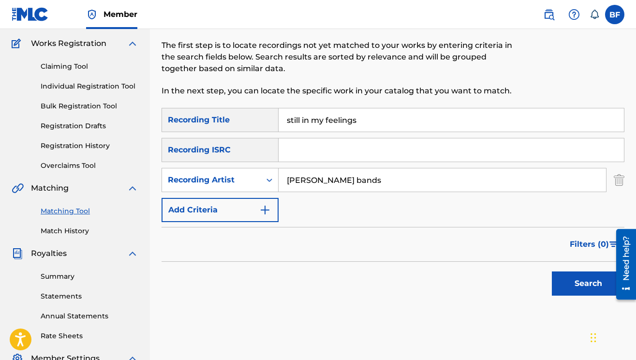
click at [559, 278] on button "Search" at bounding box center [588, 283] width 73 height 24
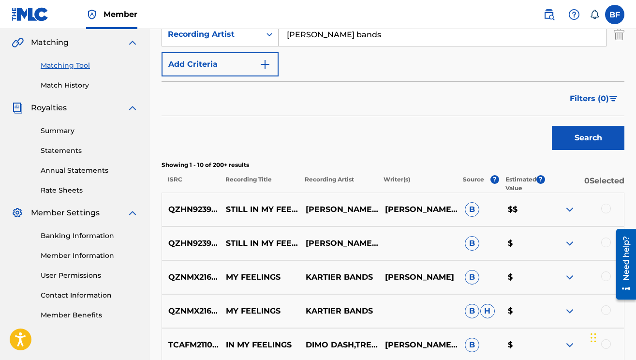
scroll to position [222, 0]
click at [604, 208] on div at bounding box center [606, 208] width 10 height 10
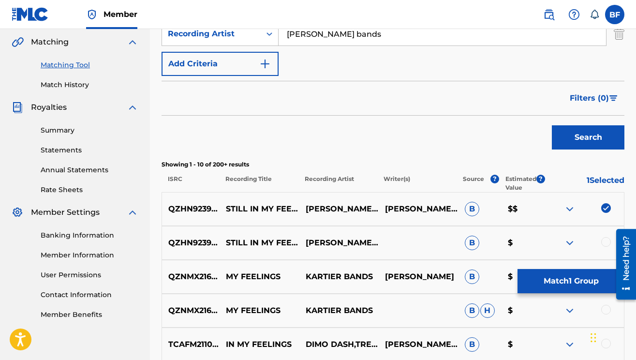
click at [605, 243] on div at bounding box center [606, 242] width 10 height 10
click at [578, 282] on button "Match 2 Groups" at bounding box center [571, 281] width 107 height 24
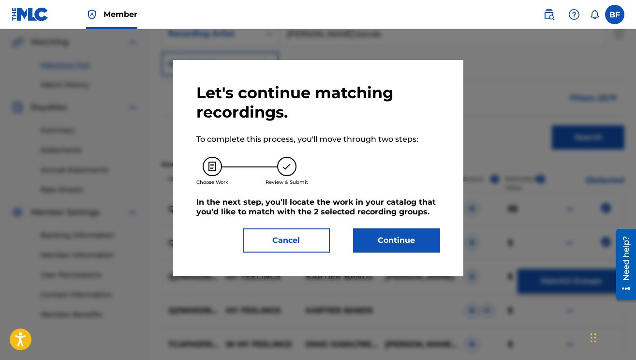
click at [385, 241] on button "Continue" at bounding box center [396, 240] width 87 height 24
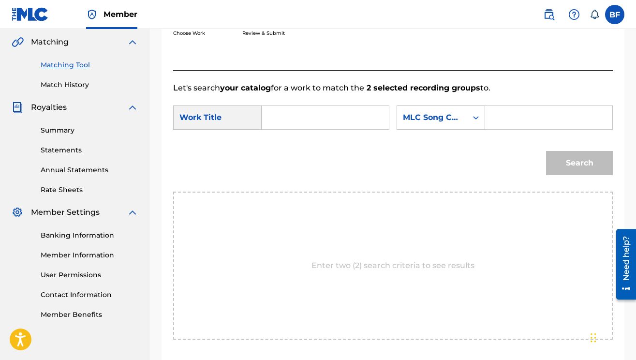
click at [315, 110] on input "Search Form" at bounding box center [325, 117] width 111 height 23
click at [288, 167] on span "my feelings" at bounding box center [293, 156] width 31 height 21
type input "still in my feelings"
click at [471, 117] on div "Search Form" at bounding box center [475, 117] width 17 height 17
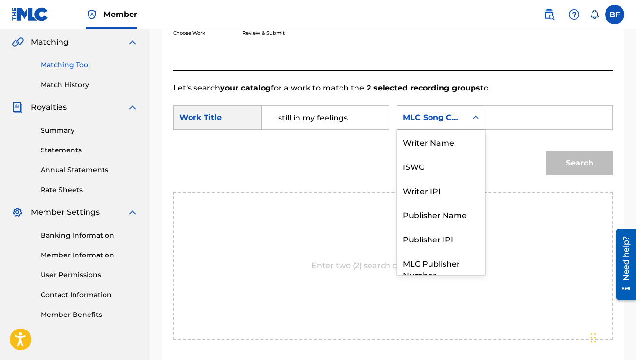
scroll to position [36, 0]
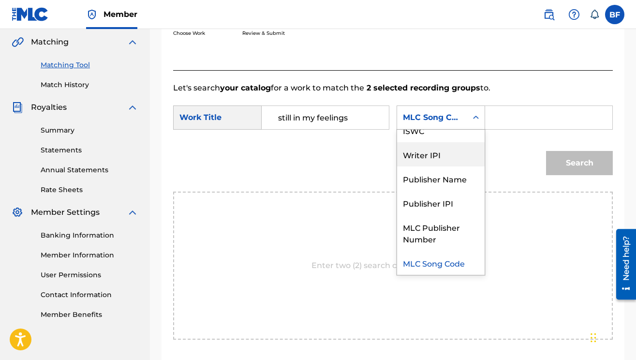
click at [450, 157] on div "Writer IPI" at bounding box center [441, 154] width 88 height 24
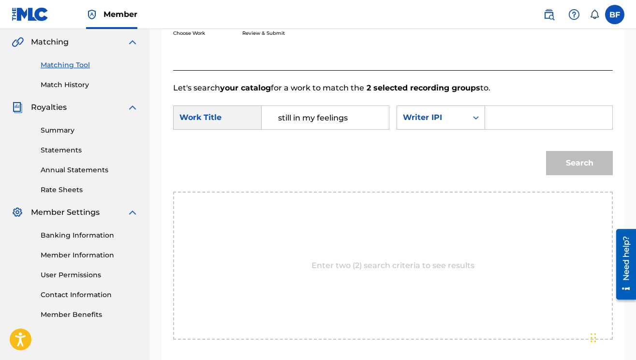
click at [505, 129] on input "Search Form" at bounding box center [548, 117] width 111 height 23
type input "00697860870"
click at [562, 163] on button "Search" at bounding box center [579, 163] width 67 height 24
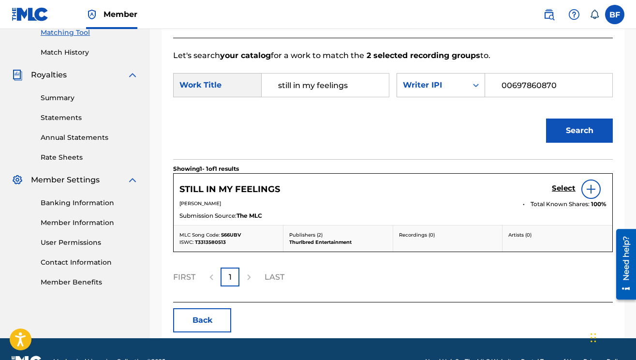
scroll to position [272, 0]
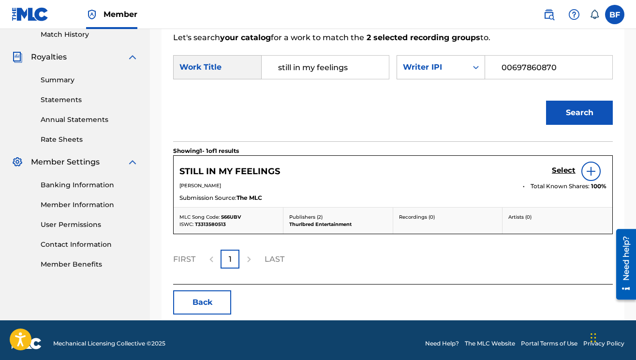
click at [568, 172] on h5 "Select" at bounding box center [564, 170] width 24 height 9
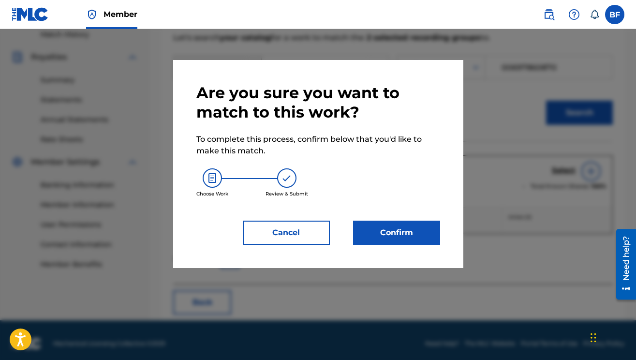
click at [391, 239] on button "Confirm" at bounding box center [396, 233] width 87 height 24
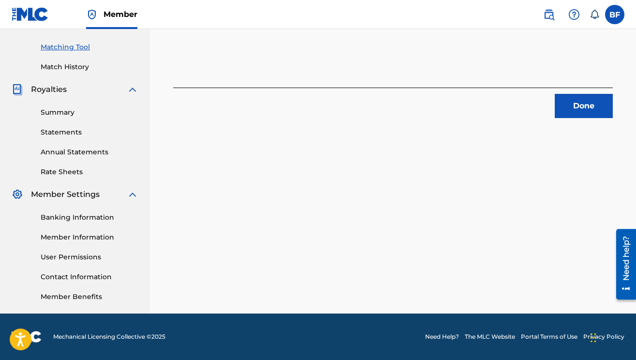
click at [578, 99] on button "Done" at bounding box center [584, 106] width 58 height 24
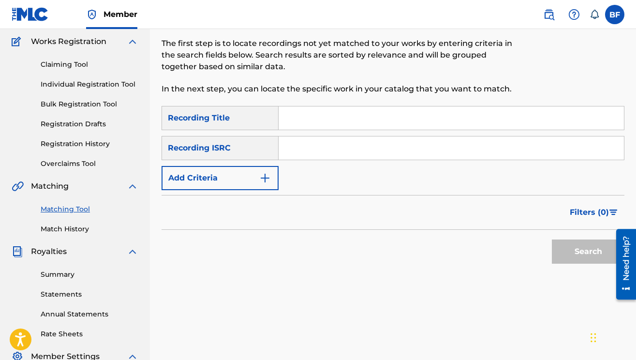
scroll to position [0, 0]
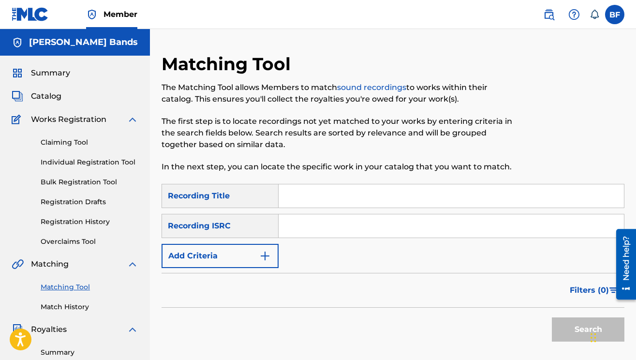
click at [324, 196] on input "Search Form" at bounding box center [451, 195] width 345 height 23
type input "street lights"
click at [258, 259] on button "Add Criteria" at bounding box center [220, 256] width 117 height 24
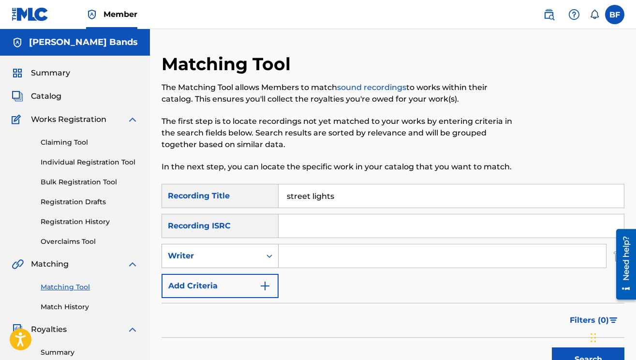
click at [261, 260] on div "Search Form" at bounding box center [269, 255] width 17 height 17
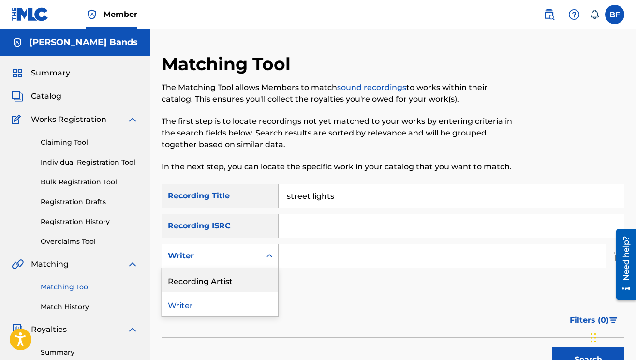
click at [250, 274] on div "Recording Artist" at bounding box center [220, 280] width 116 height 24
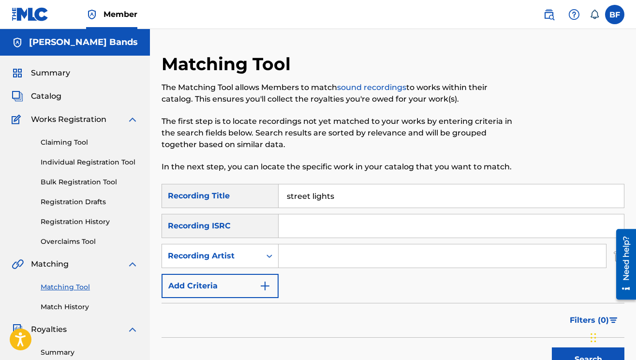
click at [317, 245] on input "Search Form" at bounding box center [442, 255] width 327 height 23
type input "[PERSON_NAME] bands"
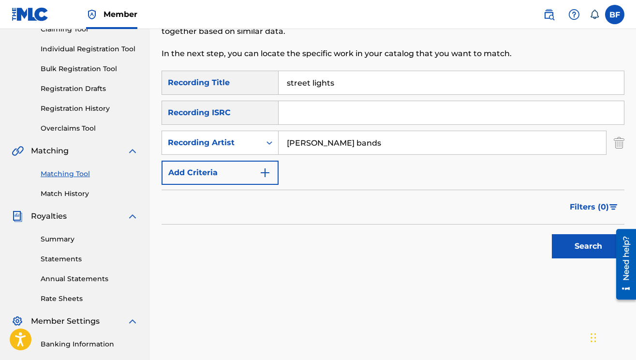
scroll to position [127, 0]
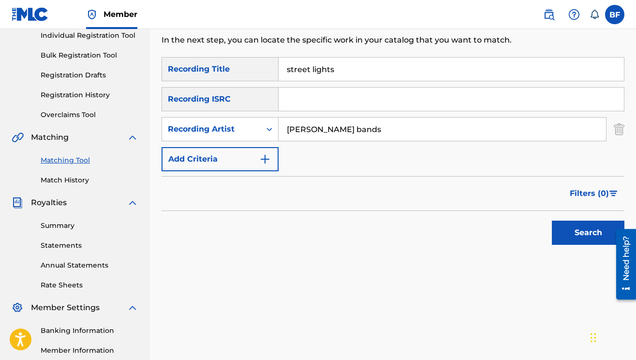
click at [577, 239] on button "Search" at bounding box center [588, 233] width 73 height 24
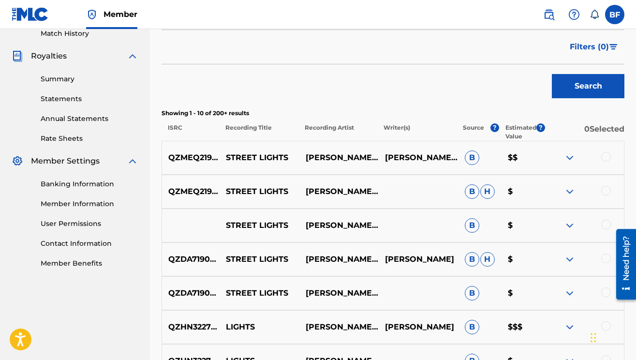
scroll to position [323, 0]
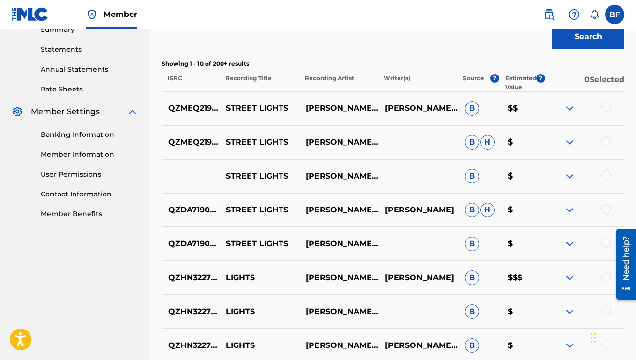
click at [600, 111] on div at bounding box center [585, 109] width 80 height 12
click at [602, 109] on div at bounding box center [606, 108] width 10 height 10
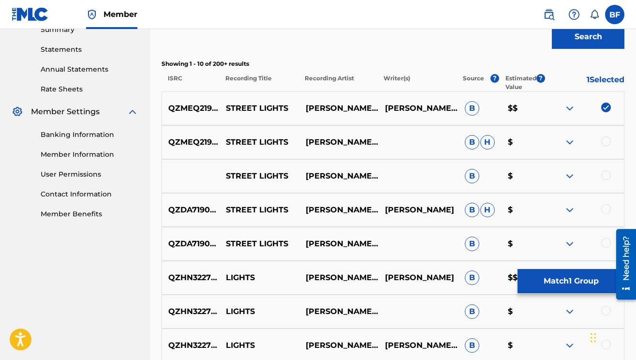
click at [604, 142] on div at bounding box center [606, 141] width 10 height 10
click at [606, 177] on div at bounding box center [606, 175] width 10 height 10
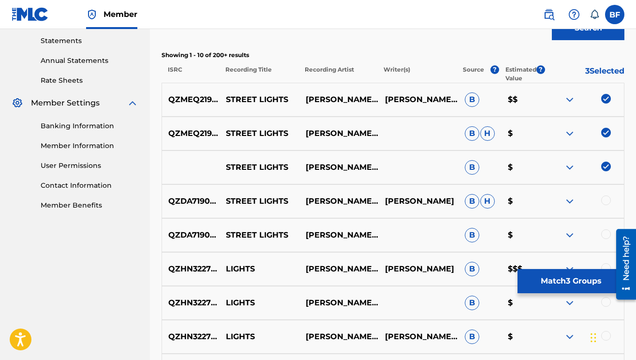
scroll to position [335, 0]
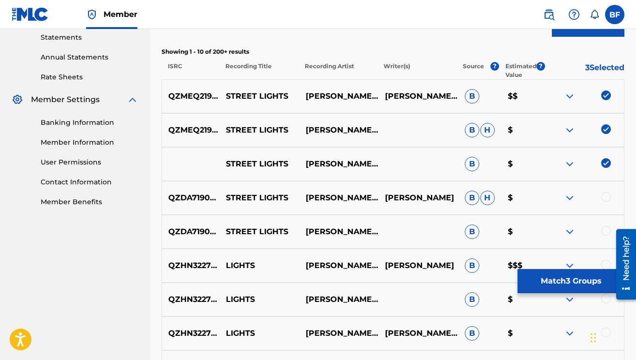
click at [547, 281] on button "Match 3 Groups" at bounding box center [571, 281] width 107 height 24
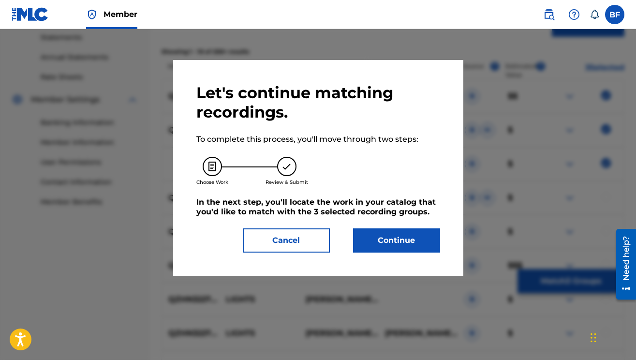
click at [429, 246] on button "Continue" at bounding box center [396, 240] width 87 height 24
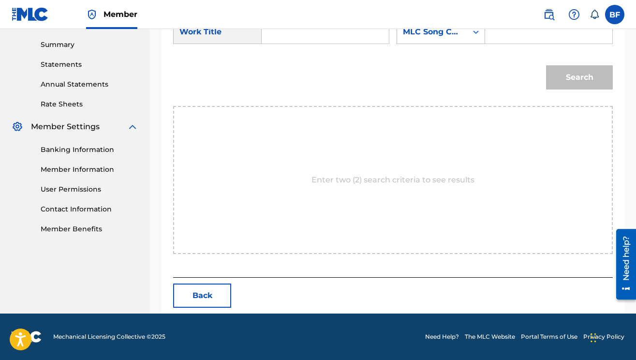
scroll to position [176, 0]
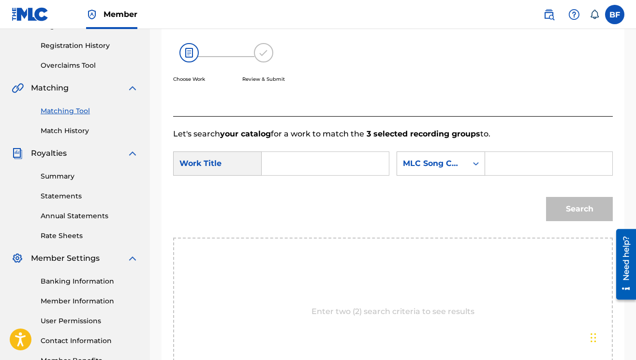
click at [302, 160] on input "Search Form" at bounding box center [325, 163] width 111 height 23
click at [302, 190] on span "lights" at bounding box center [313, 184] width 22 height 9
type input "street lights"
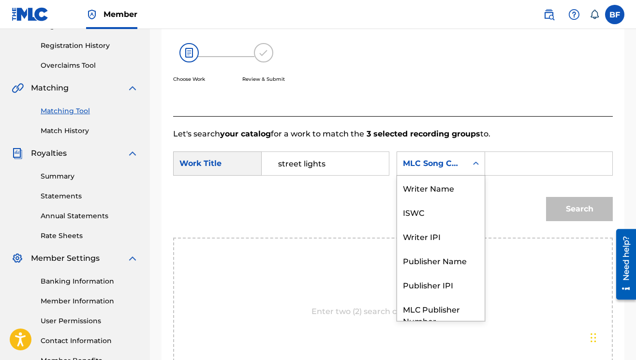
click at [477, 167] on icon "Search Form" at bounding box center [476, 164] width 10 height 10
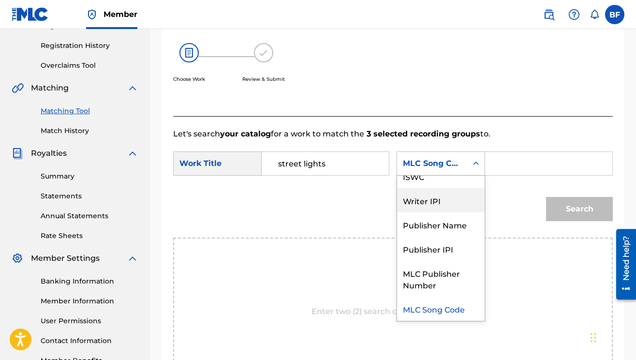
click at [446, 202] on div "Writer IPI" at bounding box center [441, 200] width 88 height 24
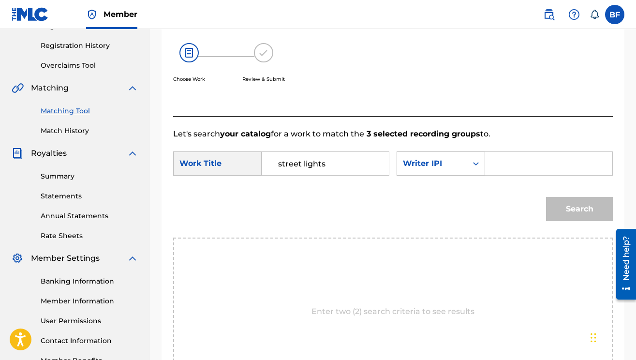
click at [515, 168] on input "Search Form" at bounding box center [548, 163] width 111 height 23
type input "00697860870"
click at [562, 206] on button "Search" at bounding box center [579, 209] width 67 height 24
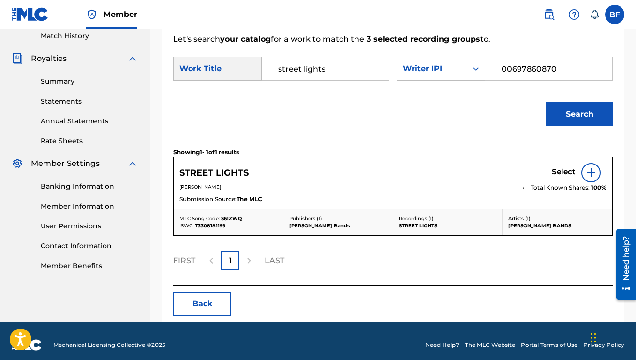
scroll to position [279, 0]
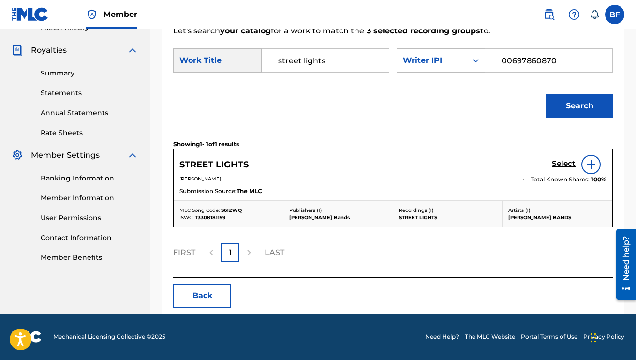
click at [559, 163] on h5 "Select" at bounding box center [564, 163] width 24 height 9
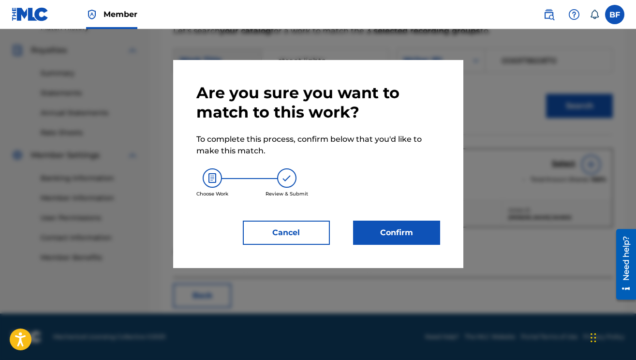
click at [414, 237] on button "Confirm" at bounding box center [396, 233] width 87 height 24
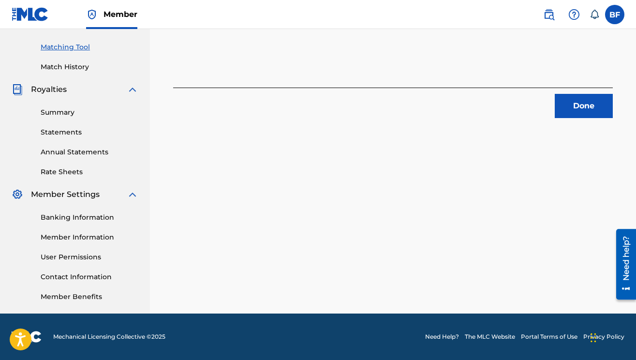
click at [567, 105] on button "Done" at bounding box center [584, 106] width 58 height 24
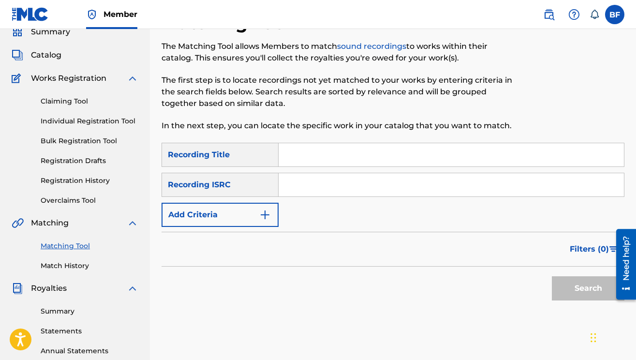
scroll to position [39, 0]
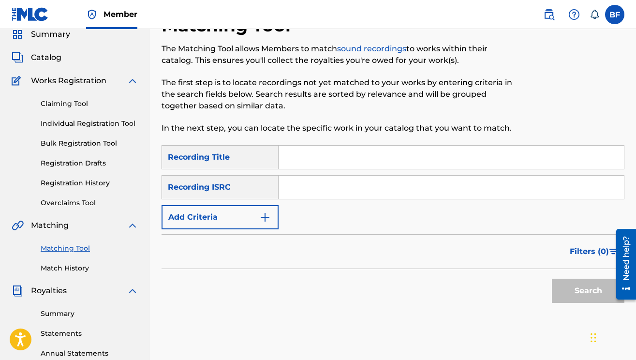
click at [360, 154] on input "Search Form" at bounding box center [451, 157] width 345 height 23
type input "too smoove"
click at [264, 208] on button "Add Criteria" at bounding box center [220, 217] width 117 height 24
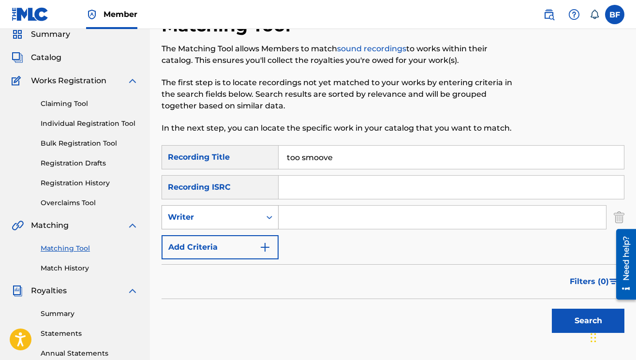
click at [249, 216] on div "Writer" at bounding box center [211, 217] width 87 height 12
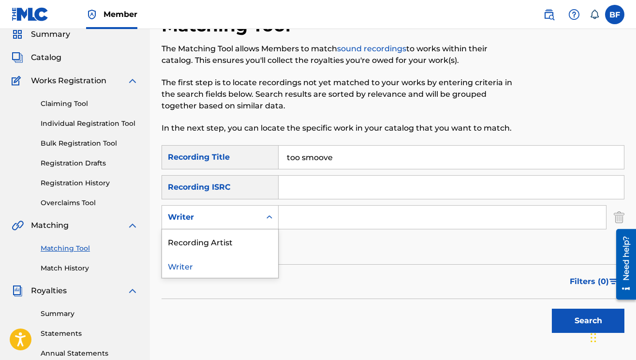
click at [238, 250] on div "Recording Artist" at bounding box center [220, 241] width 116 height 24
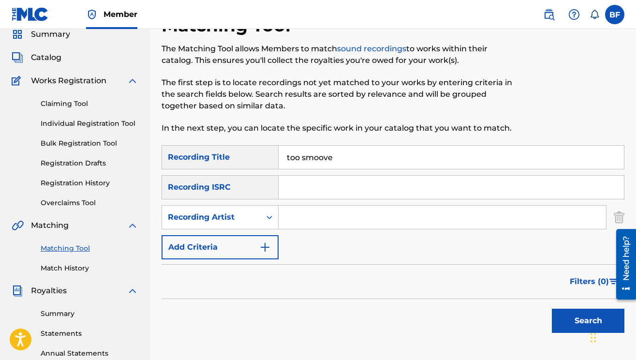
click at [344, 217] on input "Search Form" at bounding box center [442, 217] width 327 height 23
type input "[PERSON_NAME] bands"
click at [564, 318] on button "Search" at bounding box center [588, 321] width 73 height 24
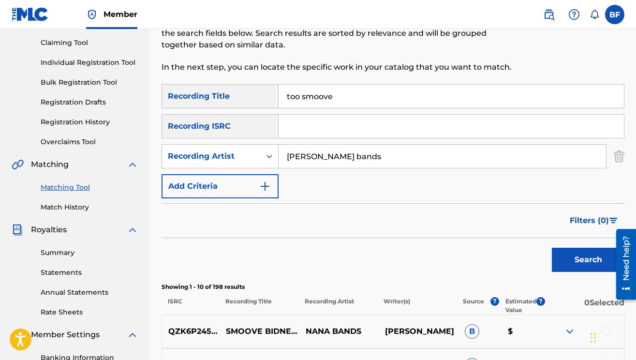
scroll to position [0, 0]
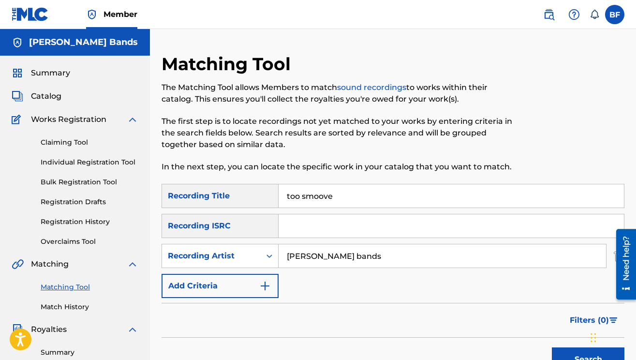
click at [304, 195] on input "too smoove" at bounding box center [451, 195] width 345 height 23
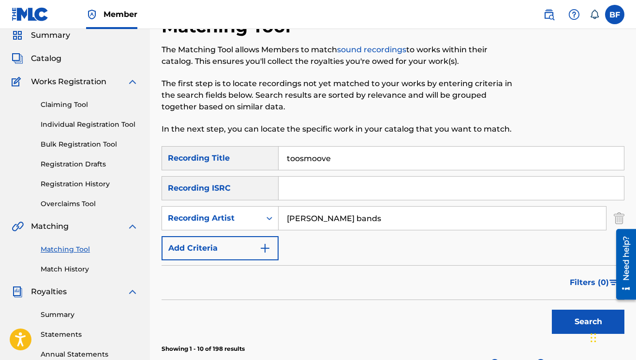
scroll to position [93, 0]
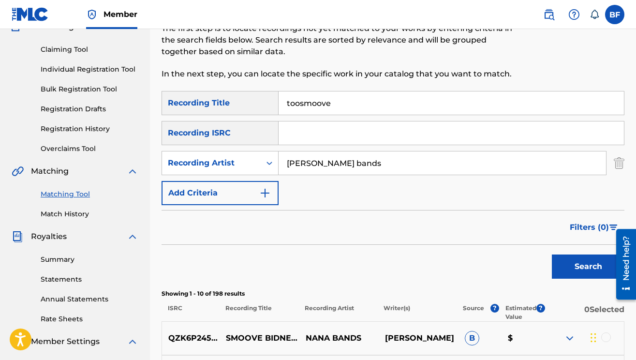
type input "toosmoove"
click at [570, 263] on button "Search" at bounding box center [588, 266] width 73 height 24
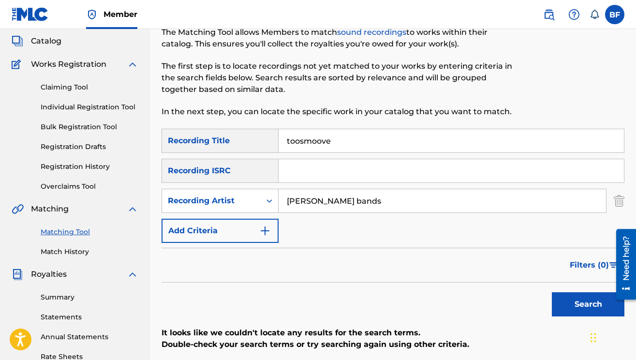
scroll to position [0, 0]
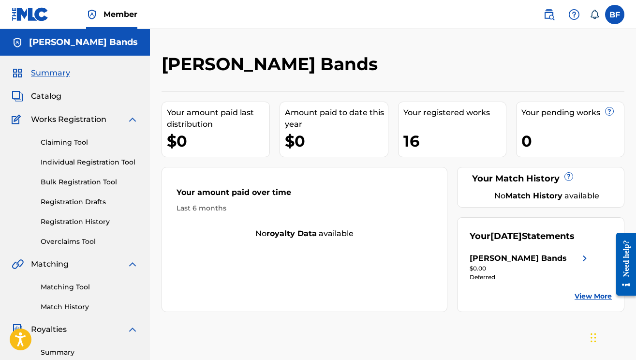
click at [76, 224] on link "Registration History" at bounding box center [90, 222] width 98 height 10
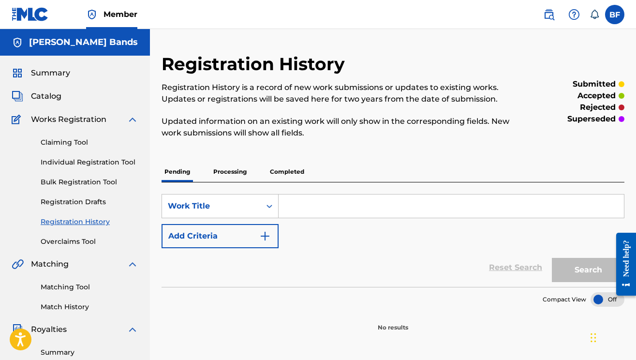
click at [51, 91] on span "Catalog" at bounding box center [46, 96] width 30 height 12
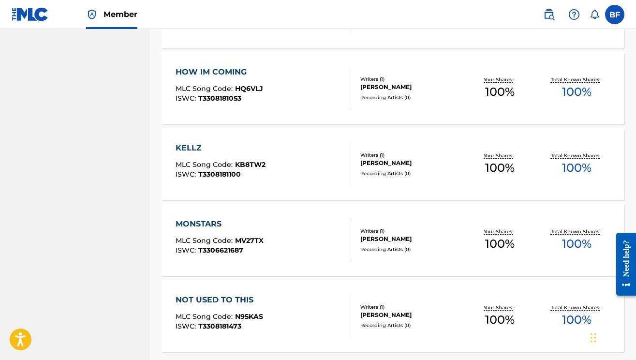
scroll to position [663, 0]
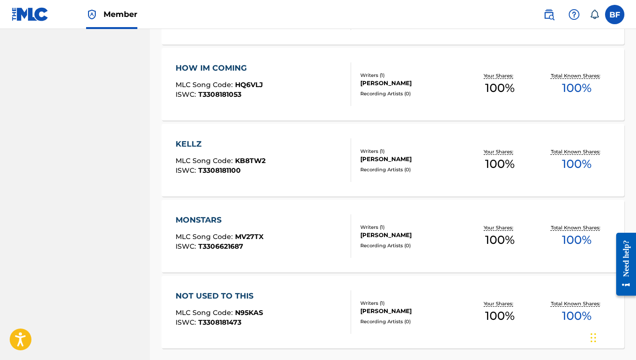
click at [214, 228] on div "MONSTARS MLC Song Code : MV27TX ISWC : T3306621687" at bounding box center [220, 236] width 88 height 44
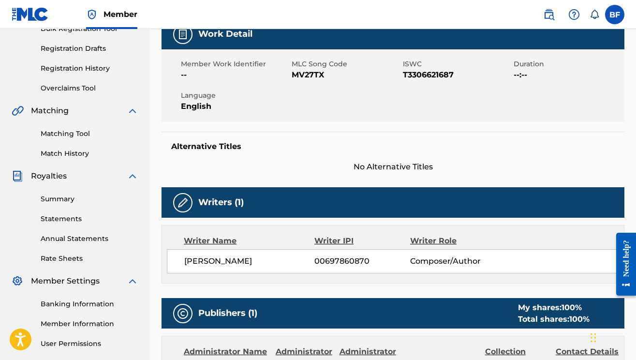
scroll to position [162, 0]
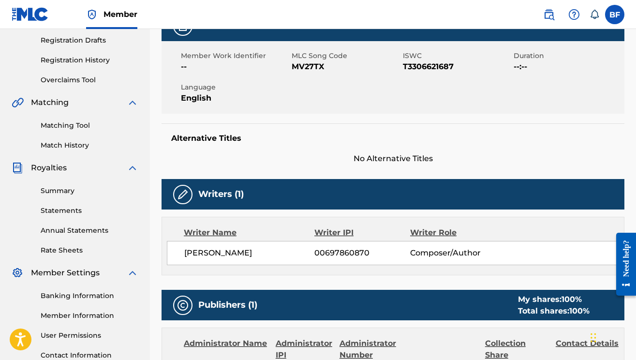
click at [347, 255] on span "00697860870" at bounding box center [362, 253] width 96 height 12
copy div "00697860870"
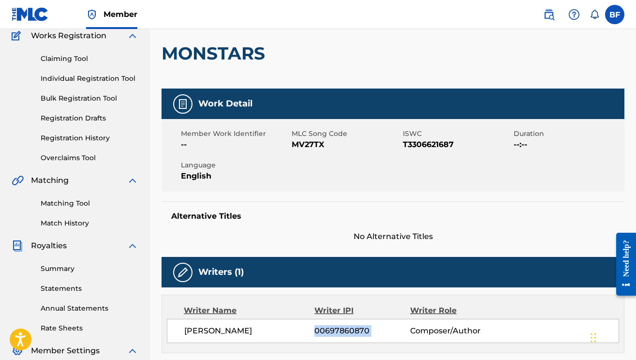
scroll to position [0, 0]
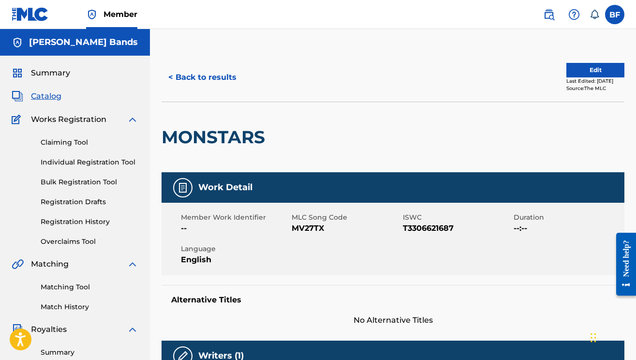
click at [231, 77] on button "< Back to results" at bounding box center [203, 77] width 82 height 24
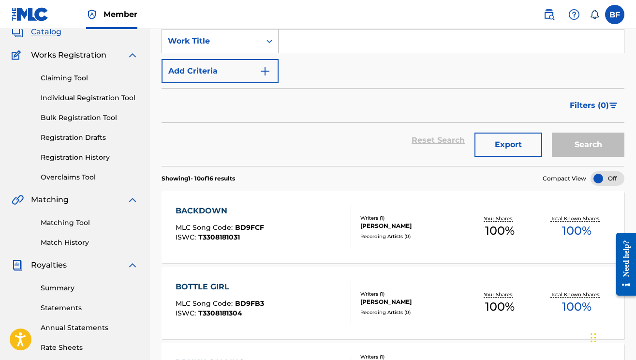
scroll to position [62, 0]
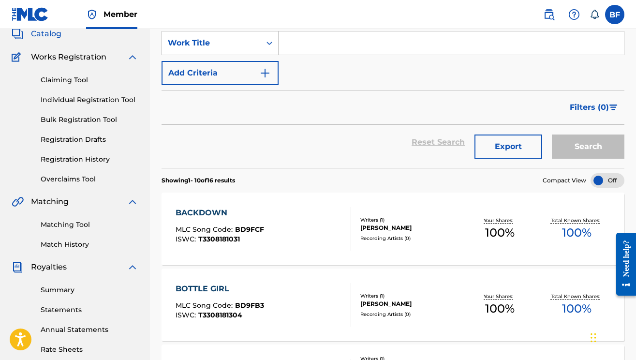
click at [326, 216] on div "BACKDOWN MLC Song Code : BD9FCF ISWC : T3308181031" at bounding box center [264, 229] width 176 height 44
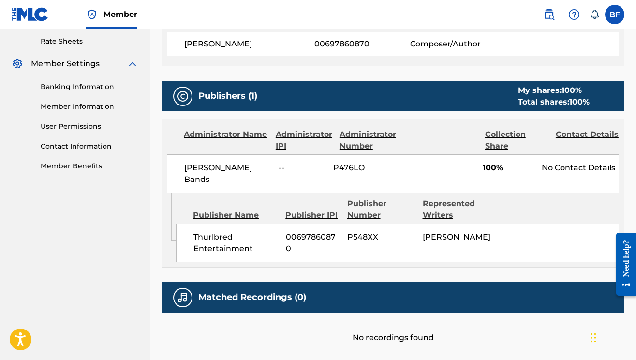
scroll to position [373, 0]
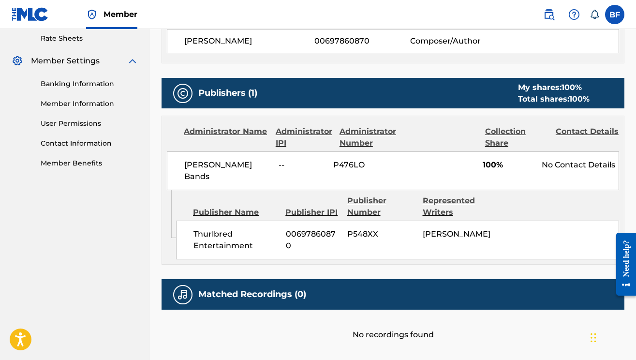
click at [303, 228] on span "00697860870" at bounding box center [313, 239] width 54 height 23
copy div "00697860870"
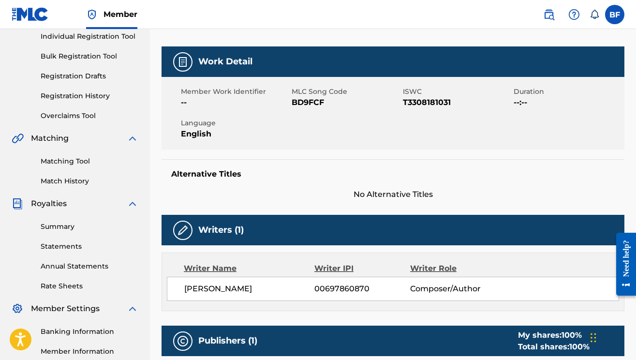
scroll to position [0, 0]
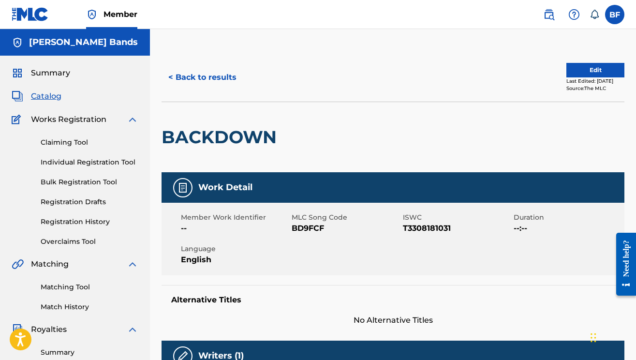
click at [222, 85] on button "< Back to results" at bounding box center [203, 77] width 82 height 24
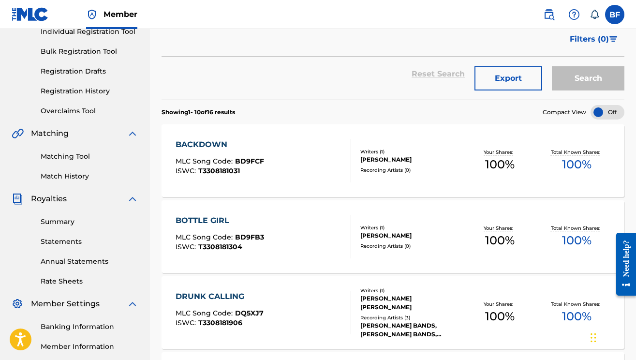
scroll to position [164, 0]
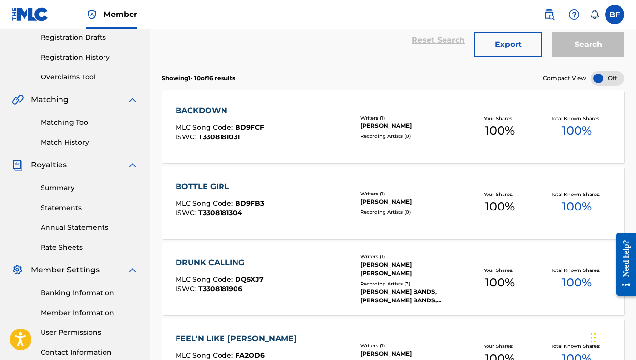
click at [271, 180] on div "BOTTLE GIRL MLC Song Code : BD9FB3 ISWC : T3308181304 Writers ( 1 ) BOBBY FERGU…" at bounding box center [393, 202] width 463 height 73
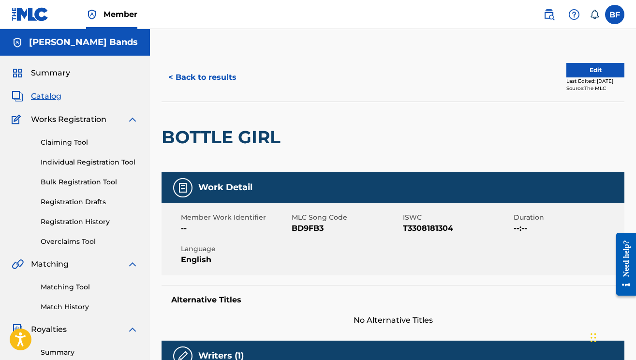
click at [315, 230] on span "BD9FB3" at bounding box center [346, 228] width 108 height 12
copy span "BD9FB3"
click at [199, 77] on button "< Back to results" at bounding box center [203, 77] width 82 height 24
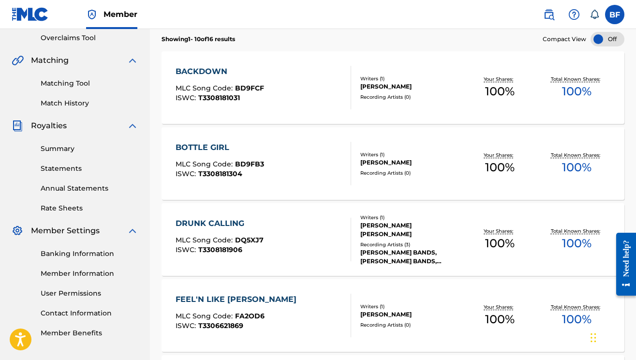
scroll to position [204, 0]
click at [298, 228] on div "DRUNK CALLING MLC Song Code : DQ5XJ7 ISWC : T3308181906" at bounding box center [264, 239] width 176 height 44
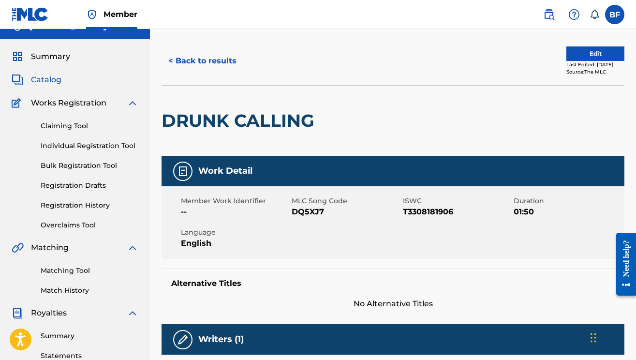
scroll to position [204, 0]
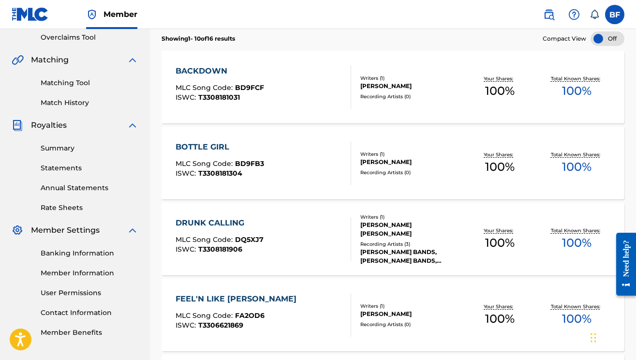
click at [308, 103] on div "BACKDOWN MLC Song Code : BD9FCF ISWC : T3308181031" at bounding box center [264, 87] width 176 height 44
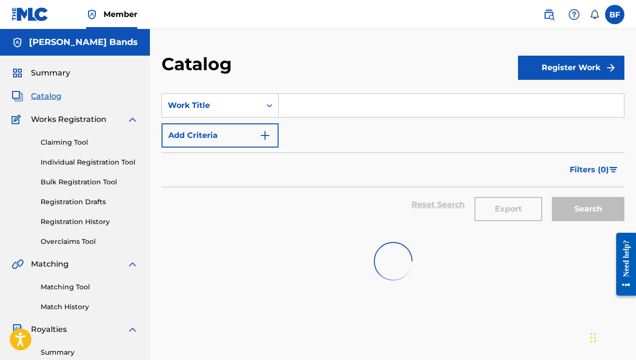
scroll to position [204, 0]
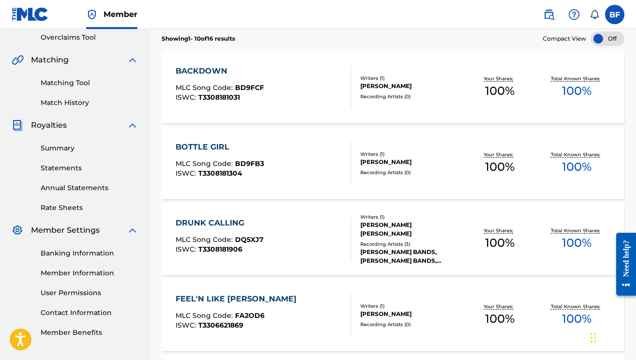
click at [311, 231] on div "DRUNK CALLING MLC Song Code : DQ5XJ7 ISWC : T3308181906" at bounding box center [264, 239] width 176 height 44
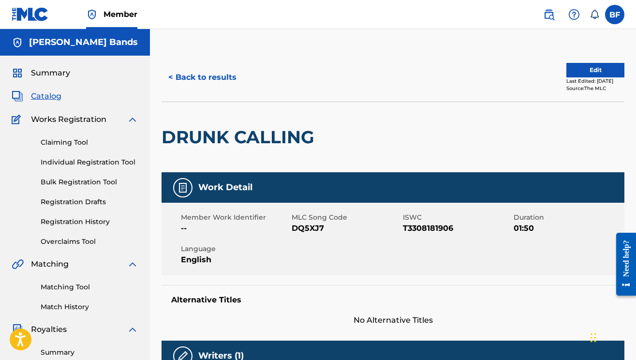
scroll to position [204, 0]
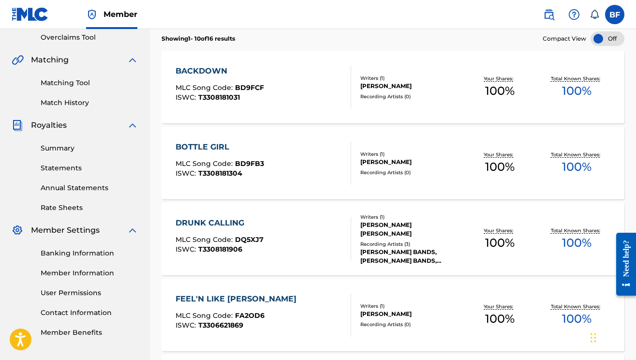
click at [312, 226] on div "DRUNK CALLING MLC Song Code : DQ5XJ7 ISWC : T3308181906" at bounding box center [264, 239] width 176 height 44
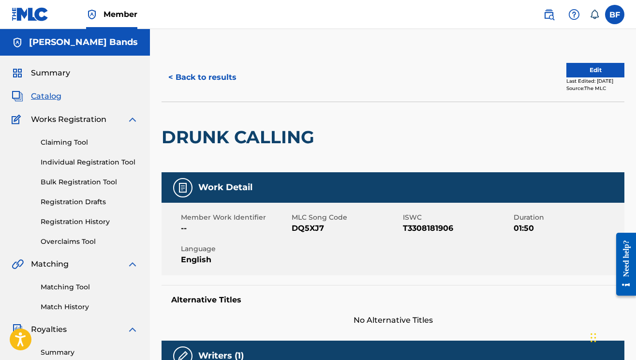
click at [217, 80] on button "< Back to results" at bounding box center [203, 77] width 82 height 24
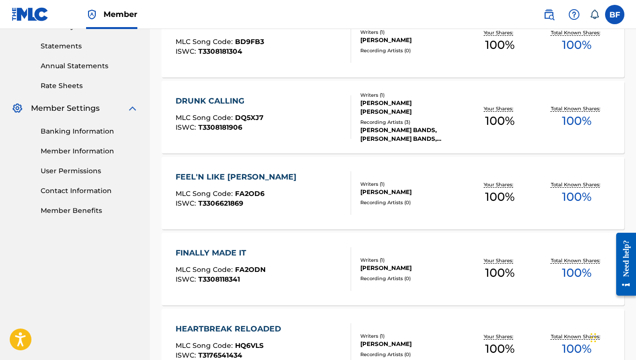
scroll to position [335, 0]
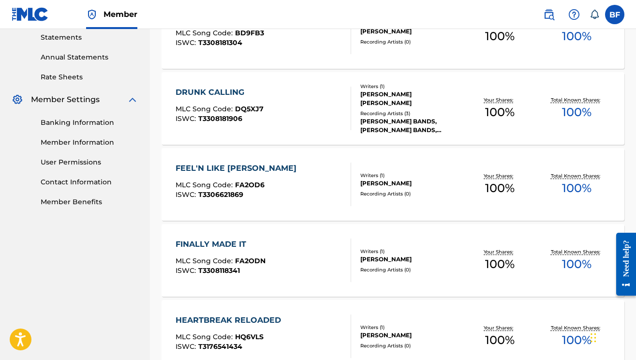
click at [293, 238] on div "FINALLY MADE IT MLC Song Code : FA2ODN ISWC : T3308118341 Writers ( 1 ) BOBBY F…" at bounding box center [393, 260] width 463 height 73
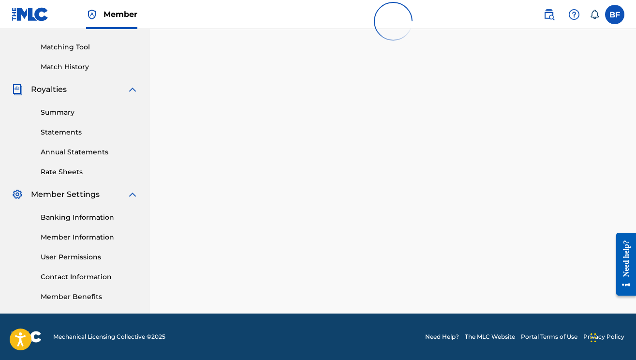
scroll to position [335, 0]
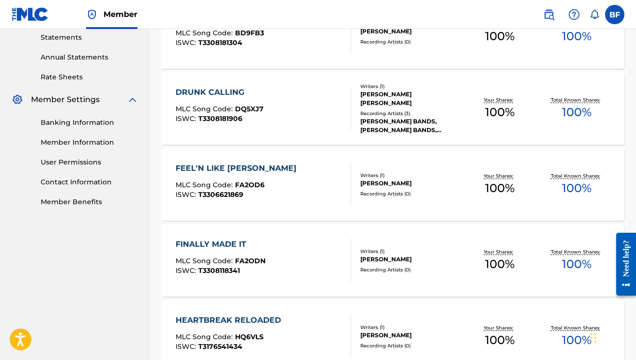
click at [230, 169] on div "FEEL'N LIKE [PERSON_NAME]" at bounding box center [239, 169] width 126 height 12
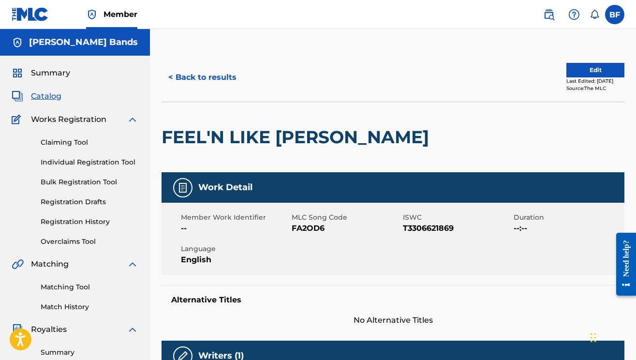
click at [233, 142] on h2 "FEEL'N LIKE [PERSON_NAME]" at bounding box center [298, 137] width 272 height 22
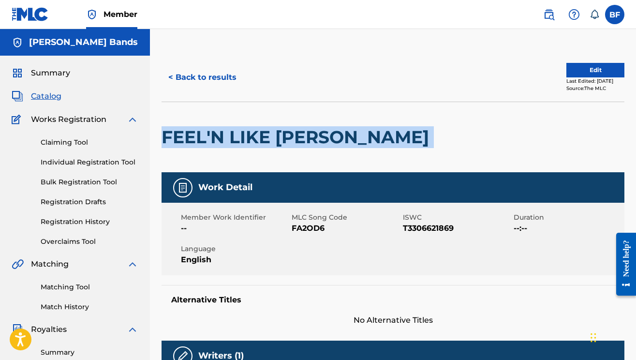
click at [233, 142] on h2 "FEEL'N LIKE [PERSON_NAME]" at bounding box center [298, 137] width 272 height 22
copy div "FEEL'N LIKE [PERSON_NAME]"
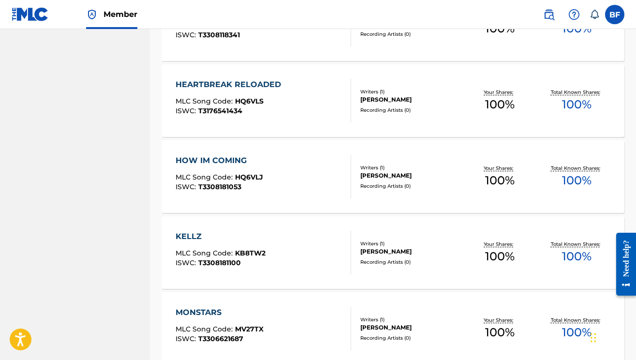
scroll to position [577, 0]
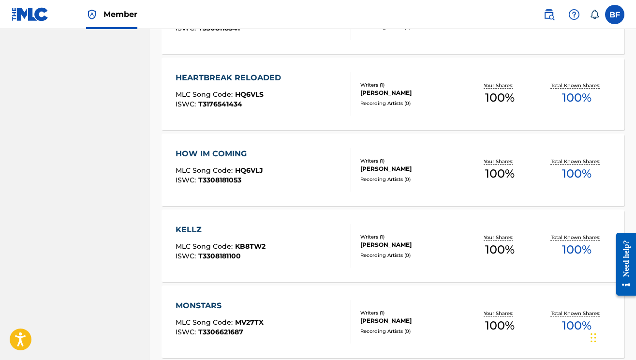
click at [224, 152] on div "HOW IM COMING" at bounding box center [220, 154] width 88 height 12
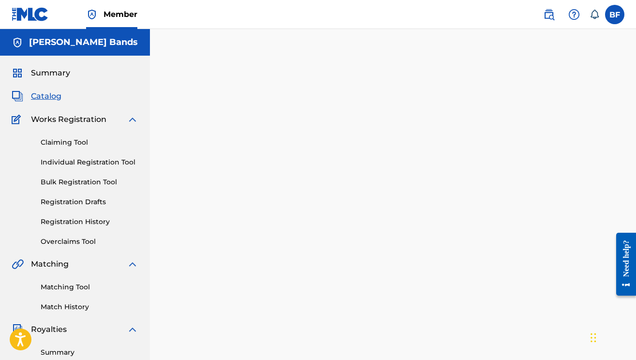
click at [224, 152] on div at bounding box center [393, 303] width 486 height 500
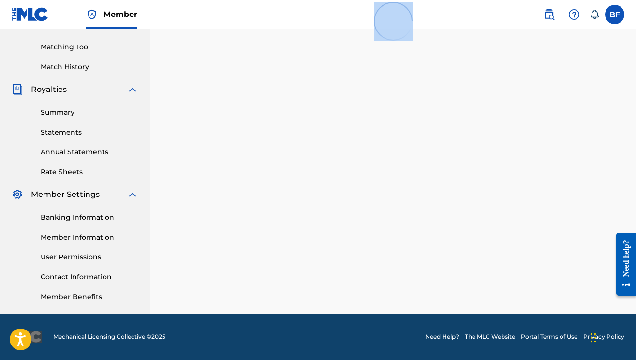
scroll to position [577, 0]
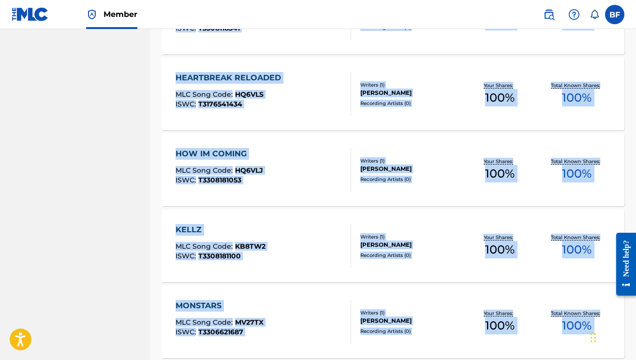
click at [311, 157] on div "HOW IM COMING MLC Song Code : HQ6VLJ ISWC : T3308181053" at bounding box center [264, 170] width 176 height 44
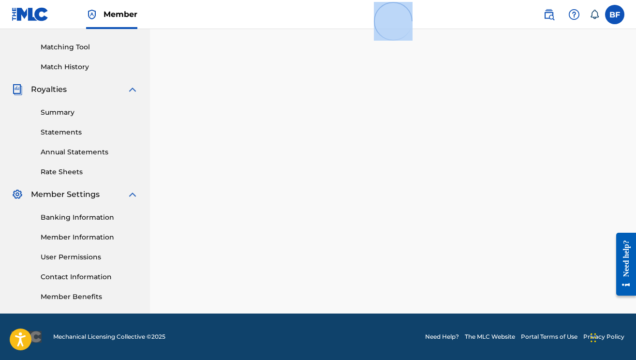
scroll to position [577, 0]
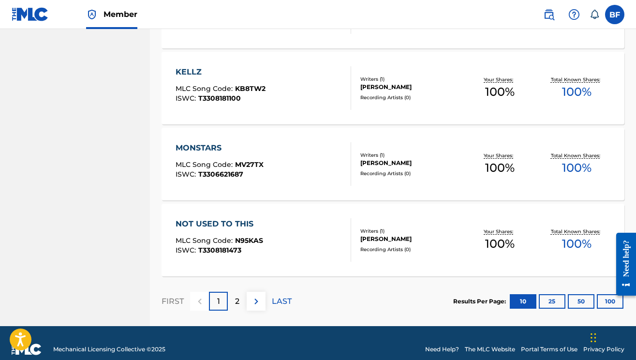
scroll to position [747, 0]
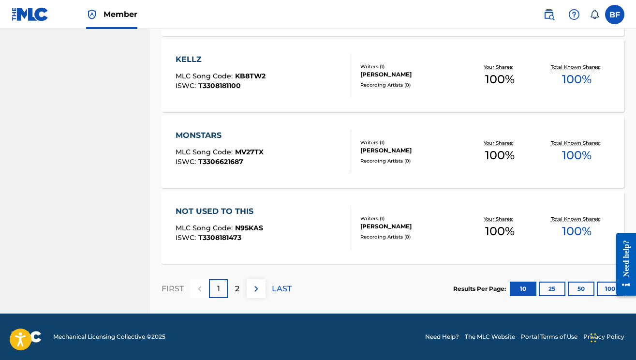
click at [255, 285] on img at bounding box center [257, 289] width 12 height 12
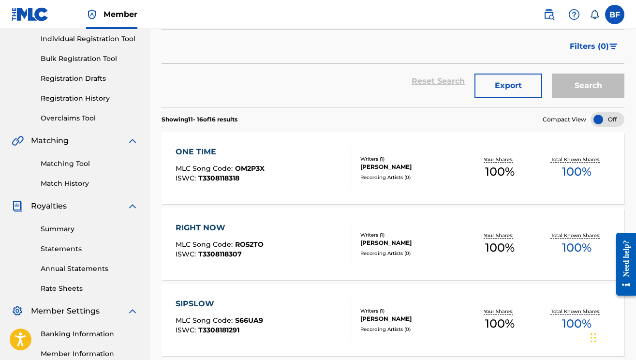
scroll to position [0, 0]
